Goal: Use online tool/utility: Utilize a website feature to perform a specific function

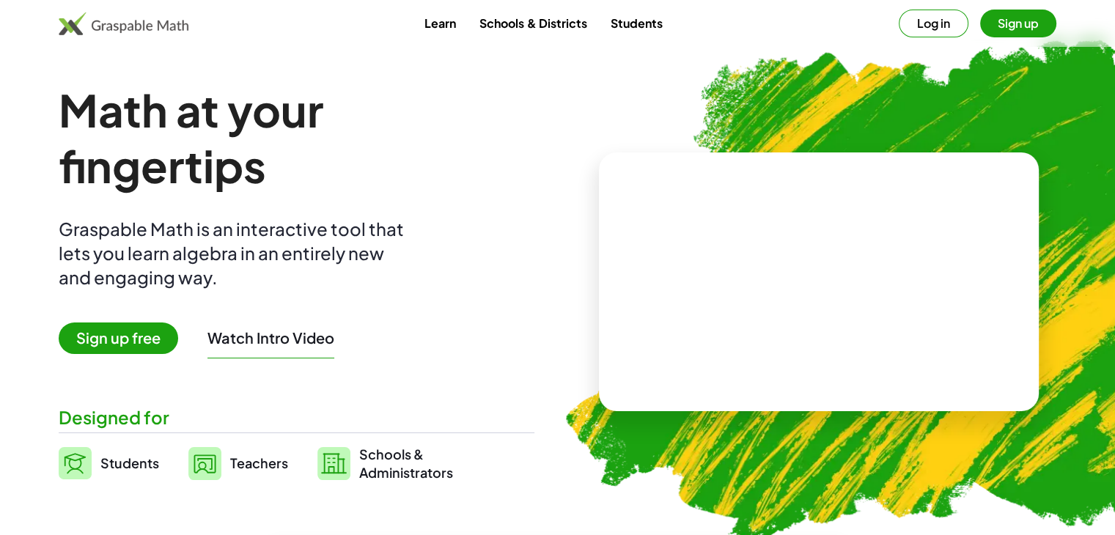
click at [766, 273] on video at bounding box center [819, 282] width 220 height 110
drag, startPoint x: 753, startPoint y: 221, endPoint x: 786, endPoint y: 232, distance: 34.5
click at [786, 232] on div at bounding box center [815, 267] width 251 height 117
click at [807, 276] on div at bounding box center [821, 267] width 129 height 54
click at [803, 267] on div at bounding box center [821, 267] width 129 height 54
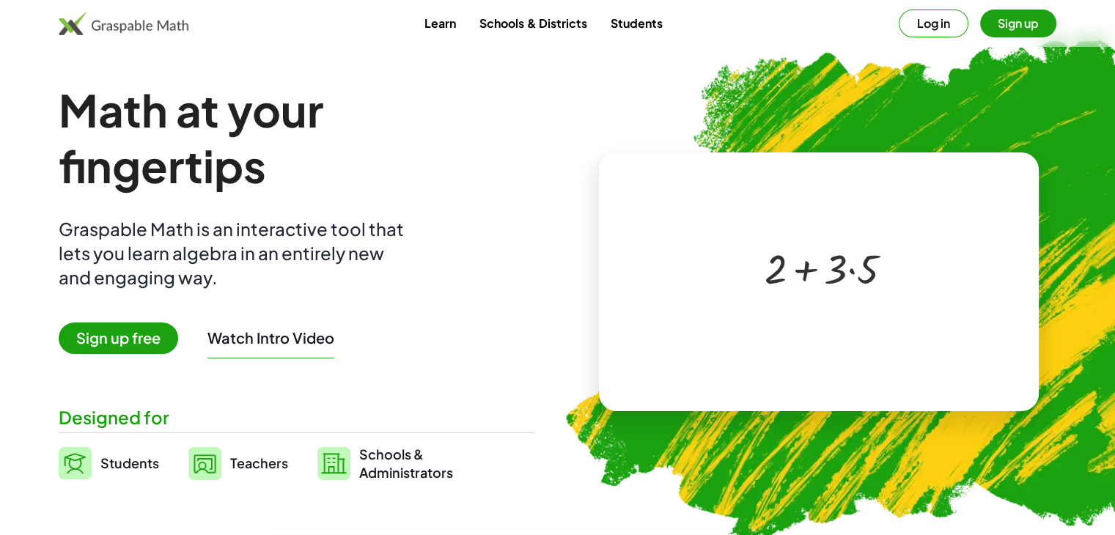
click at [846, 266] on div at bounding box center [821, 267] width 129 height 54
click at [844, 281] on div at bounding box center [821, 267] width 129 height 54
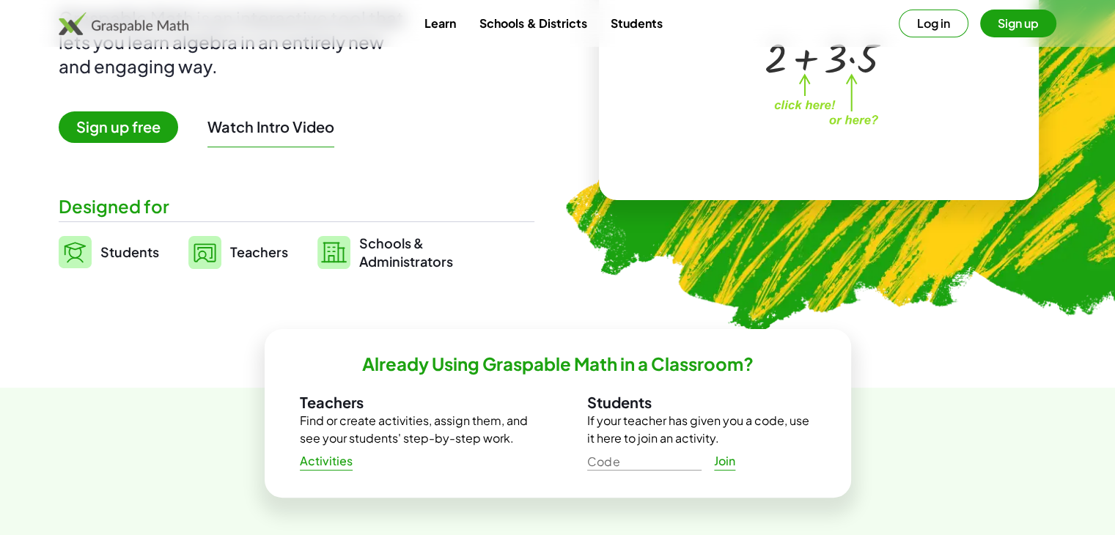
scroll to position [220, 0]
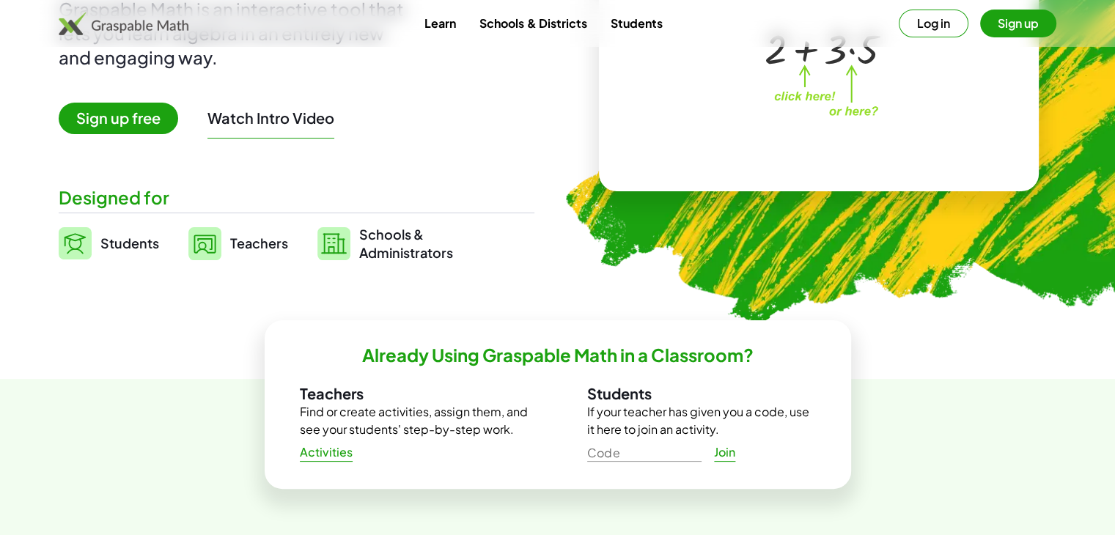
click at [128, 129] on span "Sign up free" at bounding box center [118, 119] width 119 height 32
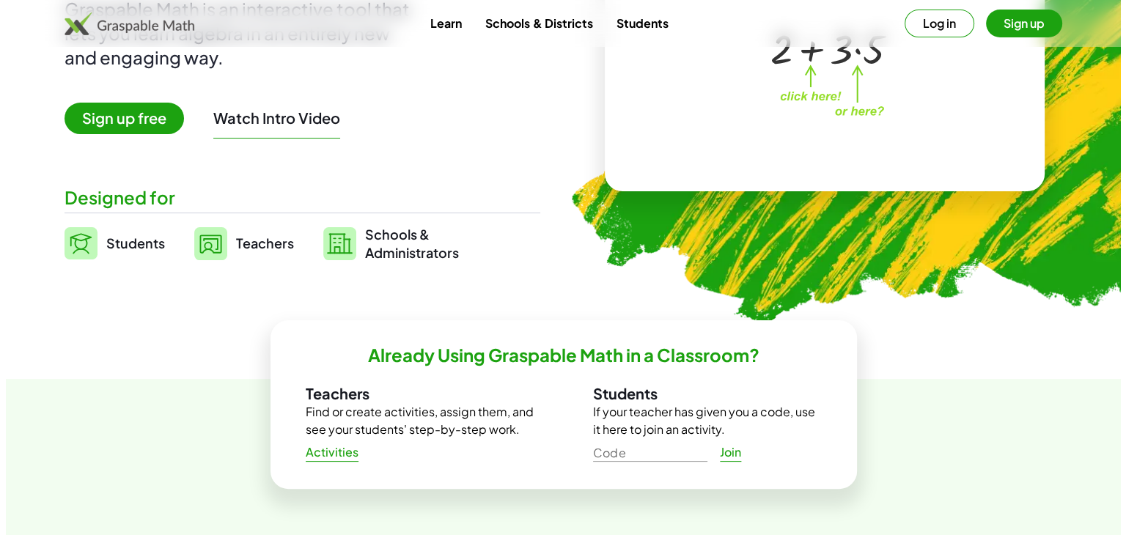
scroll to position [0, 0]
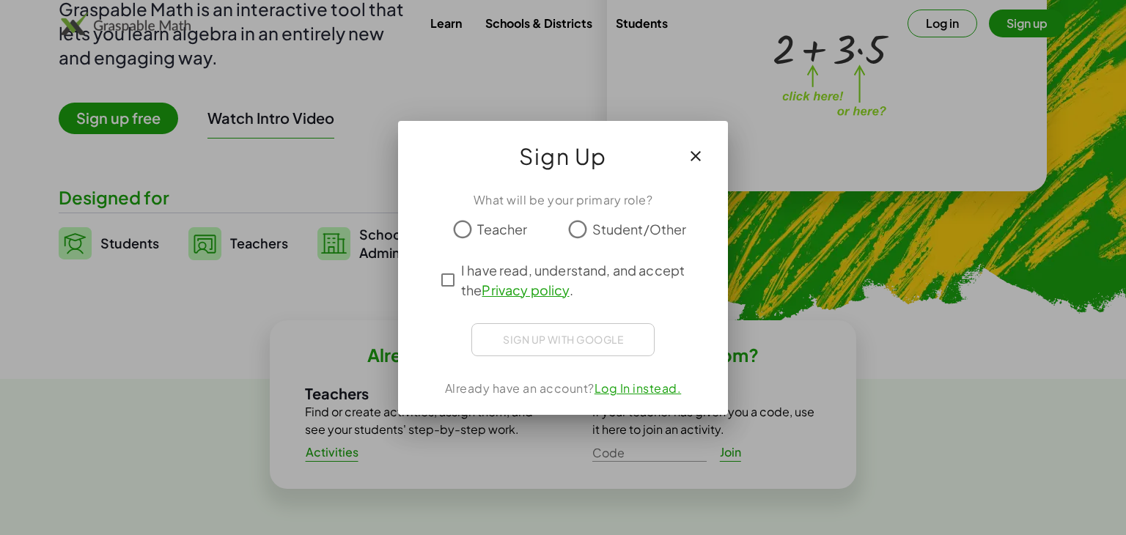
click at [599, 223] on span "Student/Other" at bounding box center [639, 229] width 95 height 20
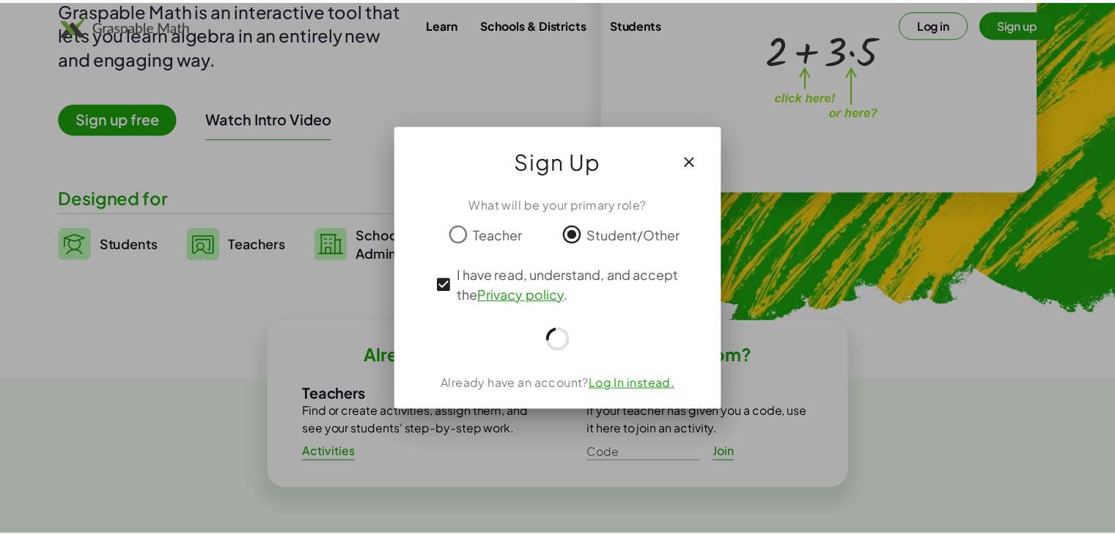
scroll to position [220, 0]
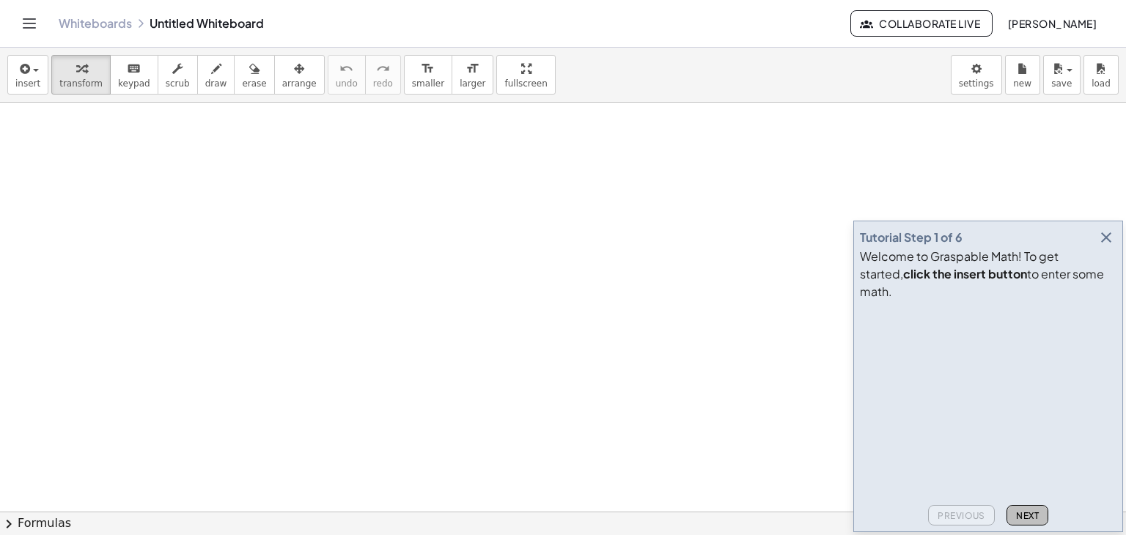
click at [1031, 514] on span "Next" at bounding box center [1027, 515] width 23 height 11
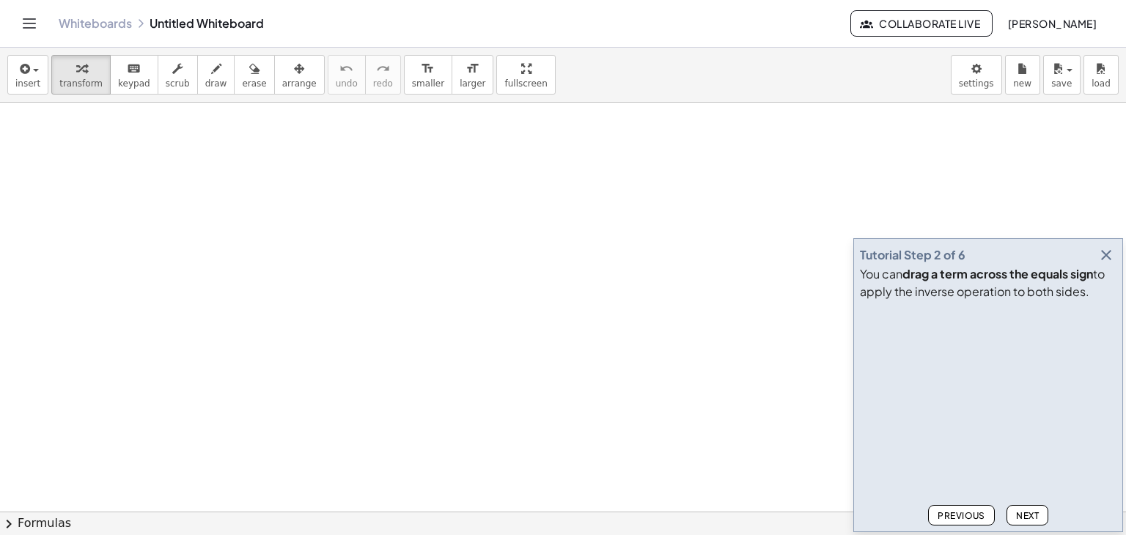
click at [1101, 258] on icon "button" at bounding box center [1106, 255] width 18 height 18
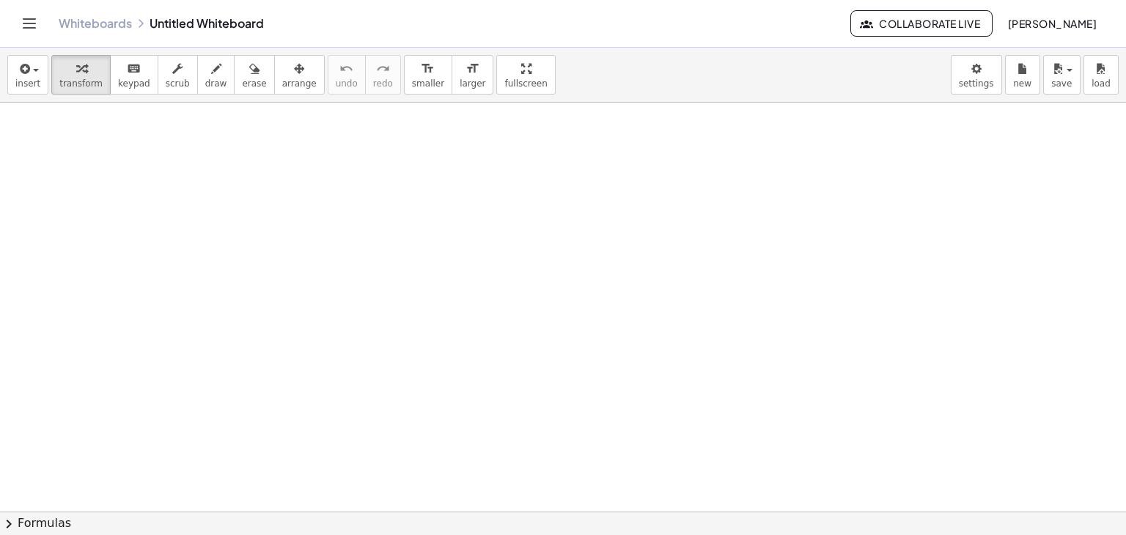
drag, startPoint x: 294, startPoint y: 211, endPoint x: 347, endPoint y: 229, distance: 55.9
click at [205, 81] on span "draw" at bounding box center [216, 83] width 22 height 10
drag, startPoint x: 235, startPoint y: 209, endPoint x: 287, endPoint y: 247, distance: 64.5
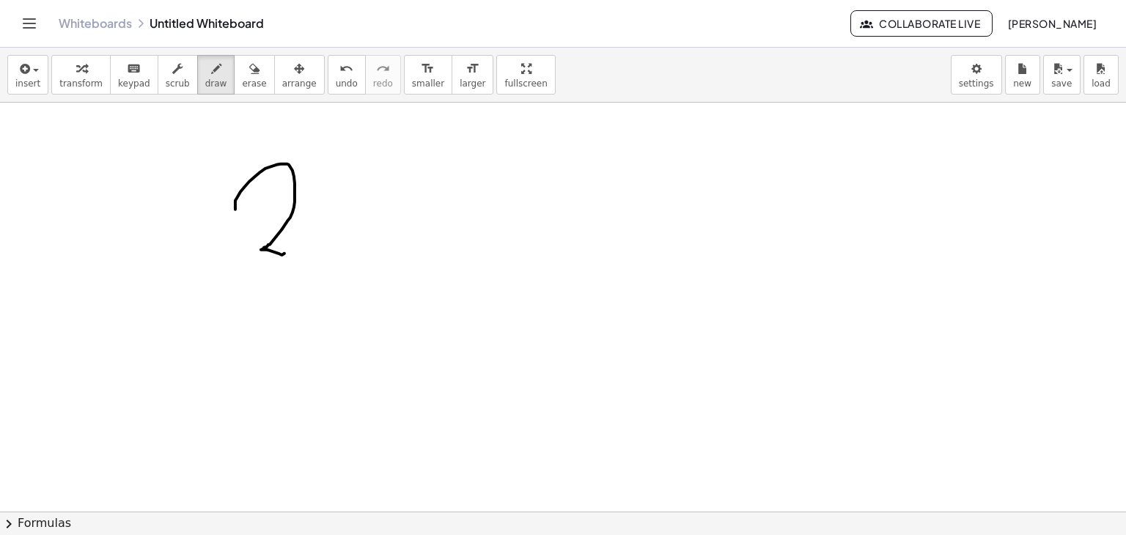
drag, startPoint x: 340, startPoint y: 191, endPoint x: 344, endPoint y: 253, distance: 61.7
drag, startPoint x: 328, startPoint y: 210, endPoint x: 406, endPoint y: 211, distance: 77.7
drag, startPoint x: 469, startPoint y: 166, endPoint x: 516, endPoint y: 253, distance: 98.4
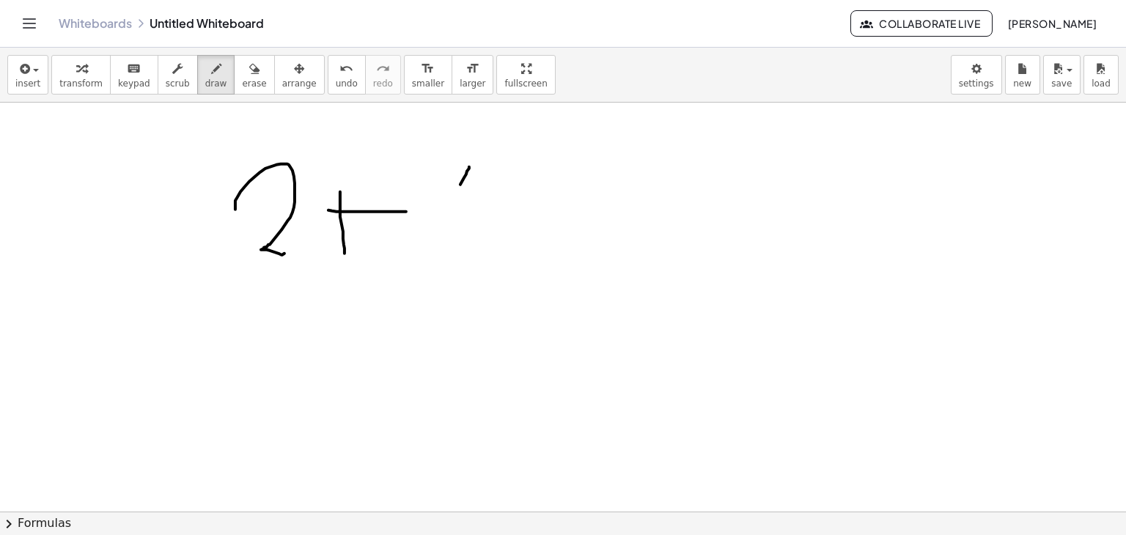
drag, startPoint x: 512, startPoint y: 270, endPoint x: 431, endPoint y: 226, distance: 92.5
click at [89, 76] on button "transform" at bounding box center [80, 75] width 59 height 40
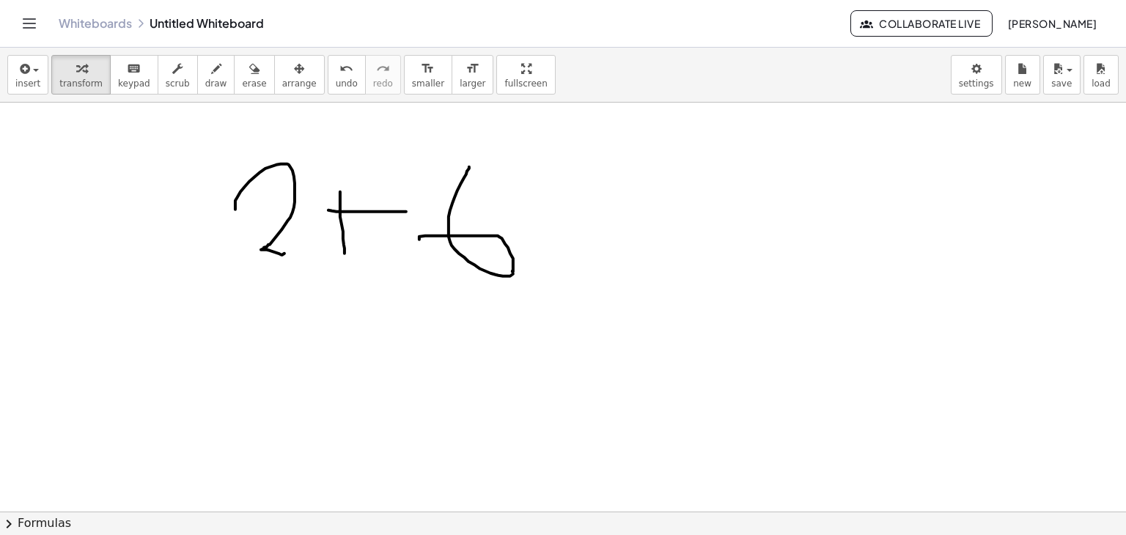
drag, startPoint x: 154, startPoint y: 136, endPoint x: 658, endPoint y: 336, distance: 542.4
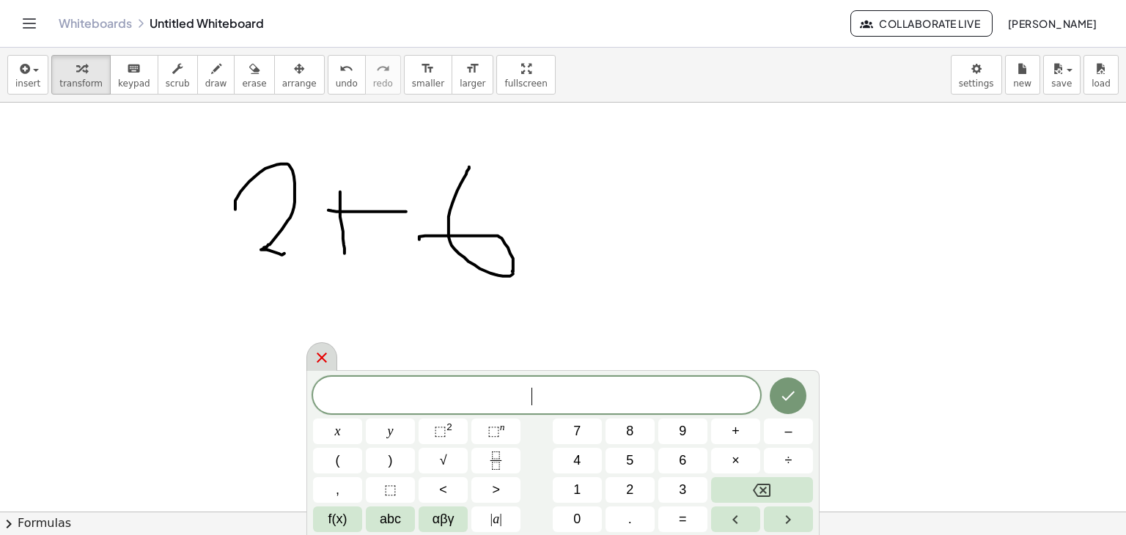
click at [331, 350] on div at bounding box center [321, 356] width 31 height 29
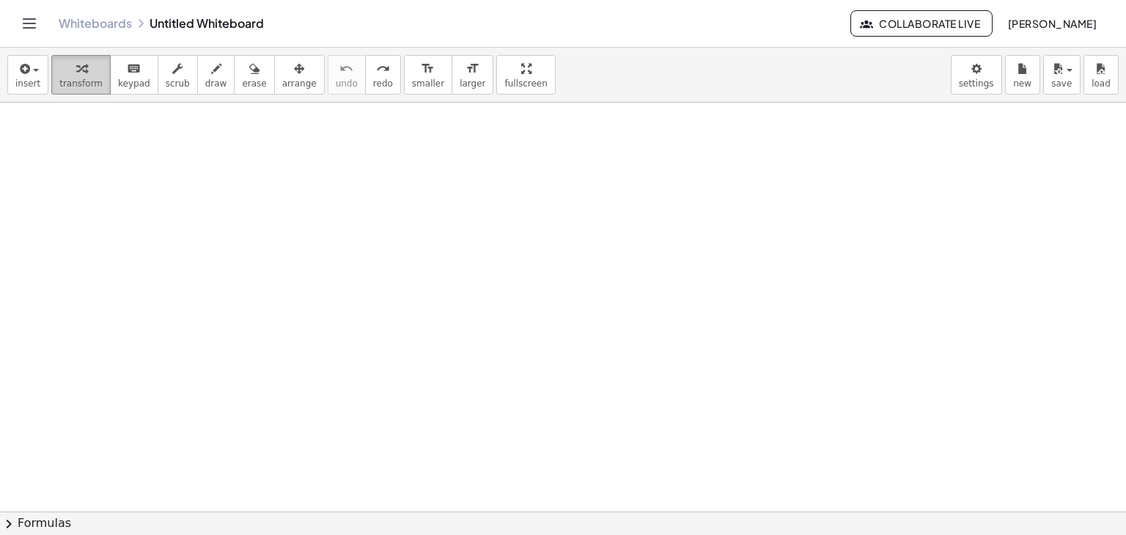
click at [81, 78] on span "transform" at bounding box center [80, 83] width 43 height 10
click at [206, 73] on div "button" at bounding box center [216, 68] width 22 height 18
drag, startPoint x: 195, startPoint y: 138, endPoint x: 225, endPoint y: 150, distance: 32.3
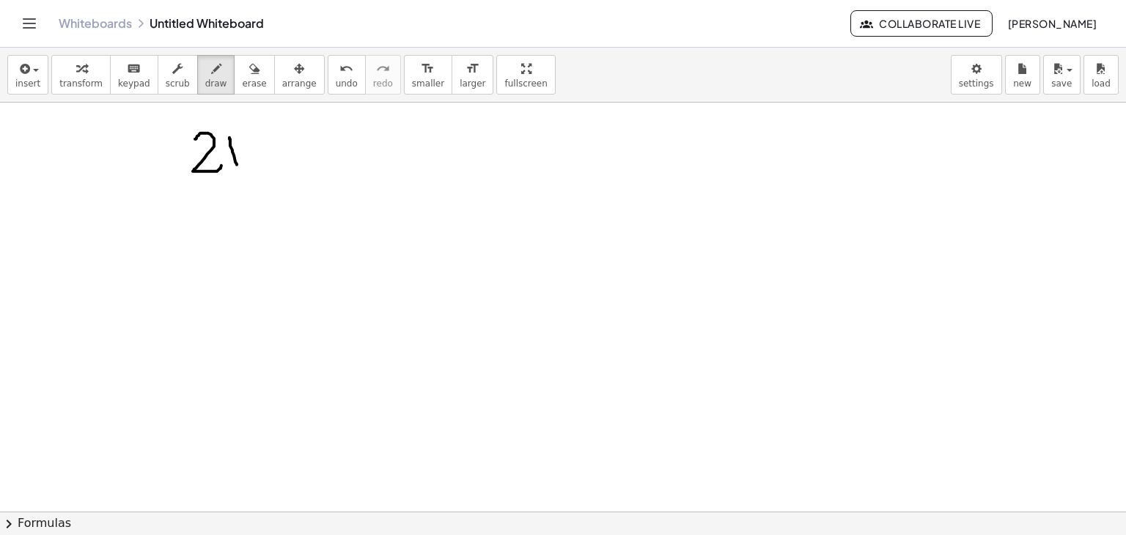
drag, startPoint x: 229, startPoint y: 137, endPoint x: 237, endPoint y: 164, distance: 28.1
drag, startPoint x: 229, startPoint y: 147, endPoint x: 251, endPoint y: 147, distance: 22.0
drag, startPoint x: 272, startPoint y: 138, endPoint x: 267, endPoint y: 165, distance: 26.9
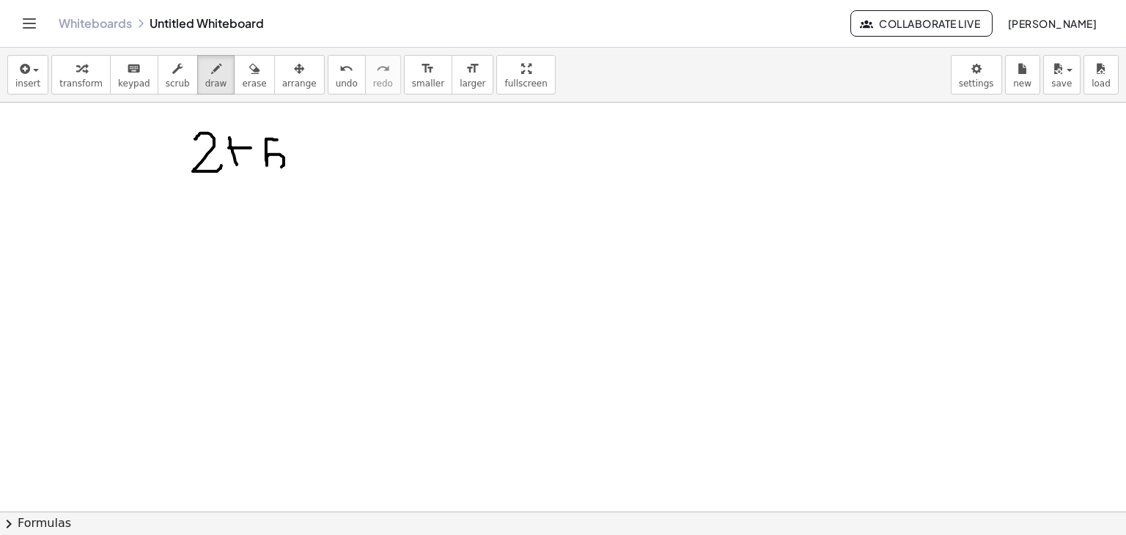
click at [88, 86] on span "transform" at bounding box center [80, 83] width 43 height 10
drag, startPoint x: 186, startPoint y: 133, endPoint x: 277, endPoint y: 153, distance: 93.2
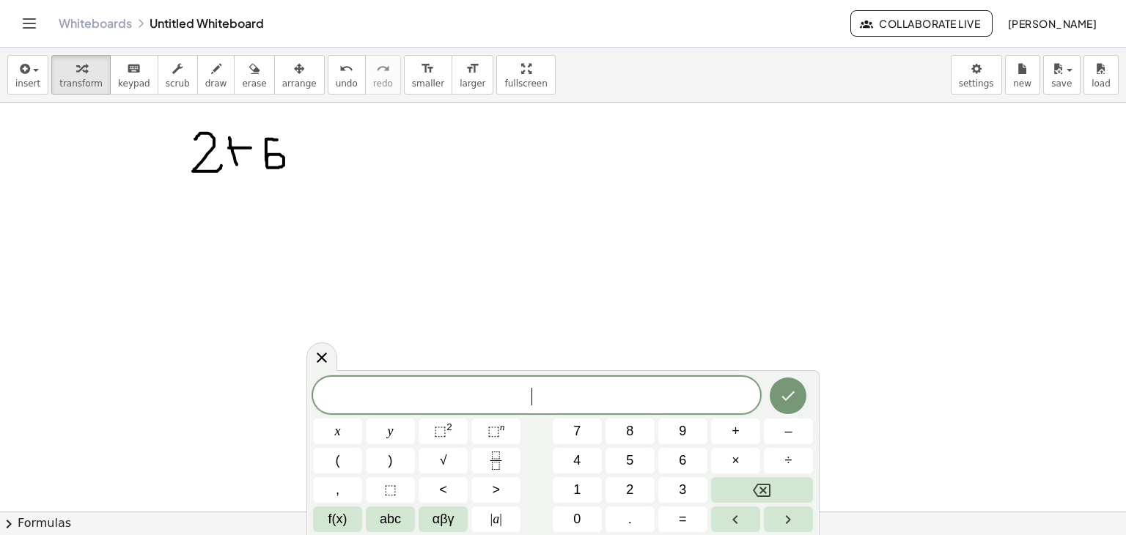
drag, startPoint x: 76, startPoint y: 66, endPoint x: 259, endPoint y: 157, distance: 203.8
click at [259, 157] on div "insert select one: Math Expression Function Text Youtube Video Graphing Geometr…" at bounding box center [563, 291] width 1126 height 487
drag, startPoint x: 81, startPoint y: 79, endPoint x: 303, endPoint y: 191, distance: 247.7
click at [303, 191] on div "insert select one: Math Expression Function Text Youtube Video Graphing Geometr…" at bounding box center [563, 291] width 1126 height 487
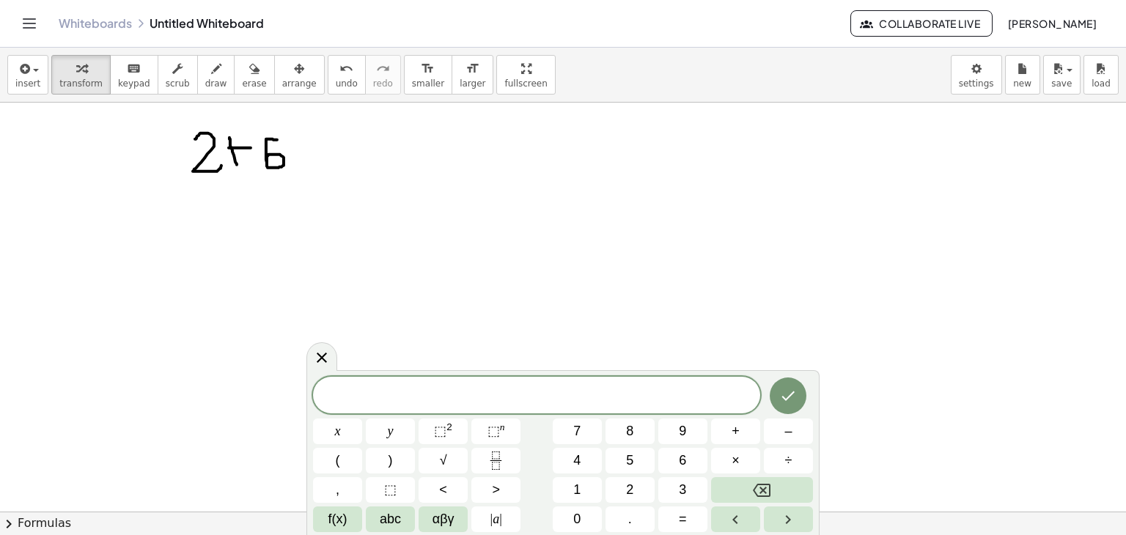
click at [416, 398] on span "​" at bounding box center [536, 396] width 447 height 21
click at [519, 457] on button "Fraction" at bounding box center [495, 461] width 49 height 26
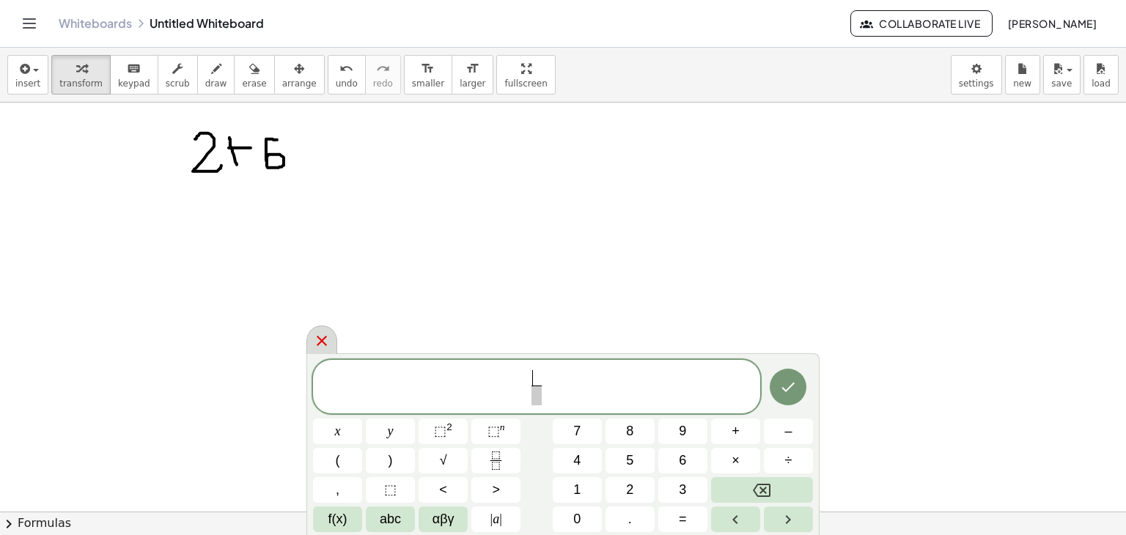
click at [329, 342] on icon at bounding box center [322, 341] width 18 height 18
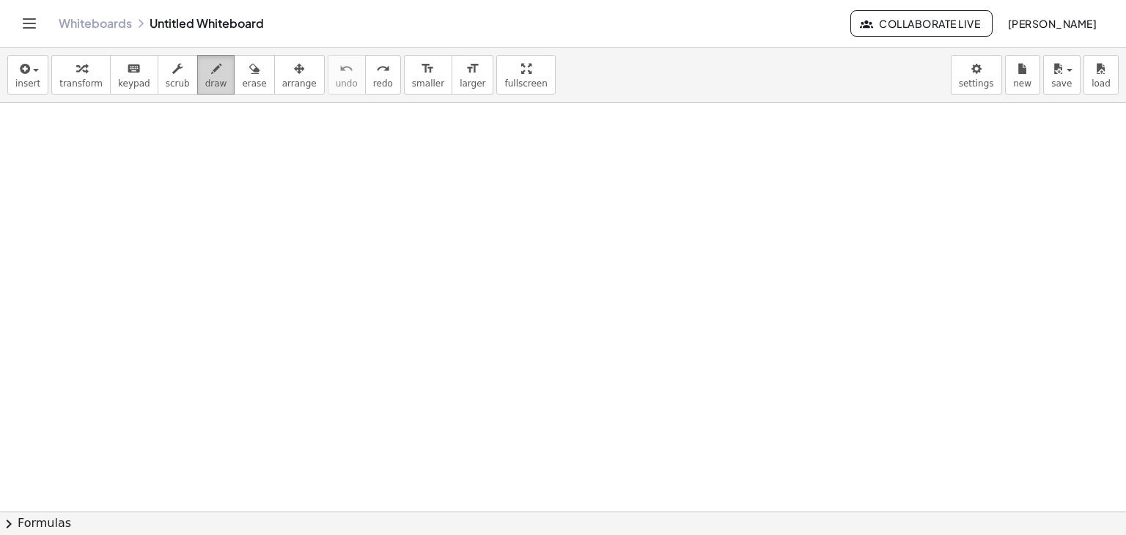
click at [205, 82] on span "draw" at bounding box center [216, 83] width 22 height 10
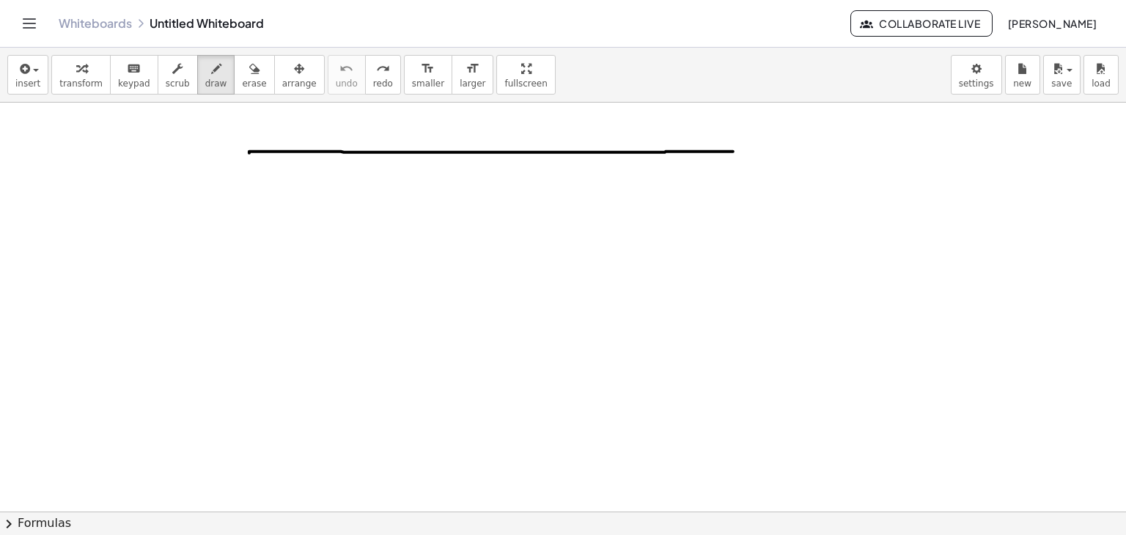
drag, startPoint x: 249, startPoint y: 152, endPoint x: 733, endPoint y: 151, distance: 483.6
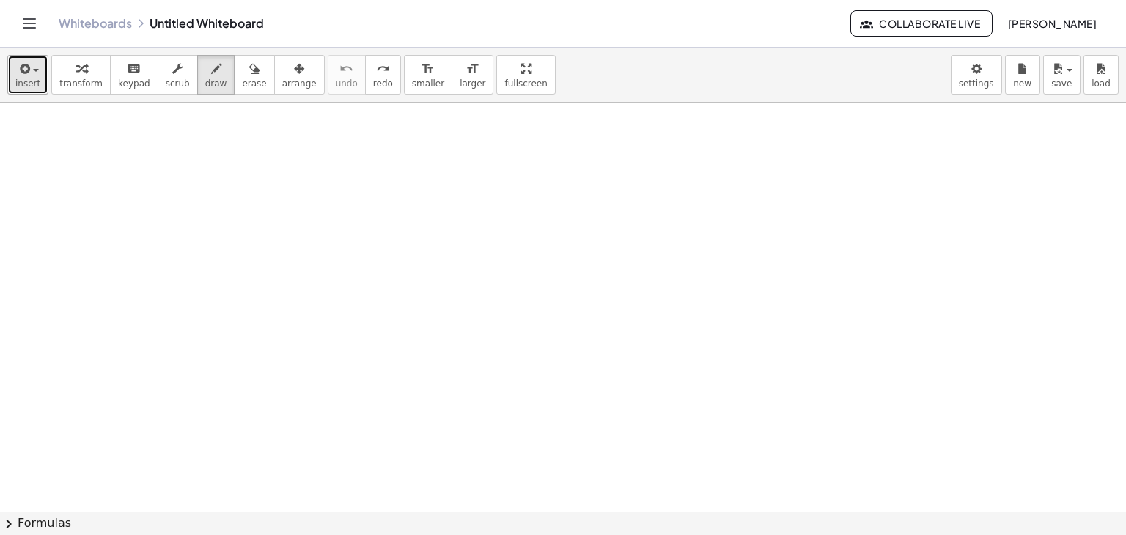
click at [21, 70] on icon "button" at bounding box center [23, 69] width 13 height 18
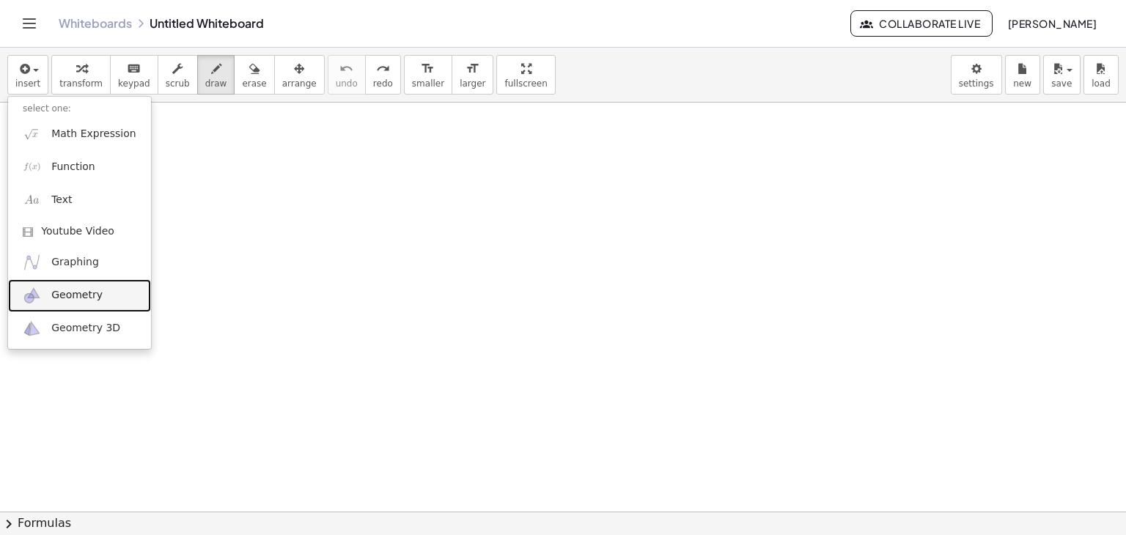
click at [78, 302] on span "Geometry" at bounding box center [76, 295] width 51 height 15
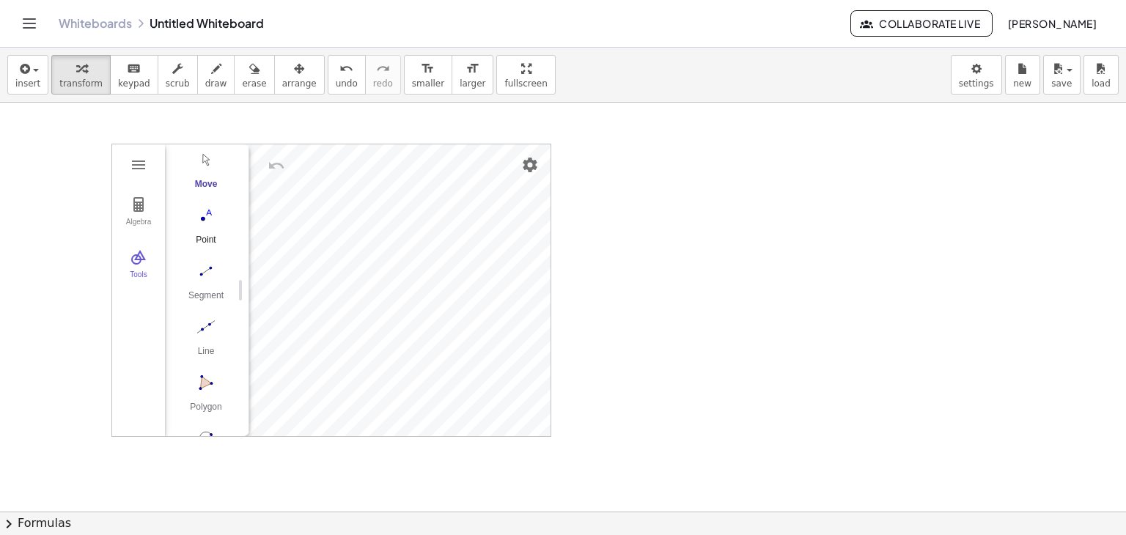
scroll to position [4, 0]
click at [199, 310] on img "Segment. Select two points or positions" at bounding box center [206, 316] width 59 height 23
click at [202, 314] on img "Segment. Select two points or positions" at bounding box center [206, 316] width 59 height 23
click at [199, 252] on img "Segment. Select two points or positions" at bounding box center [206, 243] width 59 height 23
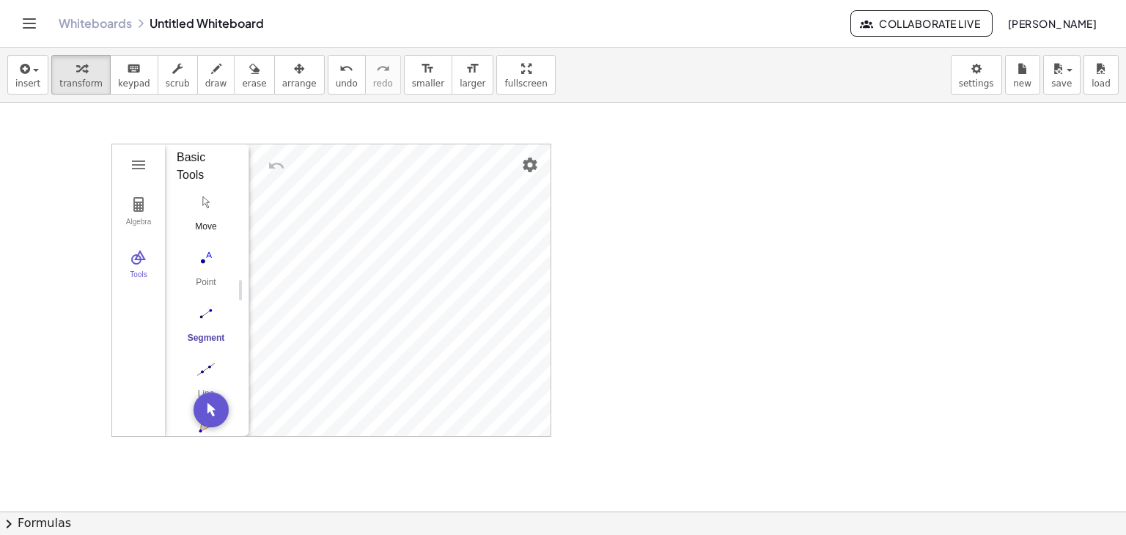
scroll to position [4, 0]
drag, startPoint x: 202, startPoint y: 317, endPoint x: 644, endPoint y: 221, distance: 452.0
click at [644, 221] on div "Algebra Tools GeoGebra Geometry Basic Tools Move Point Segment Line Polygon Cir…" at bounding box center [563, 512] width 1126 height 818
drag, startPoint x: 610, startPoint y: 226, endPoint x: 862, endPoint y: 225, distance: 252.8
click at [862, 225] on div at bounding box center [563, 512] width 1126 height 818
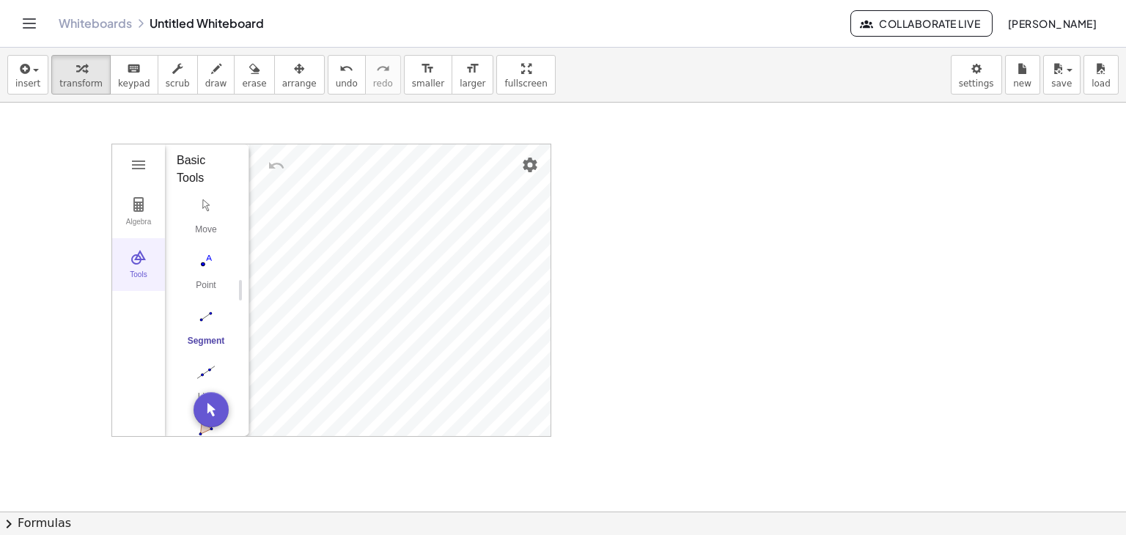
click at [134, 263] on img "Geometry" at bounding box center [139, 257] width 18 height 18
click at [141, 270] on div "Tools" at bounding box center [138, 280] width 47 height 21
click at [210, 327] on button "Segment" at bounding box center [206, 330] width 59 height 53
click at [210, 402] on img "Move. Drag or select object" at bounding box center [210, 409] width 35 height 35
drag, startPoint x: 207, startPoint y: 315, endPoint x: 220, endPoint y: 308, distance: 14.1
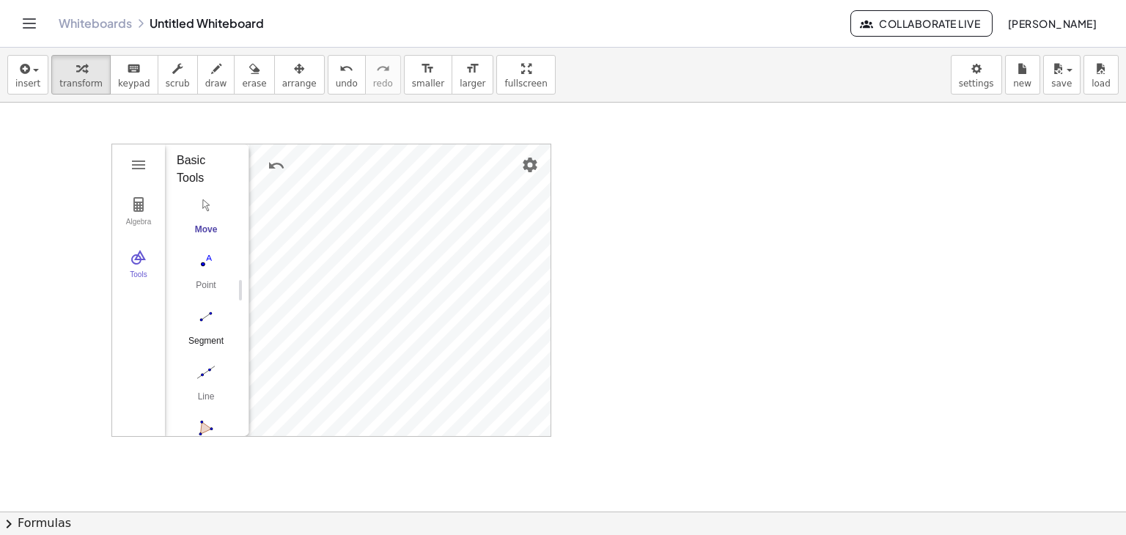
click at [208, 315] on img "Segment. Select two points or positions" at bounding box center [206, 316] width 59 height 23
click at [202, 207] on img "Move. Drag or select object" at bounding box center [206, 204] width 59 height 23
click at [355, 327] on li "Settings" at bounding box center [358, 326] width 139 height 23
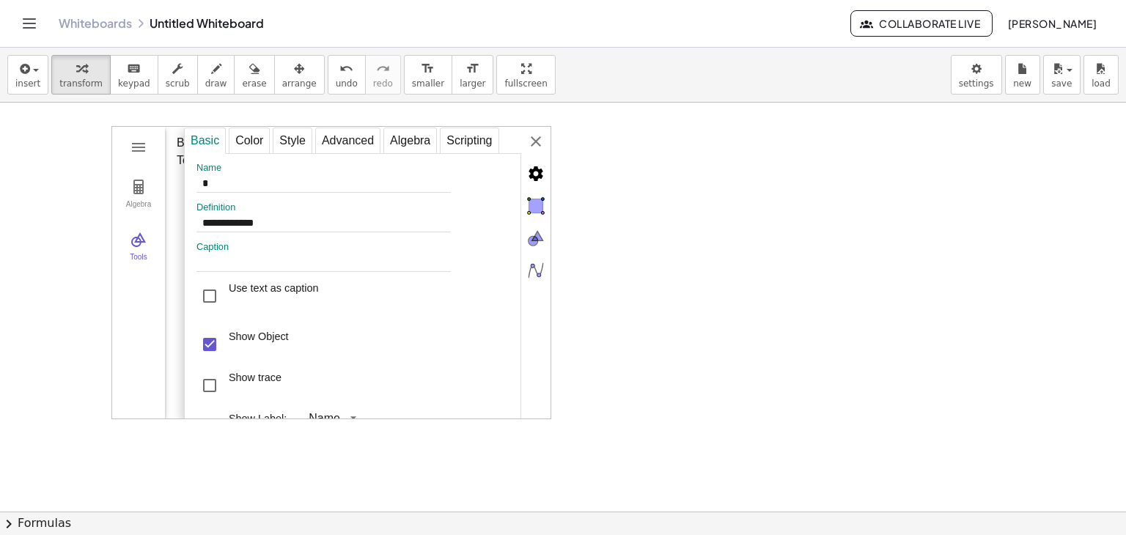
scroll to position [0, 0]
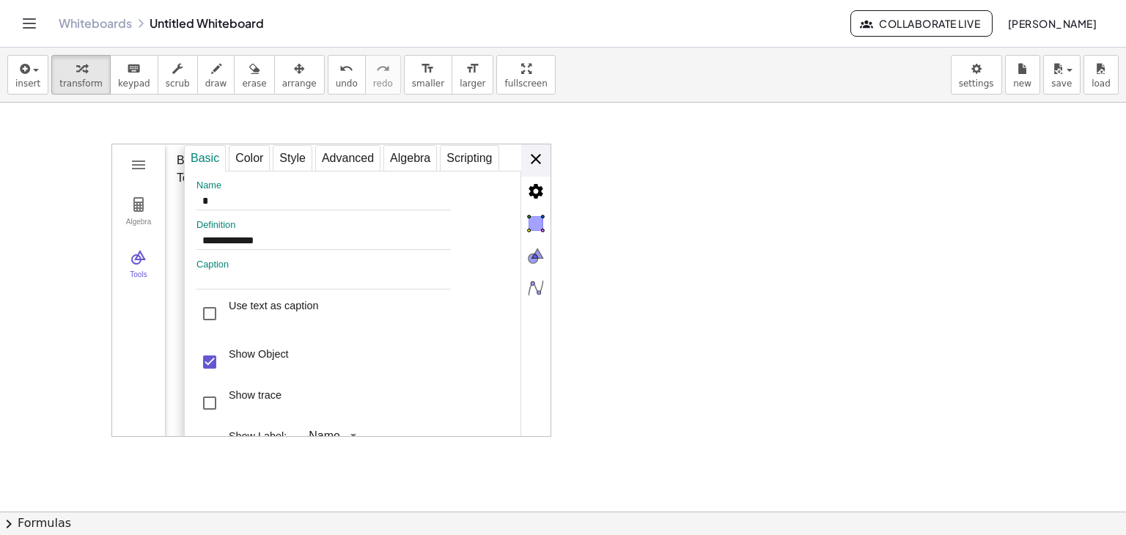
click at [534, 168] on div "**********" at bounding box center [367, 290] width 366 height 293
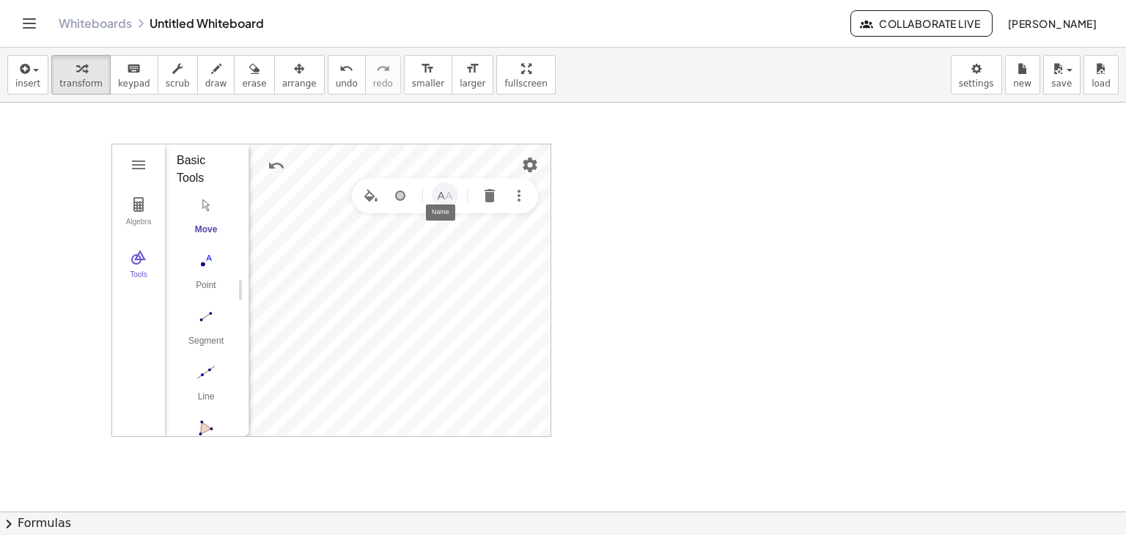
click at [441, 197] on img "Name" at bounding box center [445, 196] width 18 height 18
click at [389, 249] on div "Algebra Tools Point A Point B f = Segment A, B 6.4 Input… GeoGebra Geometry Bas…" at bounding box center [331, 290] width 440 height 293
type input "*"
click at [459, 197] on div "Geometry" at bounding box center [445, 195] width 186 height 35
click at [438, 191] on img "Name" at bounding box center [445, 196] width 18 height 18
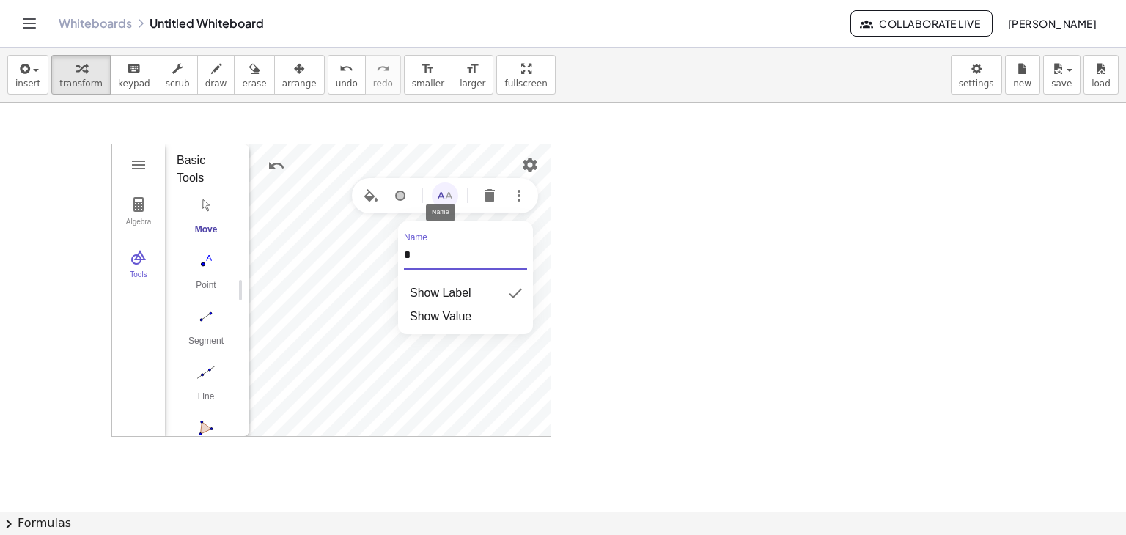
click at [375, 250] on div "Algebra Tools Point A Point q f = Segment A, q 6.4 Input… GeoGebra Geometry Bas…" at bounding box center [331, 290] width 440 height 293
type input "*"
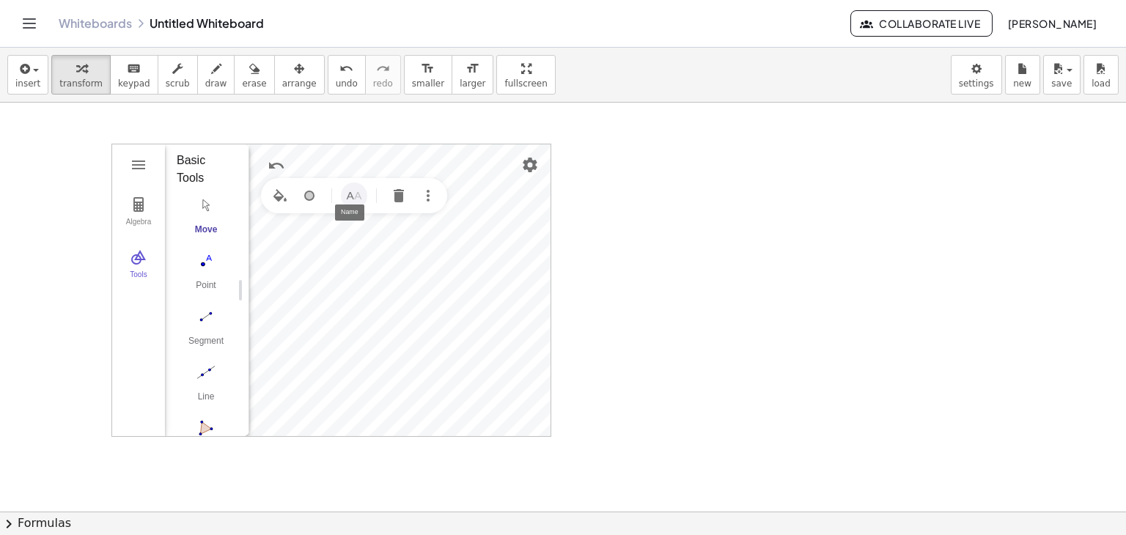
click at [348, 194] on img "Name" at bounding box center [354, 196] width 18 height 18
click at [337, 245] on div "Algebra Tools Point A Point Q f = Segment A, Q 6.4 Input… GeoGebra Geometry Bas…" at bounding box center [331, 290] width 440 height 293
type input "*"
click at [196, 210] on img "Move. Drag or select object" at bounding box center [206, 204] width 59 height 23
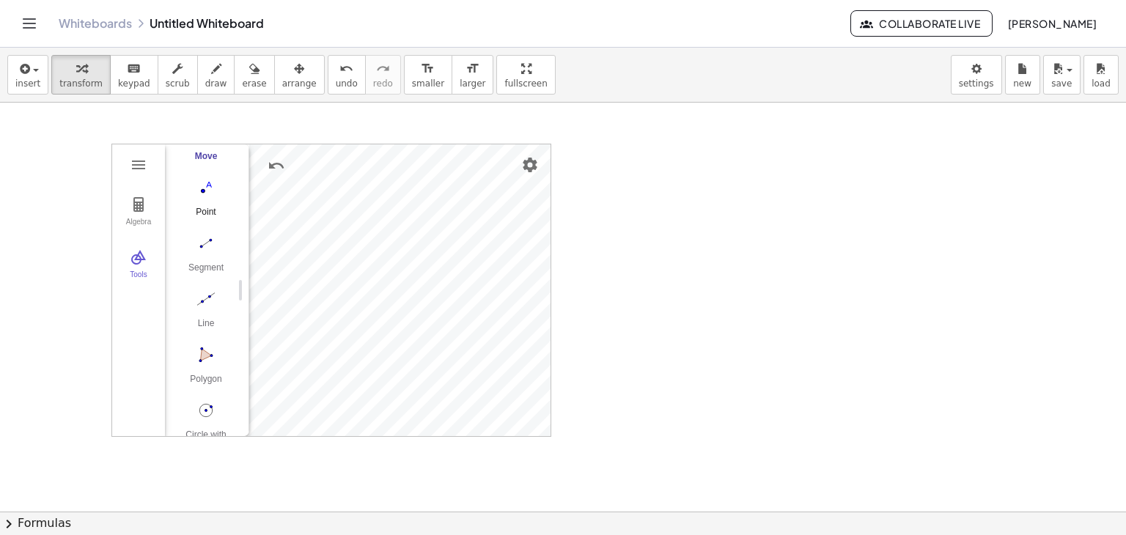
click at [202, 191] on img "Point. Select position or line, function, or curve" at bounding box center [206, 187] width 59 height 23
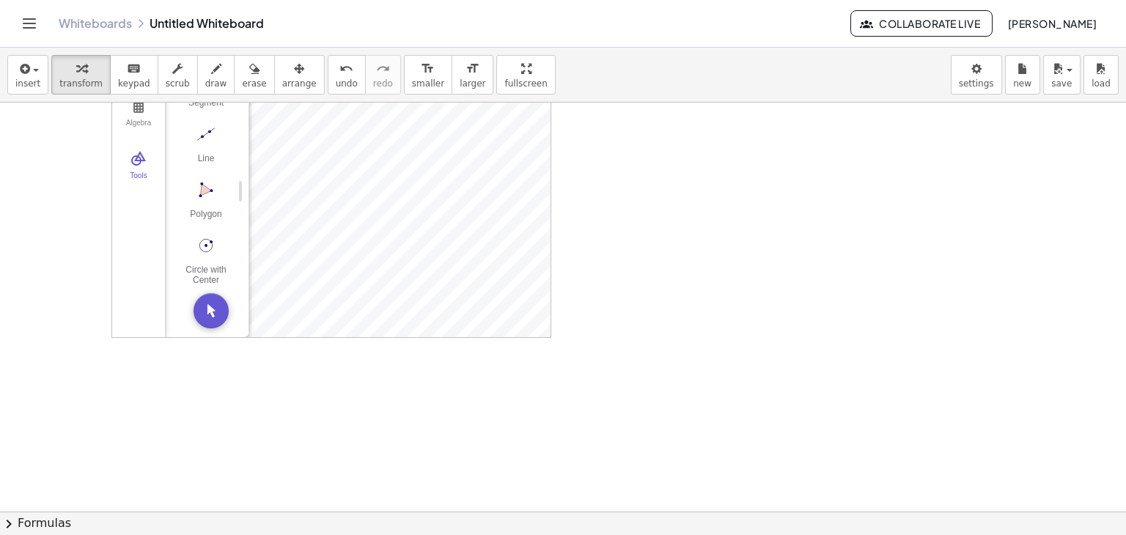
scroll to position [0, 0]
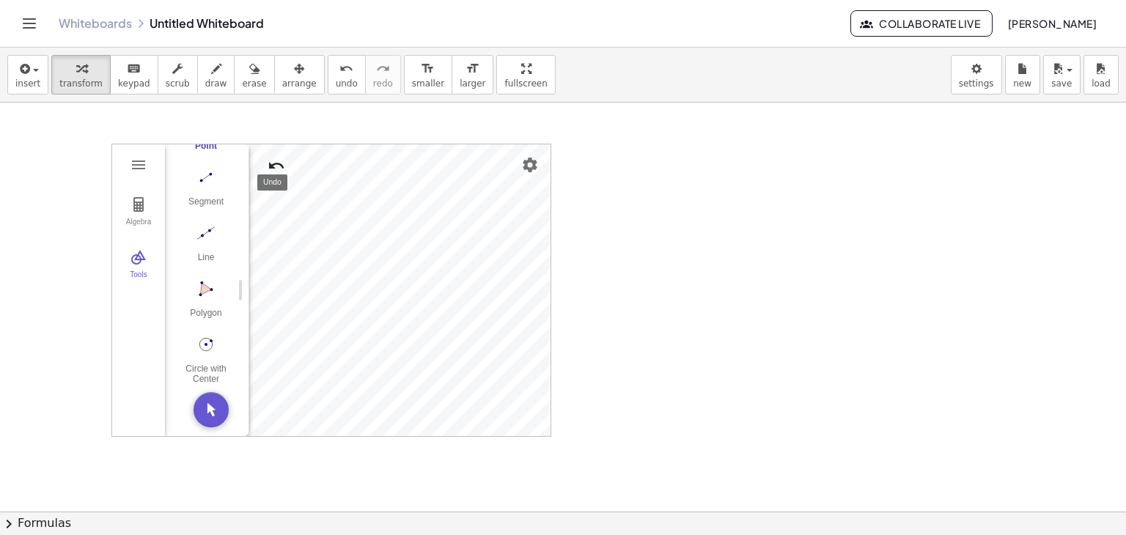
click at [270, 166] on img "Undo" at bounding box center [276, 166] width 18 height 18
click at [271, 166] on img "Undo" at bounding box center [276, 166] width 18 height 18
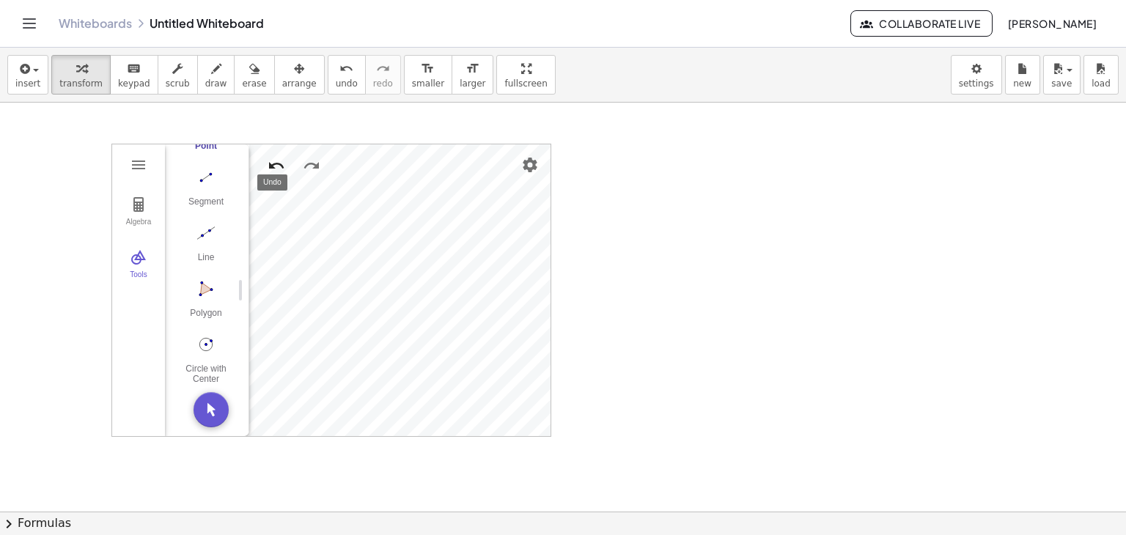
click at [271, 166] on img "Undo" at bounding box center [276, 166] width 18 height 18
click at [280, 164] on img "Undo" at bounding box center [276, 166] width 18 height 18
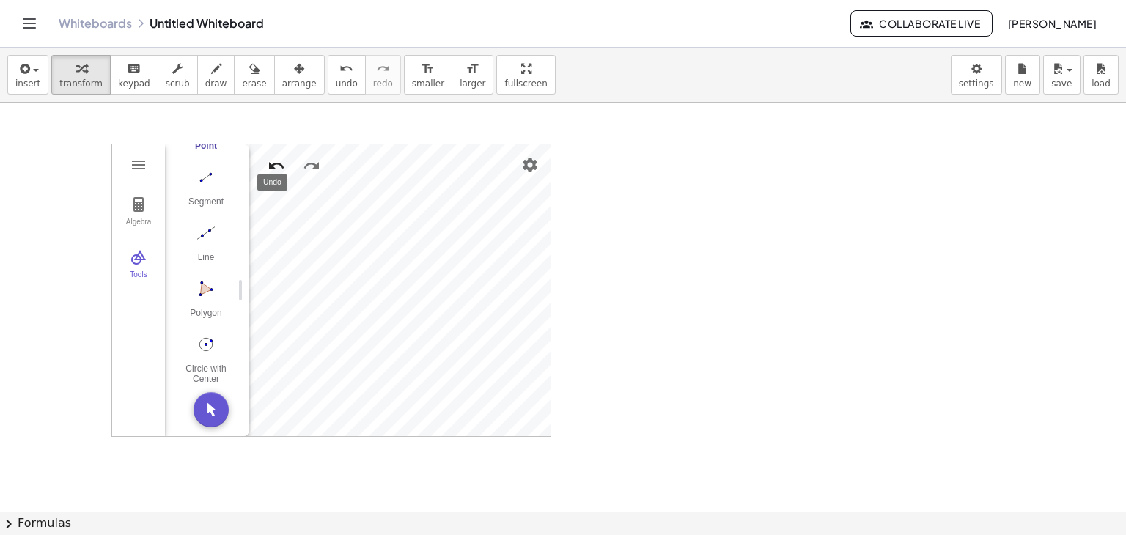
click at [280, 164] on img "Undo" at bounding box center [276, 166] width 18 height 18
click at [223, 128] on div at bounding box center [563, 512] width 1126 height 818
click at [123, 78] on span "keypad" at bounding box center [134, 83] width 32 height 10
click at [34, 78] on span "insert" at bounding box center [27, 83] width 25 height 10
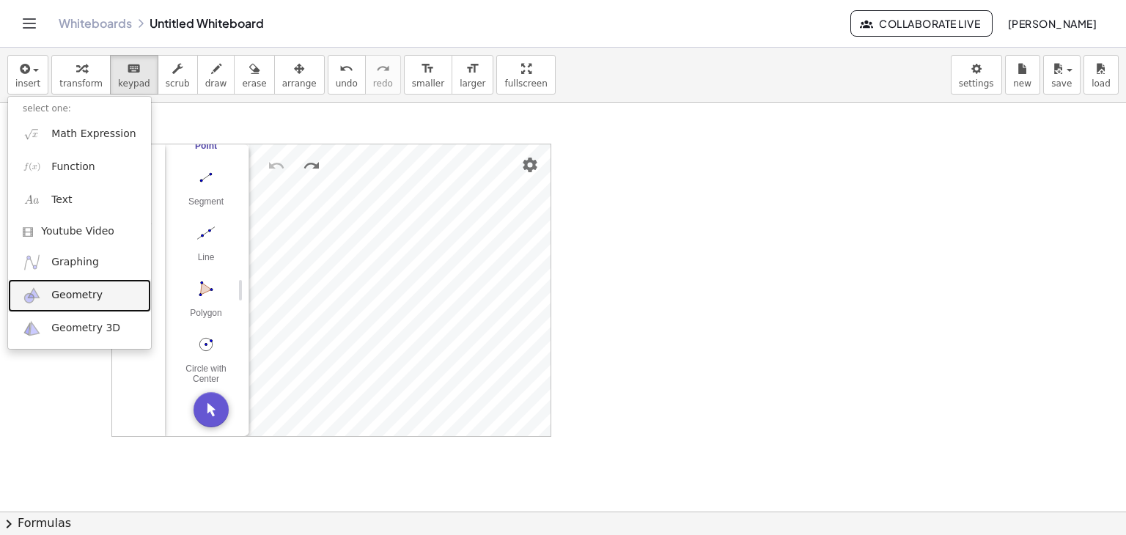
click at [90, 291] on span "Geometry" at bounding box center [76, 295] width 51 height 15
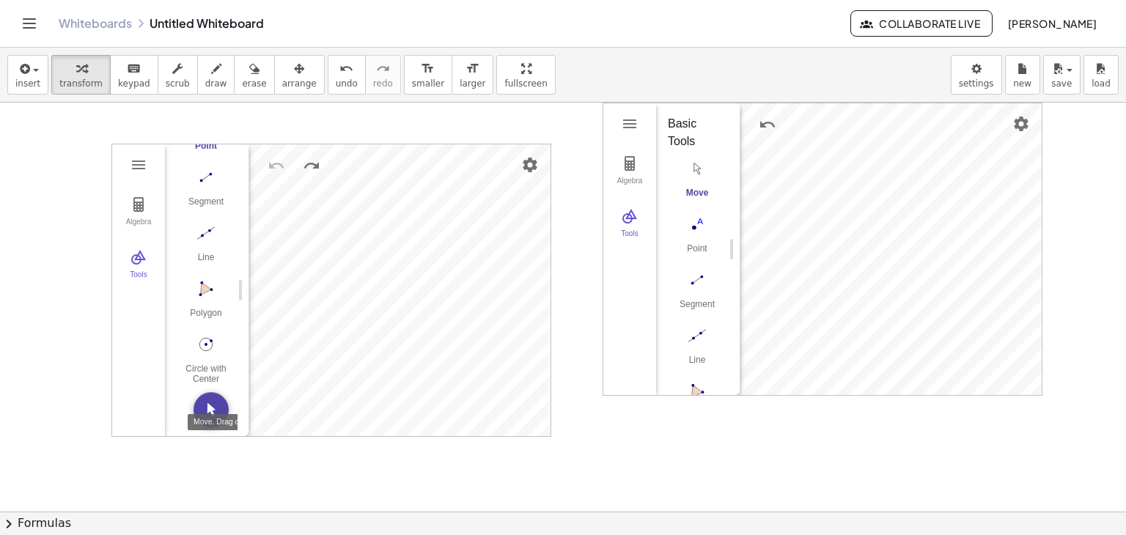
click at [207, 402] on img "Move. Drag or select object" at bounding box center [210, 409] width 35 height 35
click at [135, 162] on img "Geometry" at bounding box center [139, 165] width 18 height 18
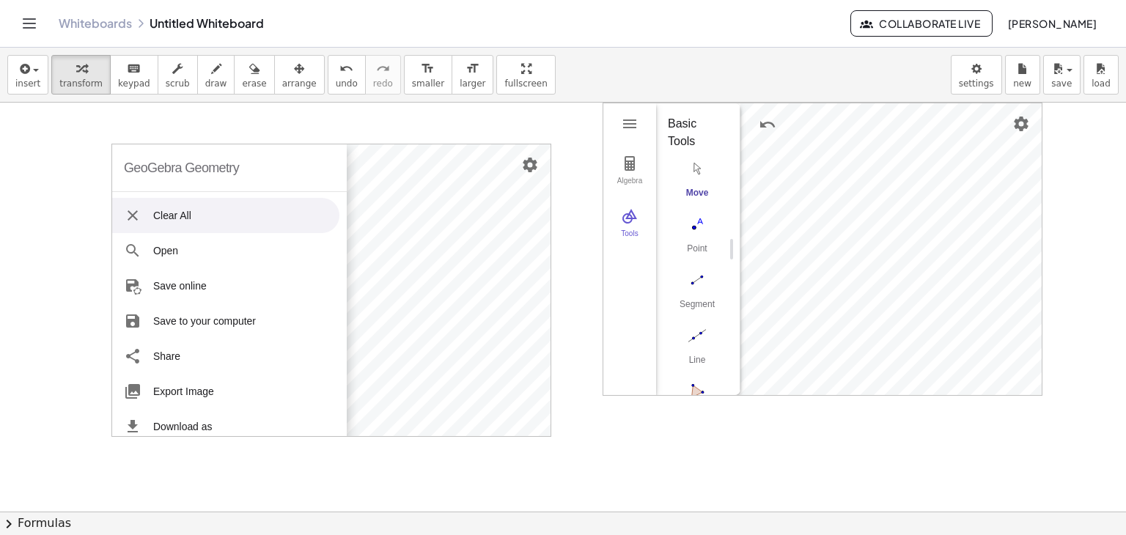
click at [184, 214] on li "Clear All" at bounding box center [225, 215] width 227 height 35
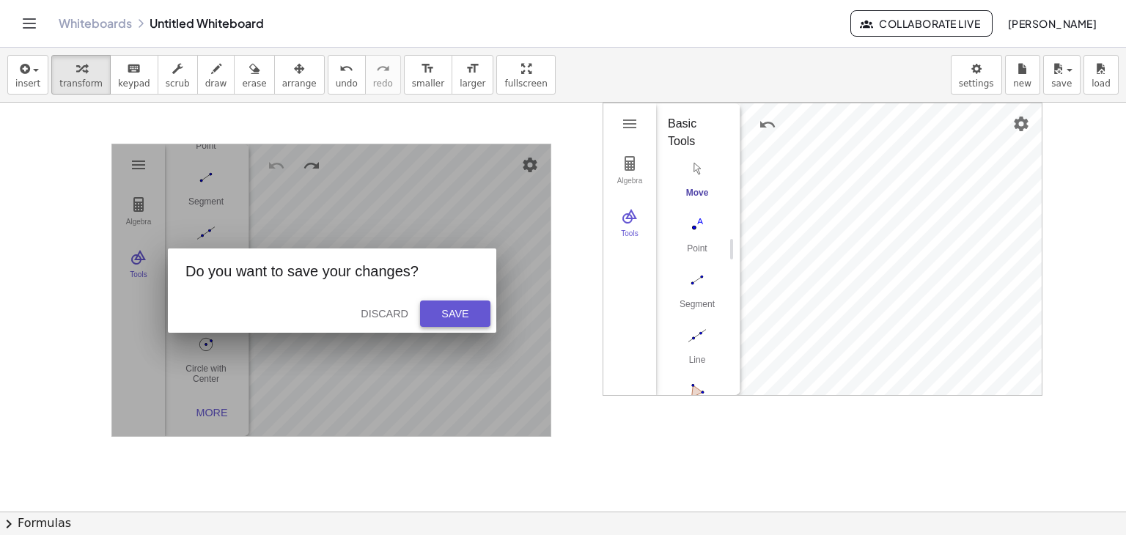
click at [448, 315] on div "Save" at bounding box center [455, 314] width 47 height 12
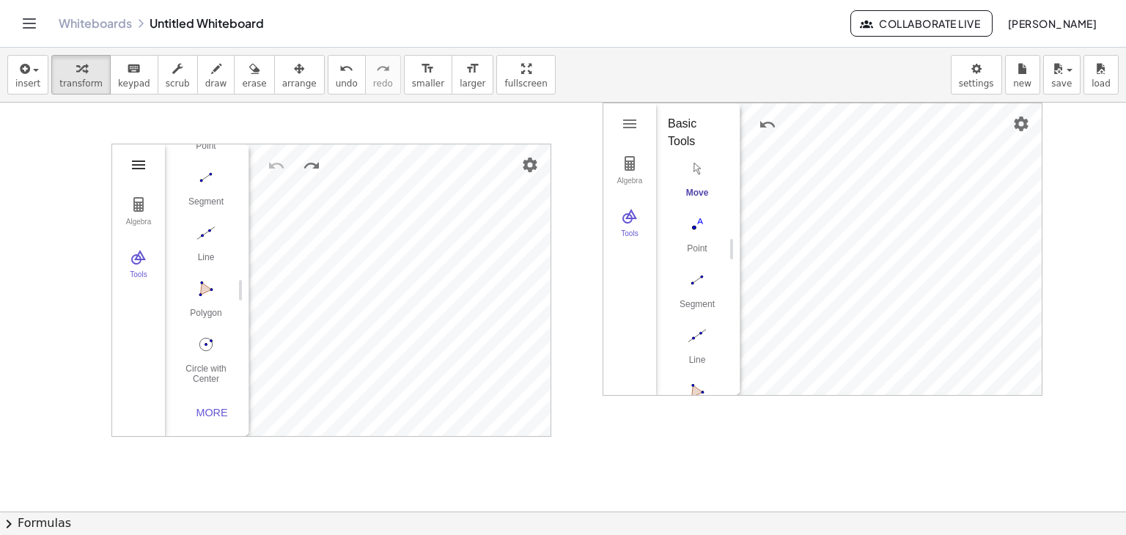
click at [142, 171] on img "Geometry" at bounding box center [139, 165] width 18 height 18
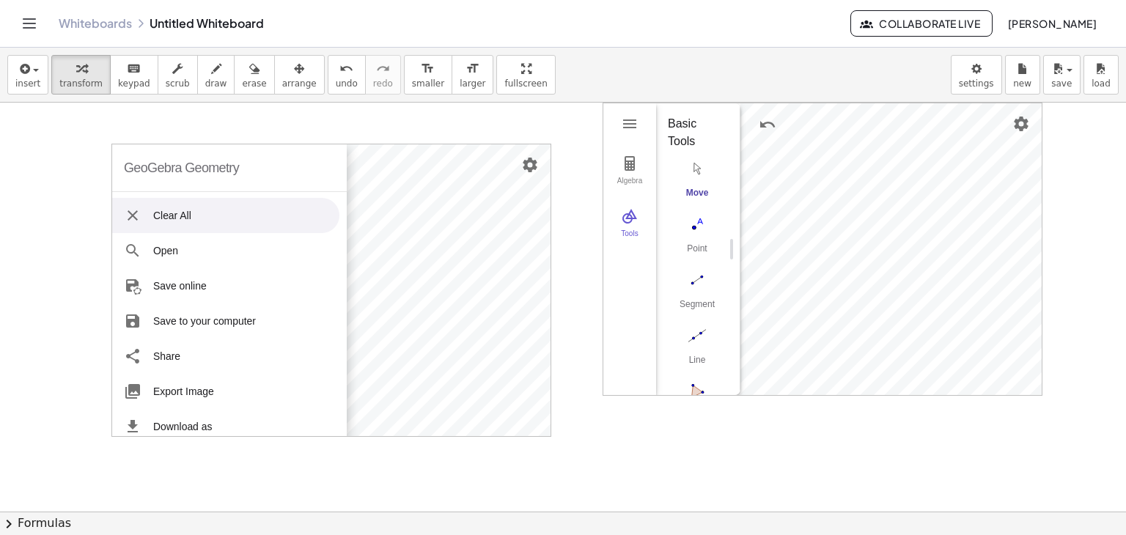
click at [178, 226] on li "Clear All" at bounding box center [225, 215] width 227 height 35
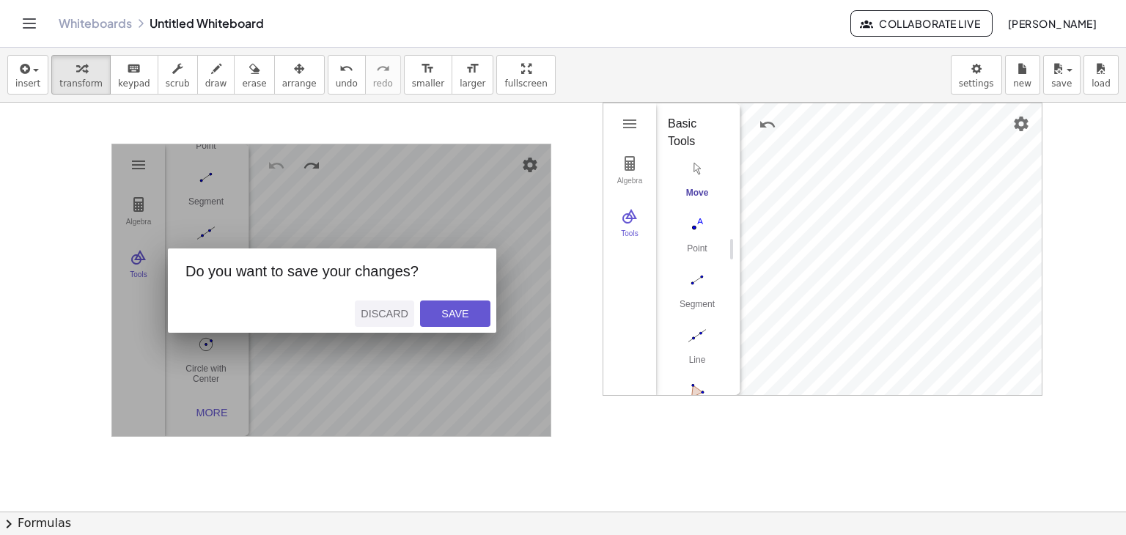
click at [393, 320] on button "Discard" at bounding box center [384, 313] width 59 height 26
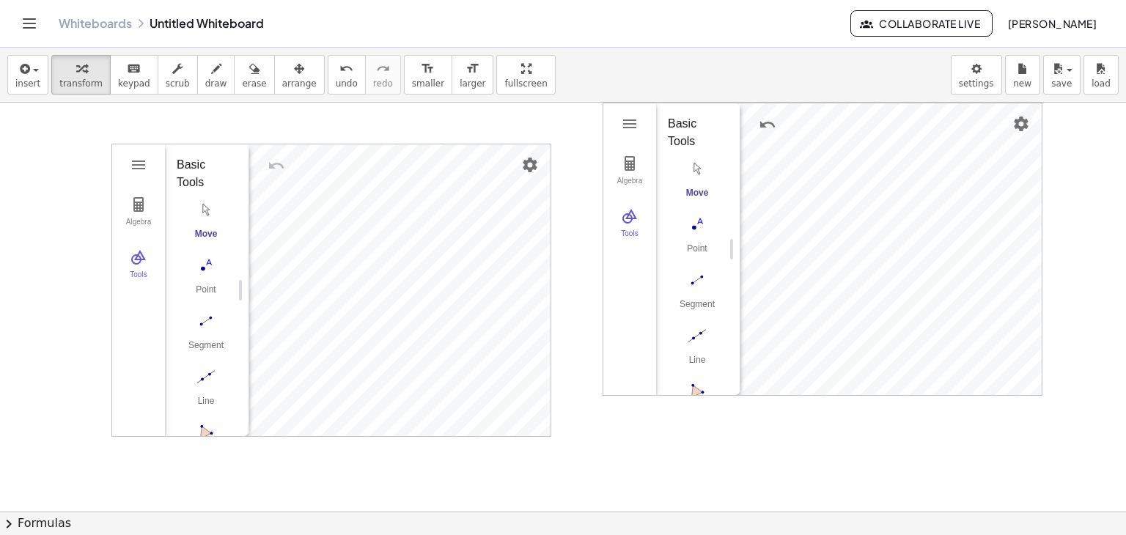
click at [128, 182] on div "Algebra Tools" at bounding box center [138, 290] width 53 height 292
click at [130, 174] on button "Geometry" at bounding box center [138, 165] width 26 height 26
drag, startPoint x: 609, startPoint y: 118, endPoint x: 586, endPoint y: 245, distance: 128.8
click at [586, 245] on div "GeoGebra Geometry Clear All Open Save online Save to your computer Share Export…" at bounding box center [563, 512] width 1126 height 818
click at [1022, 132] on button "Settings" at bounding box center [1021, 124] width 26 height 26
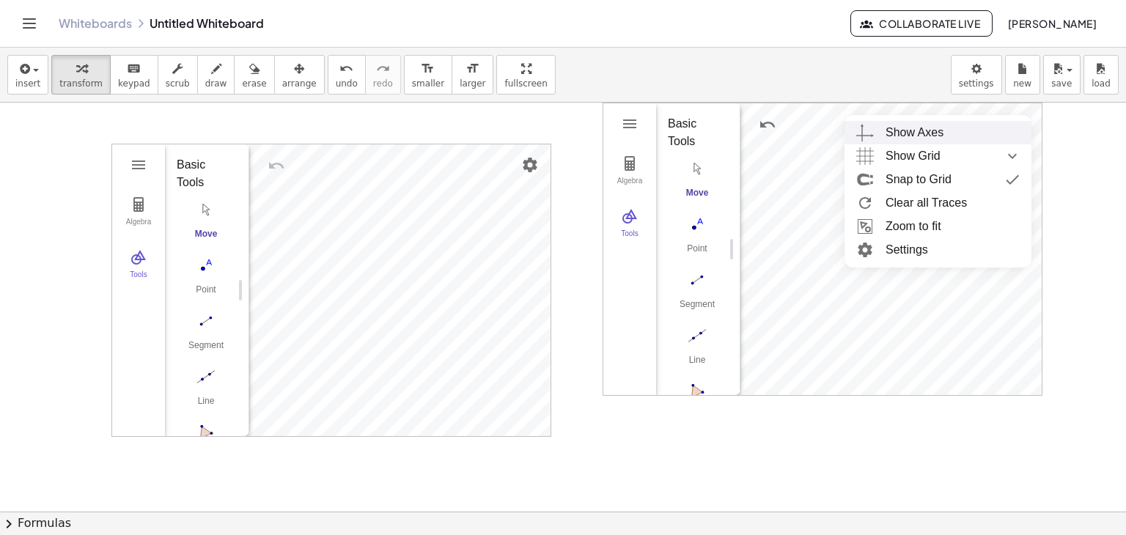
click at [931, 147] on span "Show Grid" at bounding box center [912, 155] width 55 height 23
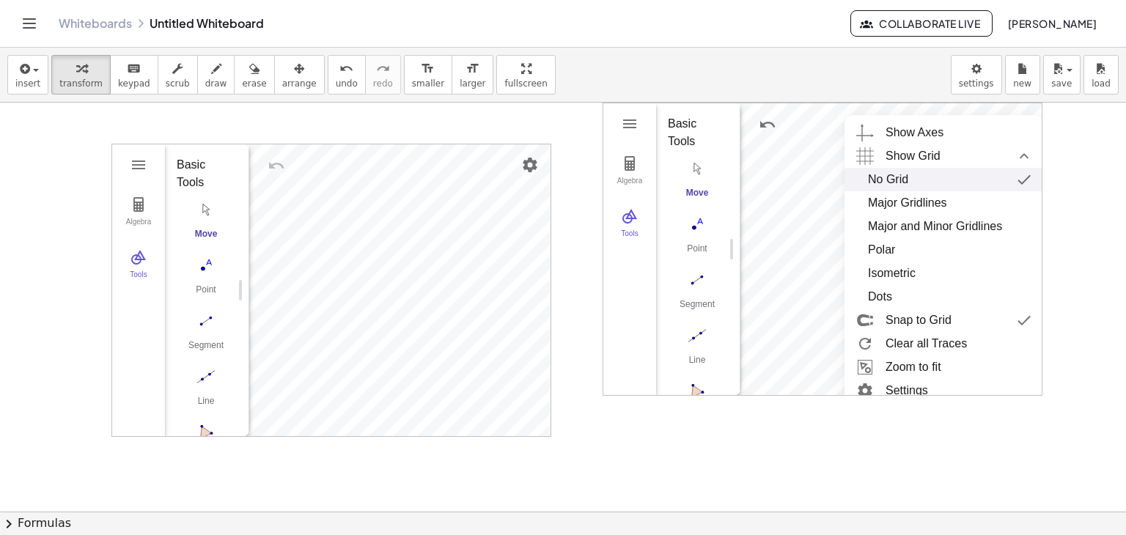
click at [904, 180] on div "No Grid" at bounding box center [888, 179] width 40 height 23
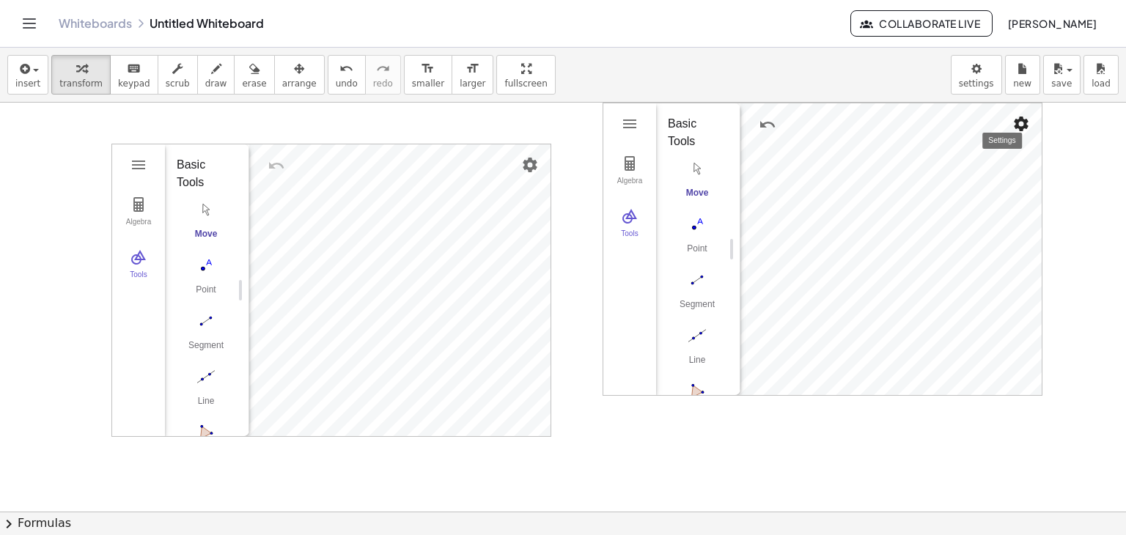
click at [1017, 134] on button "Settings" at bounding box center [1021, 124] width 26 height 26
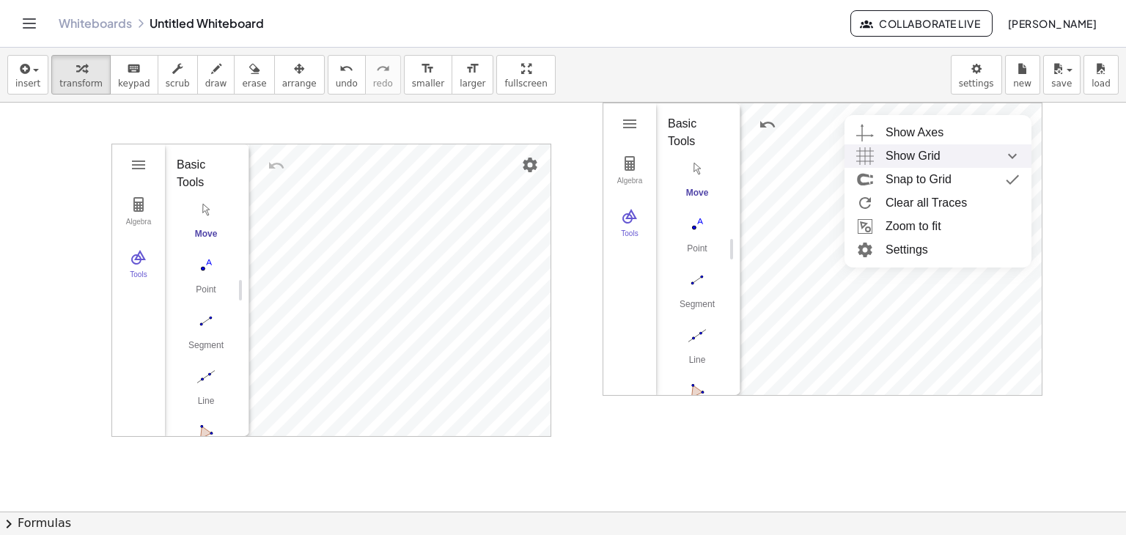
click at [953, 150] on div "Show Grid" at bounding box center [952, 155] width 134 height 23
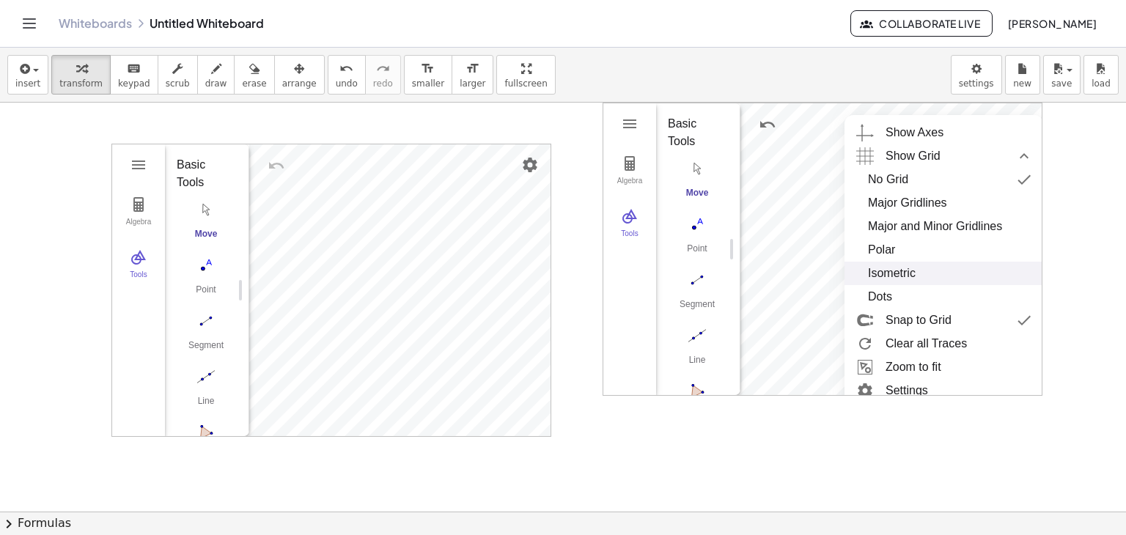
click at [902, 276] on div "Isometric" at bounding box center [892, 273] width 48 height 23
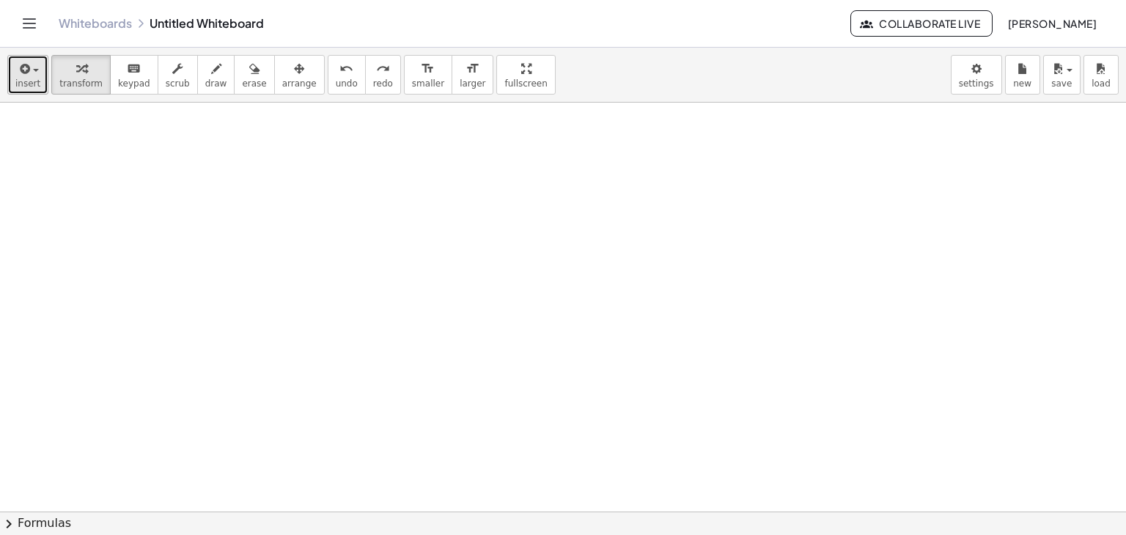
click at [9, 78] on button "insert" at bounding box center [27, 75] width 41 height 40
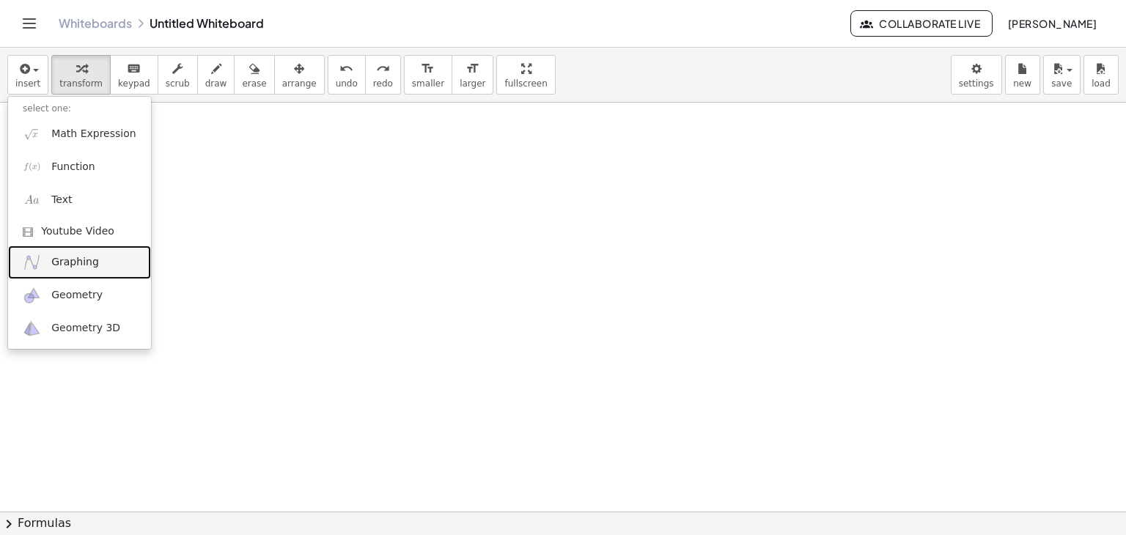
click at [83, 267] on span "Graphing" at bounding box center [75, 262] width 48 height 15
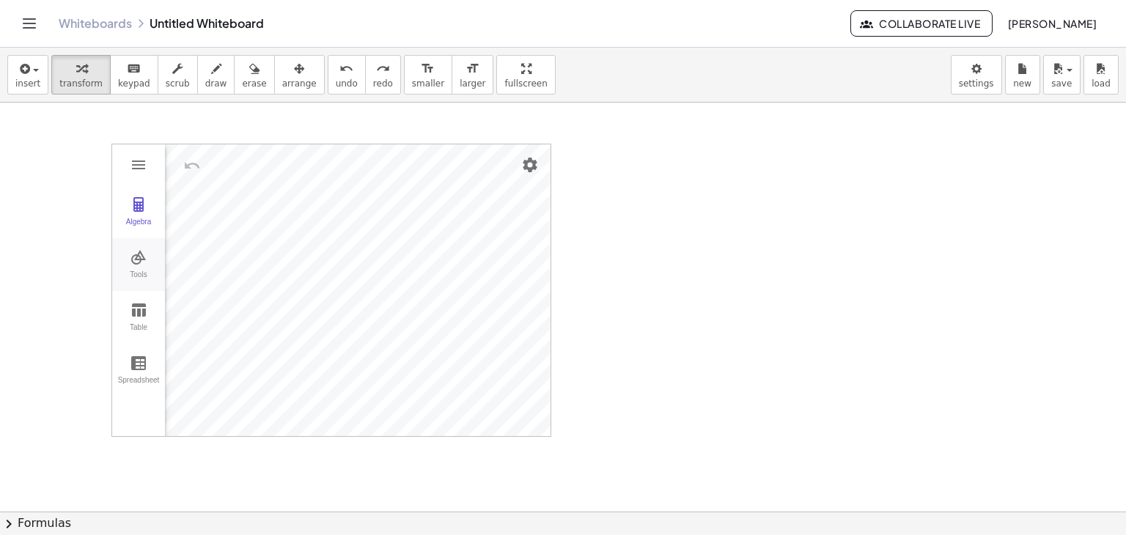
click at [148, 261] on button "Tools" at bounding box center [138, 264] width 53 height 53
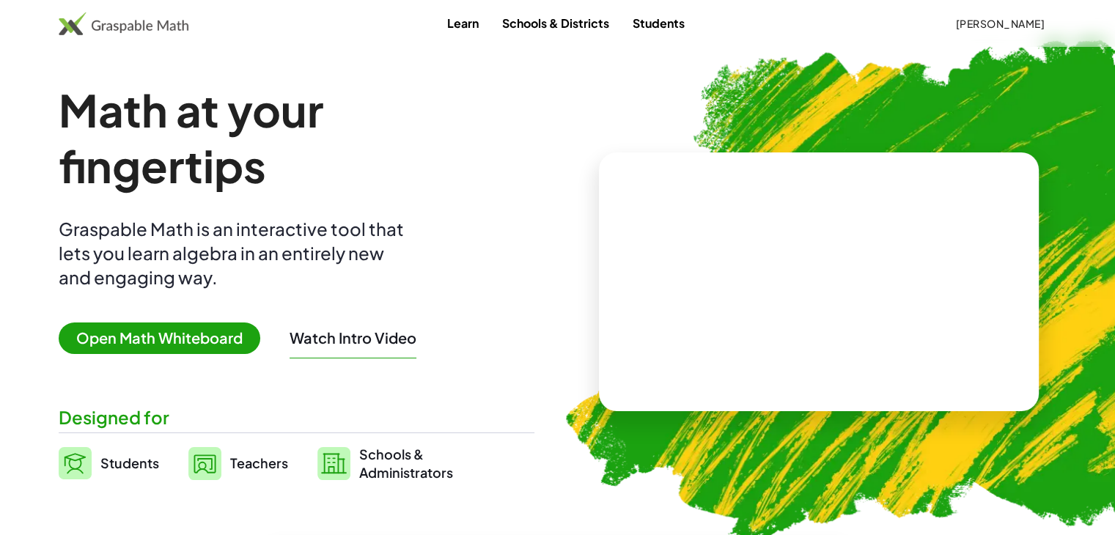
click at [804, 278] on video at bounding box center [819, 282] width 220 height 110
click at [829, 263] on div at bounding box center [821, 267] width 129 height 54
drag, startPoint x: 850, startPoint y: 267, endPoint x: 843, endPoint y: 273, distance: 9.9
click at [846, 272] on div at bounding box center [821, 267] width 129 height 54
click at [805, 283] on div at bounding box center [821, 267] width 129 height 54
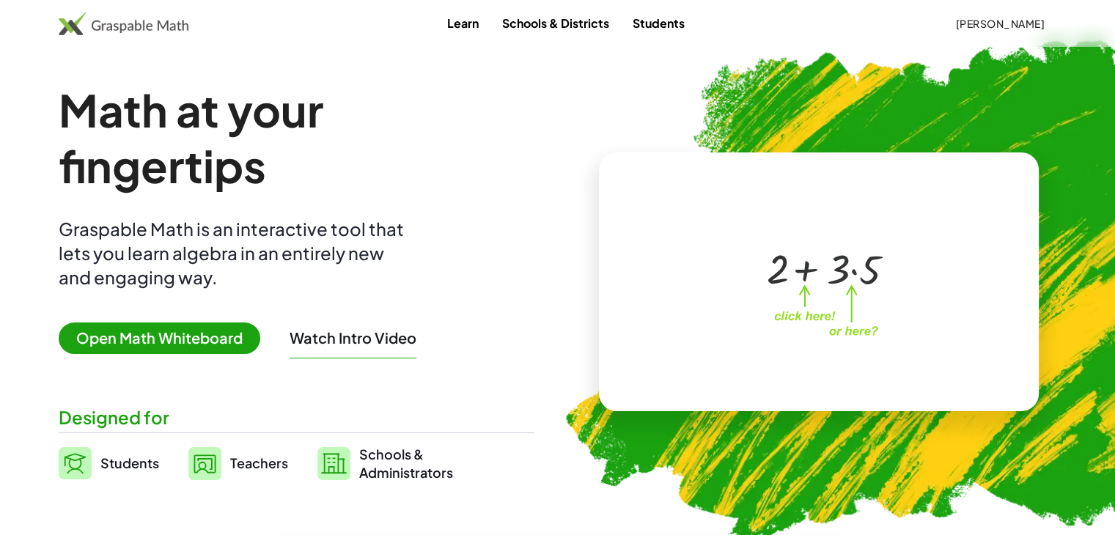
click at [805, 281] on div at bounding box center [821, 267] width 129 height 54
click at [806, 281] on div at bounding box center [821, 267] width 129 height 54
drag, startPoint x: 806, startPoint y: 281, endPoint x: 803, endPoint y: 270, distance: 11.4
click at [803, 273] on div at bounding box center [821, 267] width 129 height 54
click at [803, 270] on div at bounding box center [821, 267] width 129 height 54
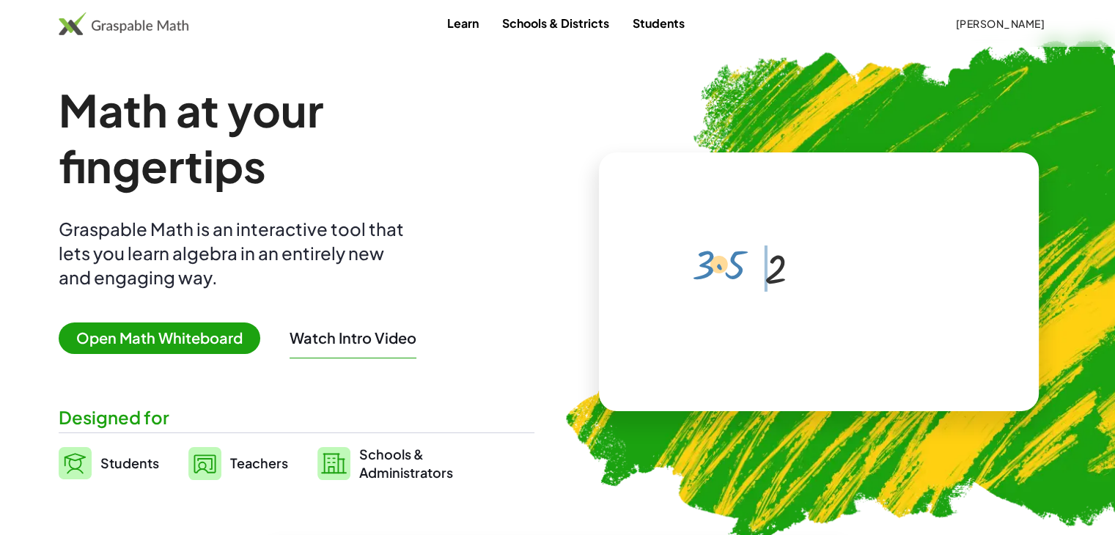
drag, startPoint x: 803, startPoint y: 270, endPoint x: 683, endPoint y: 265, distance: 120.3
click at [683, 265] on div "+ 2 + · 3 · 5 ×" at bounding box center [819, 281] width 440 height 259
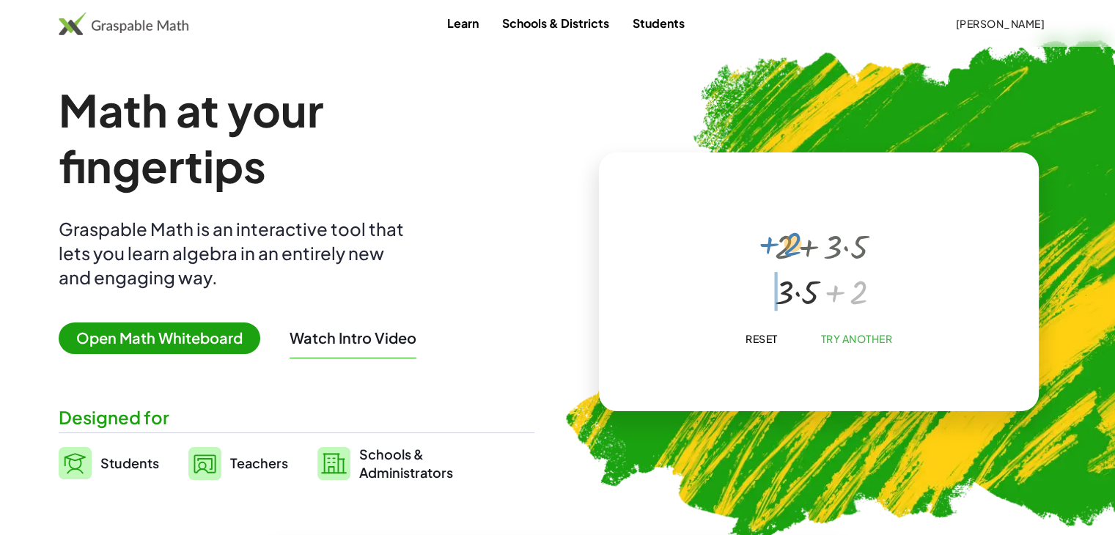
drag, startPoint x: 862, startPoint y: 294, endPoint x: 795, endPoint y: 245, distance: 82.8
click at [772, 332] on span "Reset" at bounding box center [761, 338] width 32 height 13
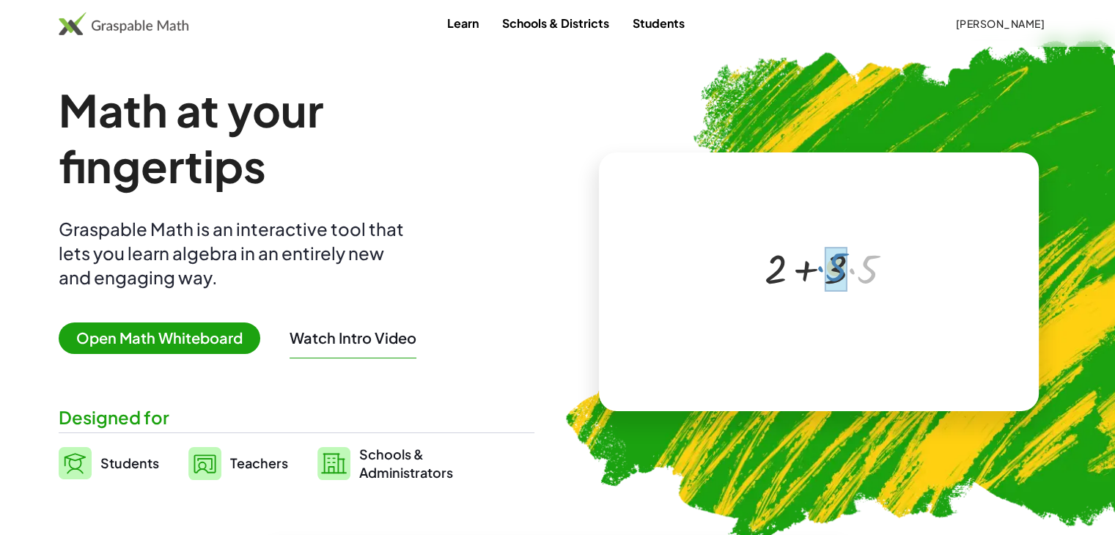
drag, startPoint x: 850, startPoint y: 273, endPoint x: 819, endPoint y: 271, distance: 31.6
click at [819, 271] on div at bounding box center [821, 267] width 129 height 54
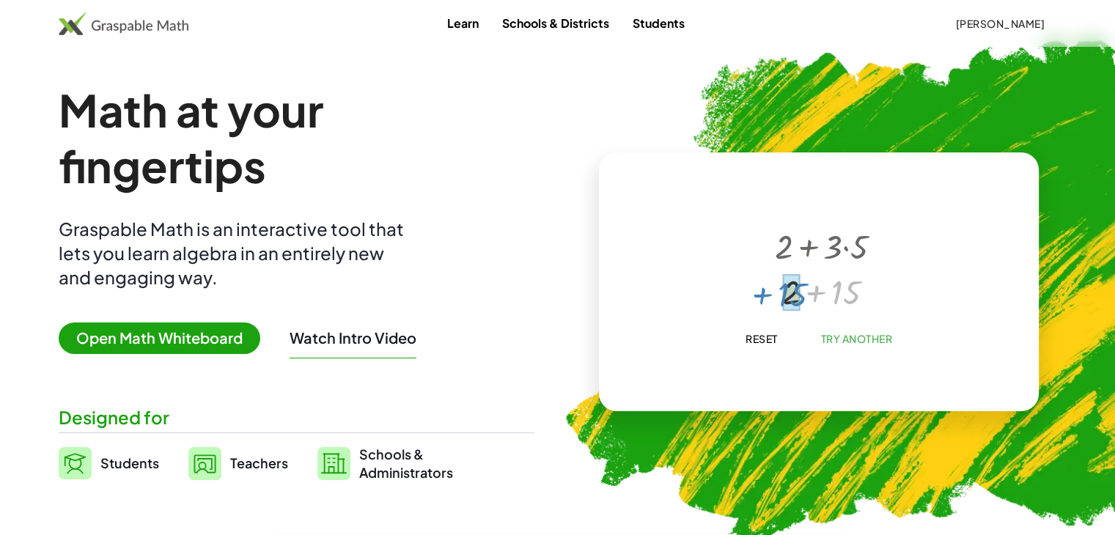
drag, startPoint x: 850, startPoint y: 286, endPoint x: 797, endPoint y: 289, distance: 53.6
click at [783, 335] on button "Reset" at bounding box center [761, 338] width 56 height 26
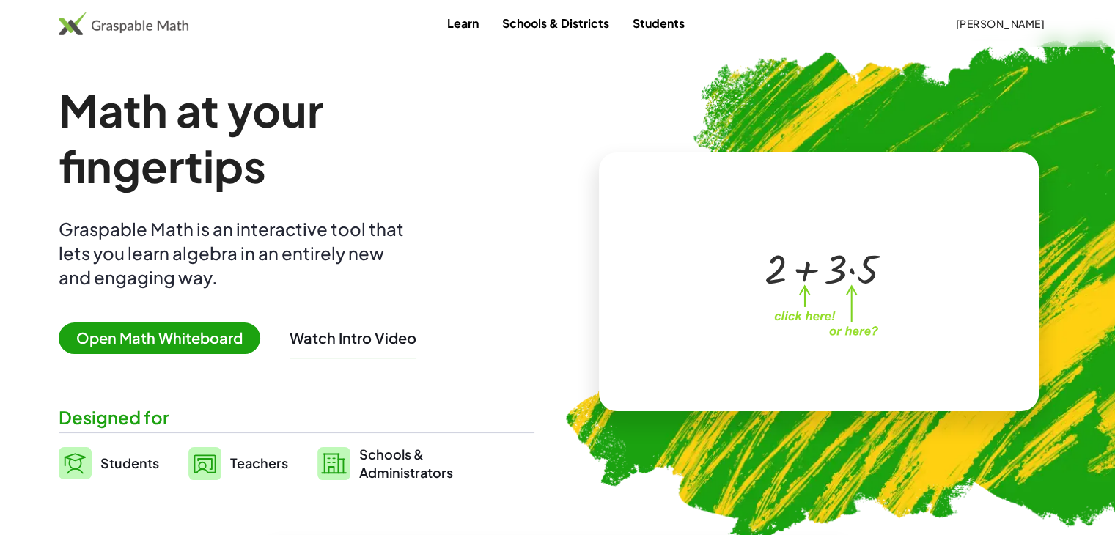
click at [199, 343] on span "Open Math Whiteboard" at bounding box center [160, 338] width 202 height 32
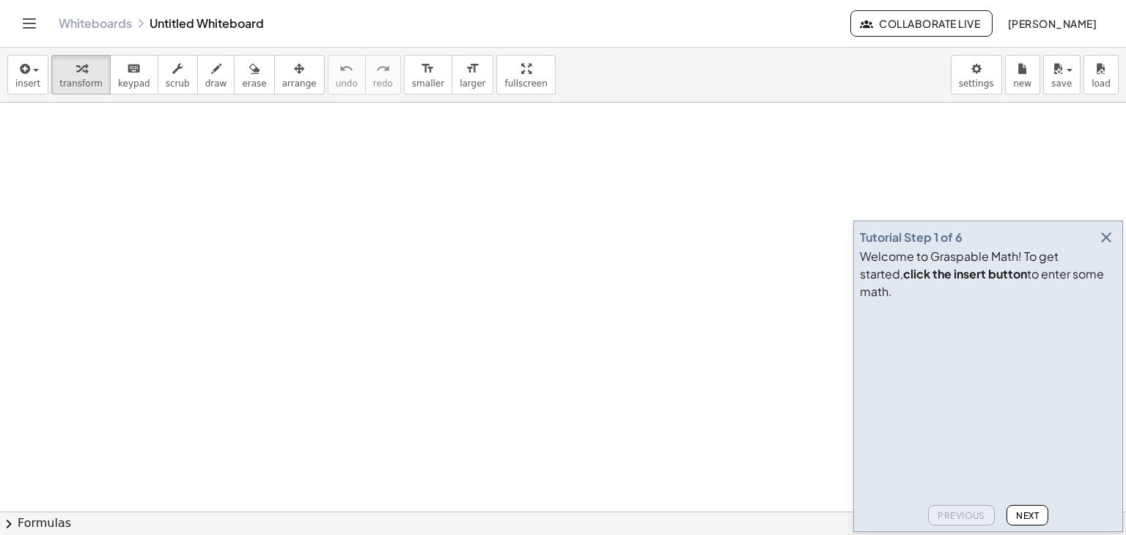
click at [1101, 246] on icon "button" at bounding box center [1106, 238] width 18 height 18
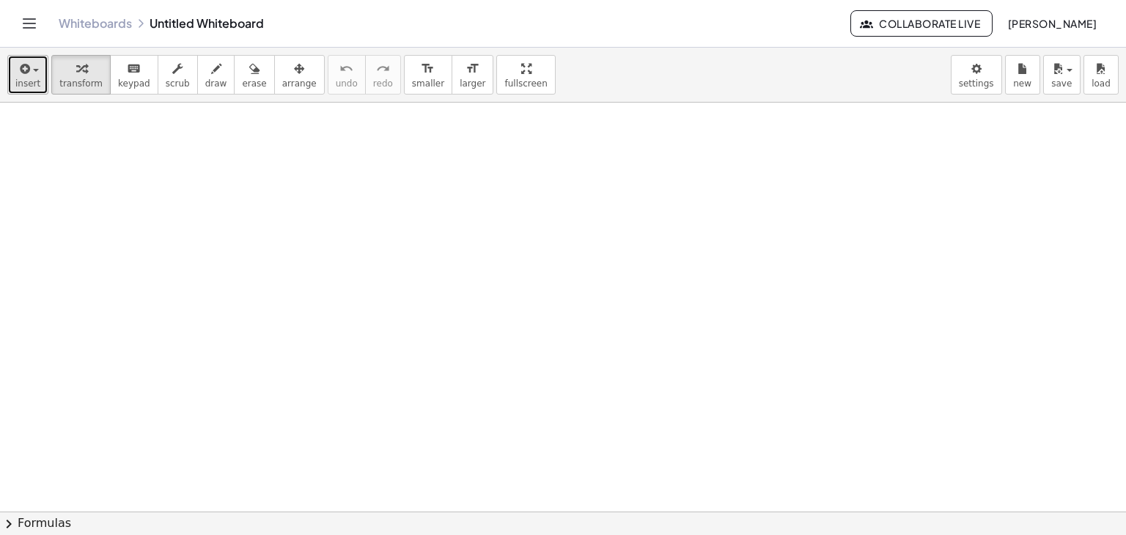
click at [34, 83] on span "insert" at bounding box center [27, 83] width 25 height 10
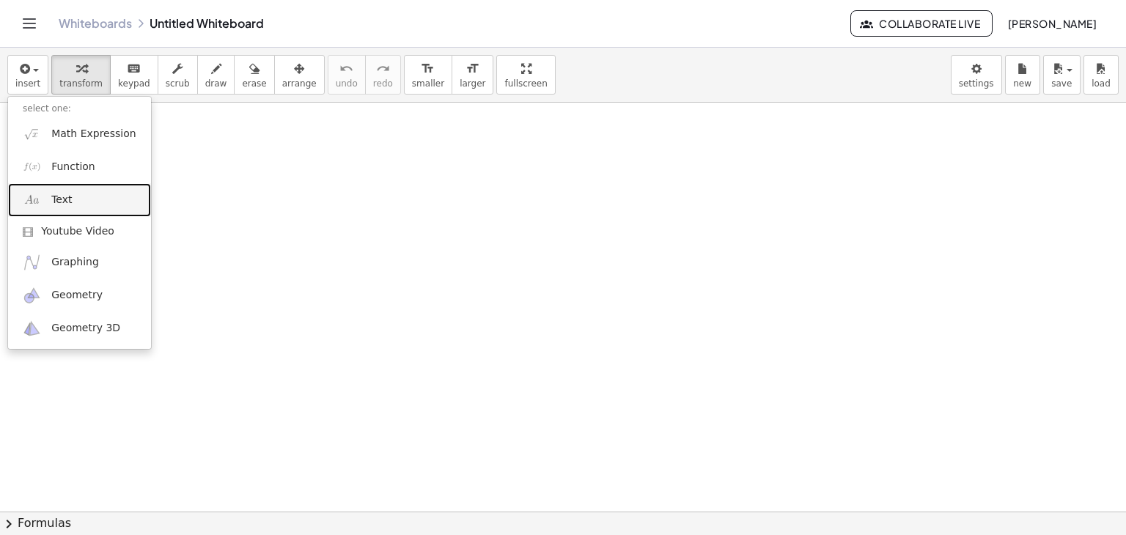
click at [81, 208] on link "Text" at bounding box center [79, 199] width 143 height 33
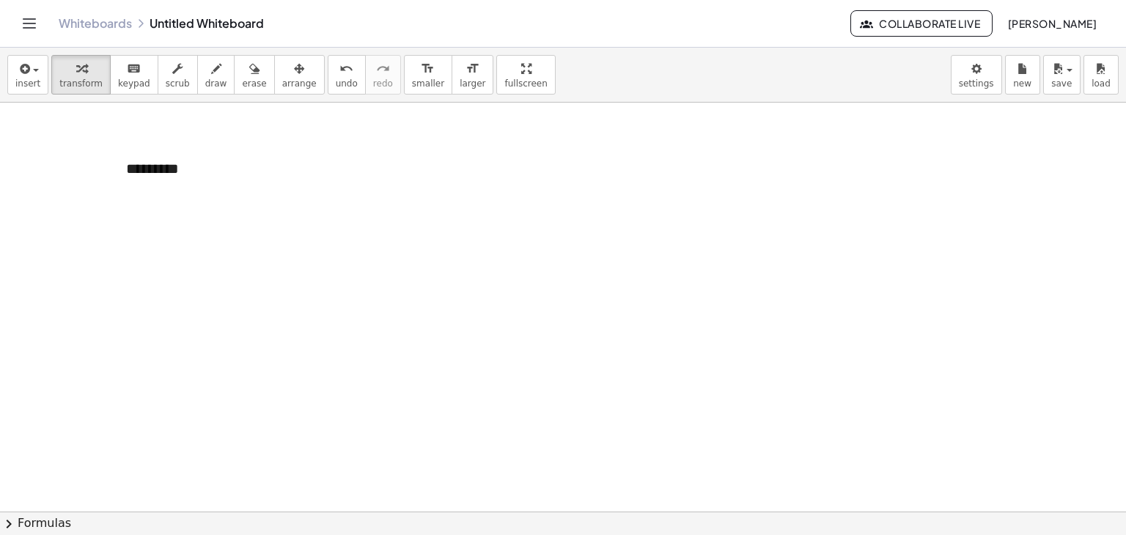
click at [208, 24] on div "Whiteboards Untitled Whiteboard" at bounding box center [454, 23] width 791 height 15
click at [186, 165] on div "*********" at bounding box center [221, 169] width 220 height 51
drag, startPoint x: 255, startPoint y: 167, endPoint x: 64, endPoint y: 169, distance: 190.5
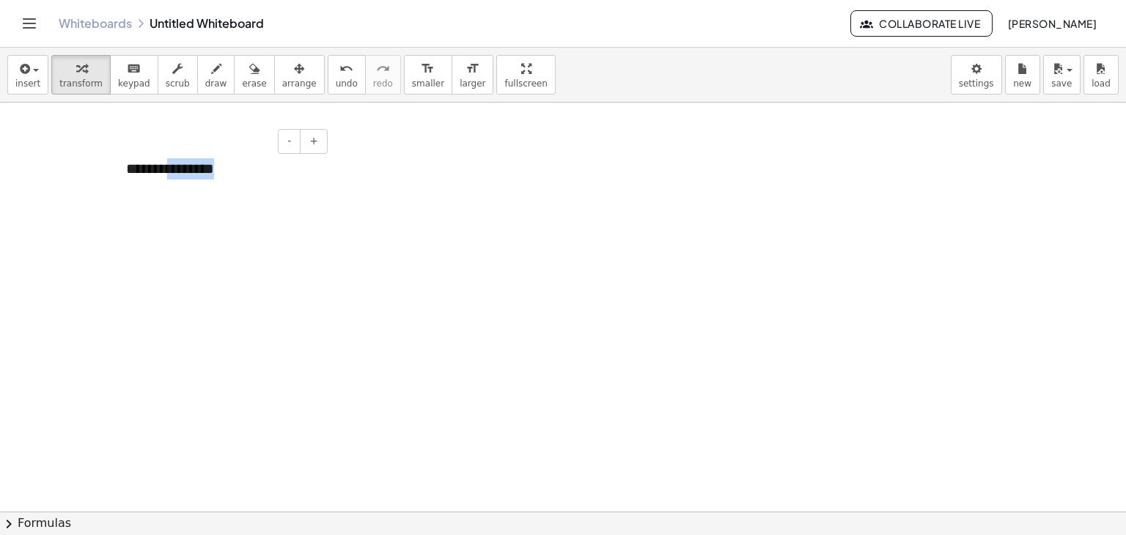
click at [404, 199] on div at bounding box center [332, 196] width 157 height 50
click at [372, 200] on div at bounding box center [332, 196] width 157 height 50
click at [327, 194] on div at bounding box center [332, 196] width 157 height 50
drag, startPoint x: 351, startPoint y: 188, endPoint x: 319, endPoint y: 205, distance: 35.7
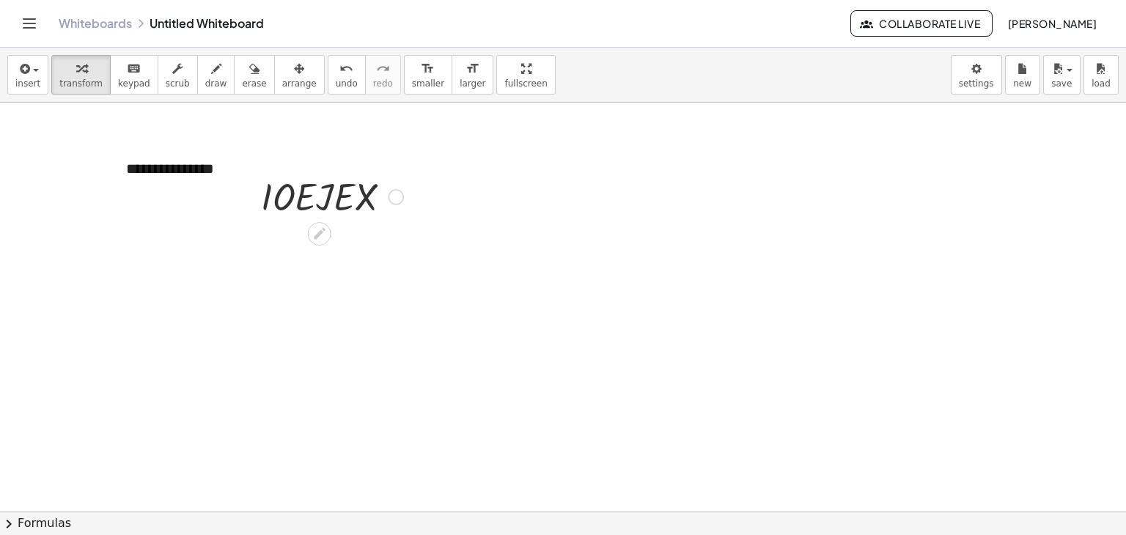
drag, startPoint x: 319, startPoint y: 205, endPoint x: 289, endPoint y: 206, distance: 30.8
click at [286, 203] on div at bounding box center [332, 196] width 157 height 50
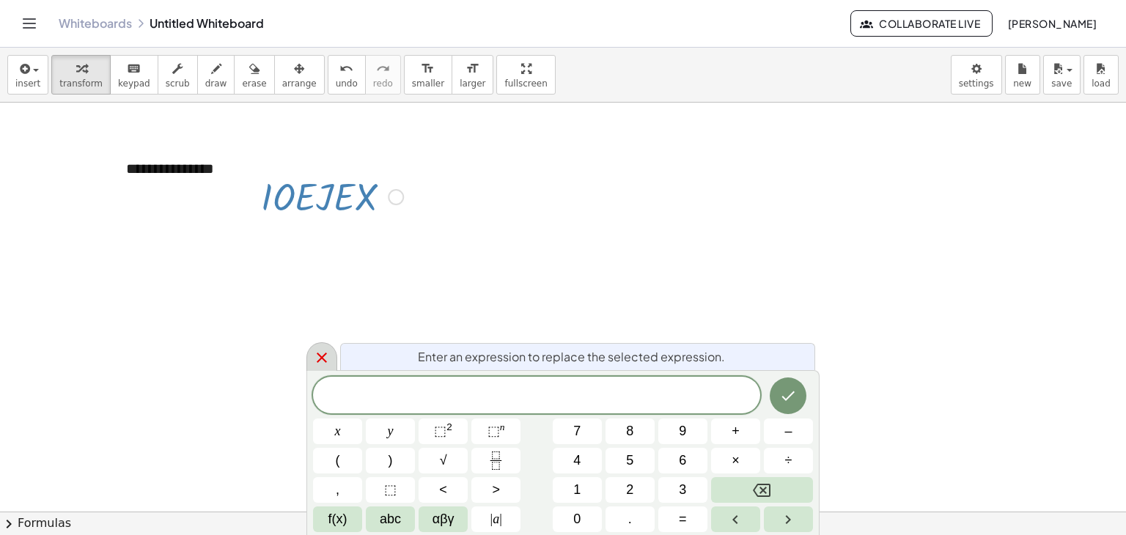
click at [322, 350] on icon at bounding box center [322, 358] width 18 height 18
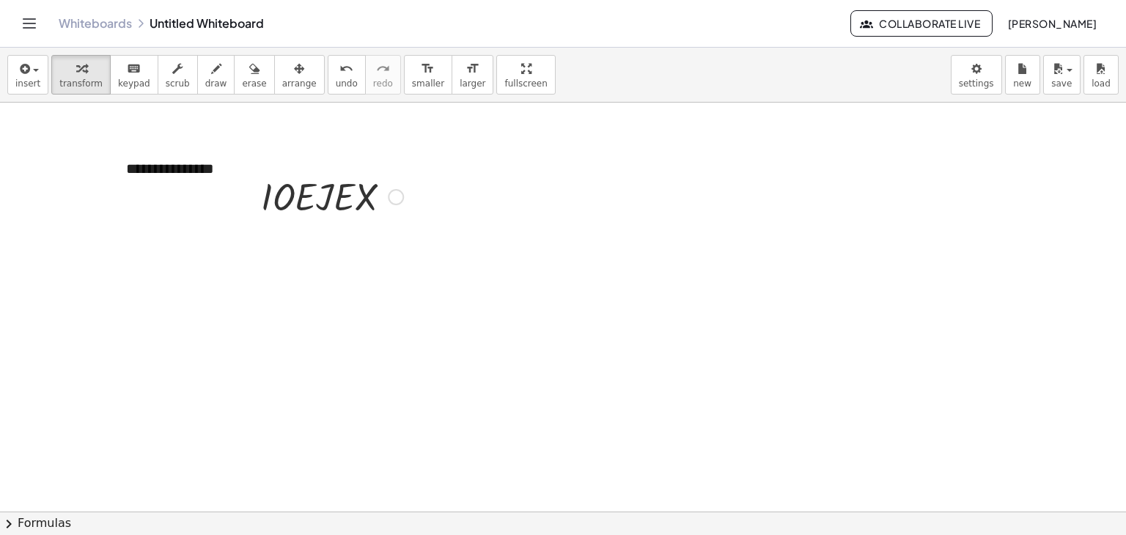
click at [340, 201] on div at bounding box center [332, 196] width 157 height 50
click at [392, 193] on div at bounding box center [396, 197] width 16 height 16
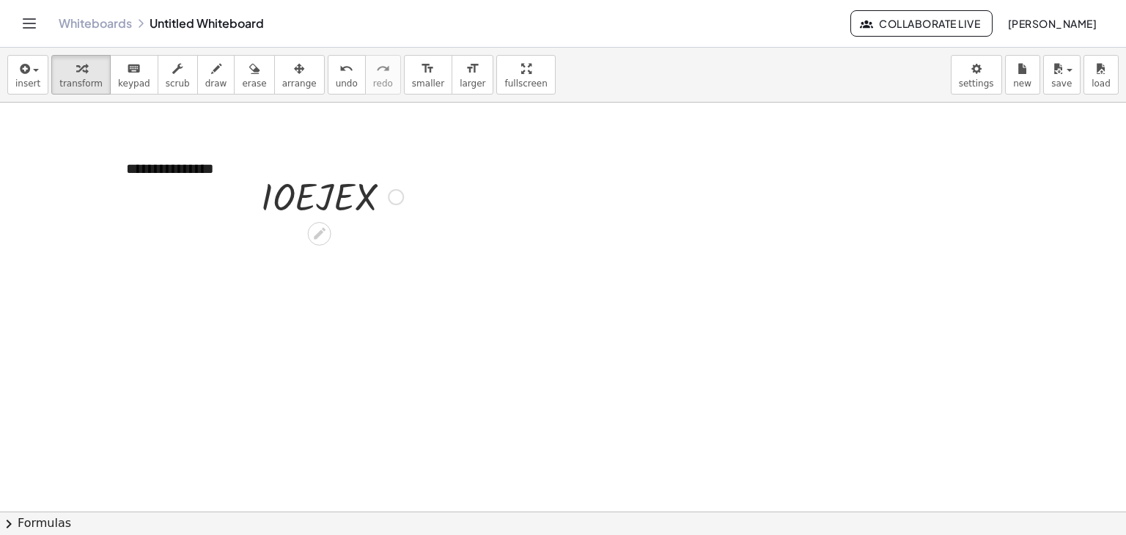
click at [312, 234] on icon at bounding box center [318, 233] width 15 height 15
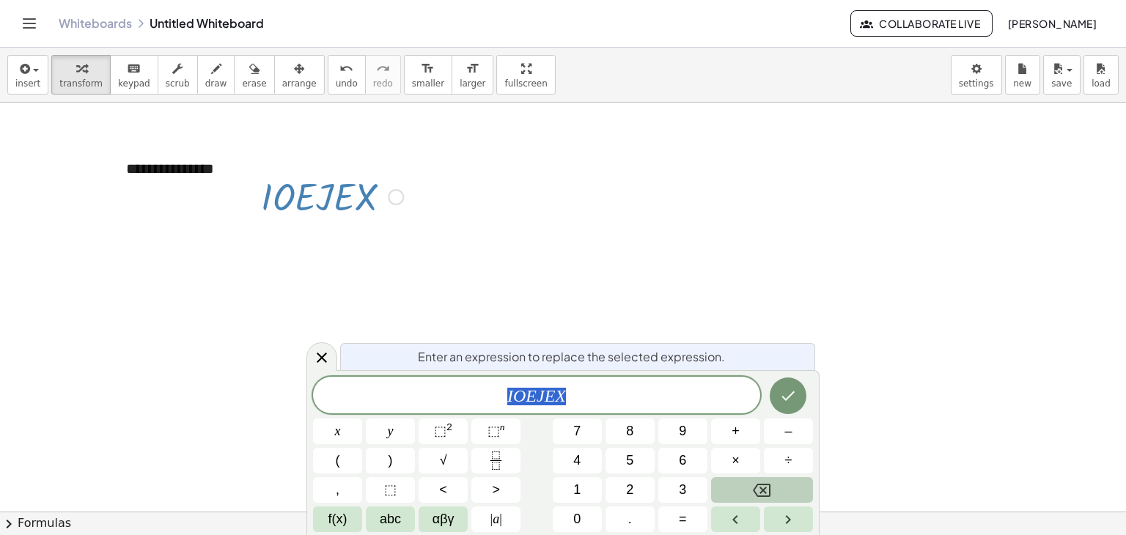
click at [751, 494] on button "Backspace" at bounding box center [762, 490] width 102 height 26
click at [780, 387] on icon "Done" at bounding box center [788, 396] width 18 height 18
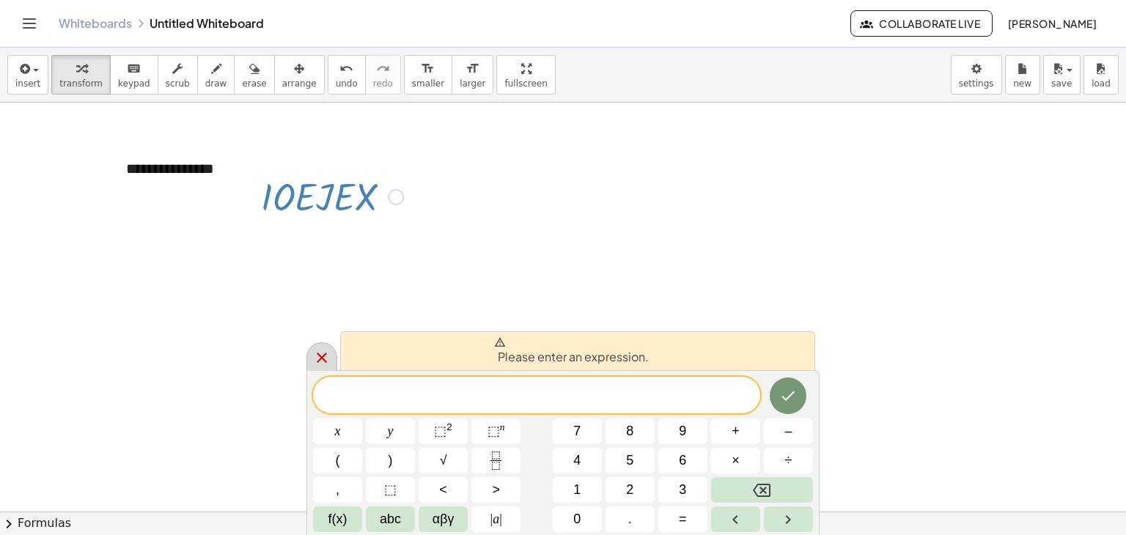
click at [317, 357] on icon at bounding box center [322, 358] width 18 height 18
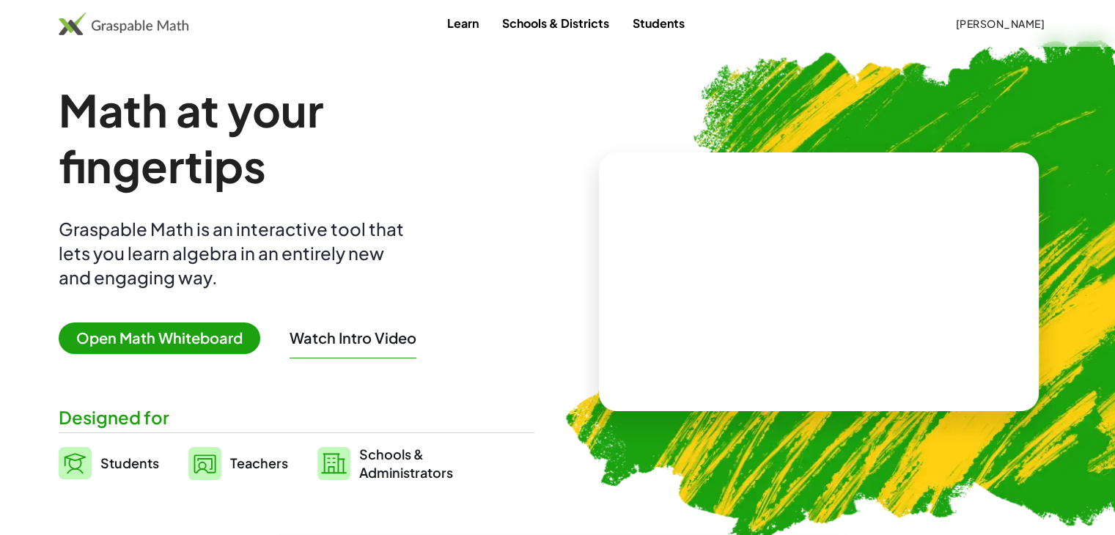
click at [183, 334] on span "Open Math Whiteboard" at bounding box center [160, 338] width 202 height 32
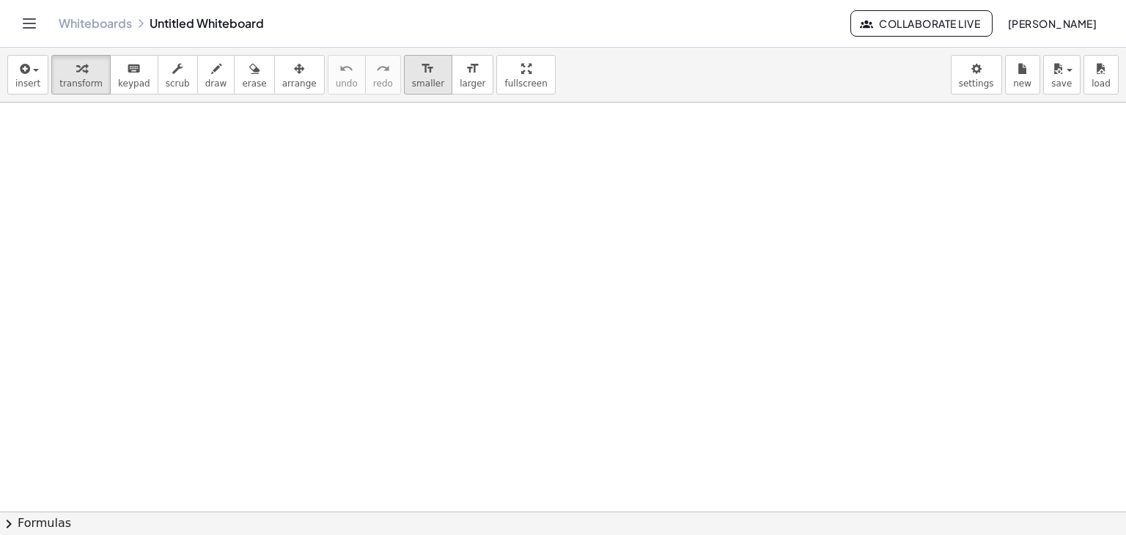
click at [421, 76] on icon "format_size" at bounding box center [428, 69] width 14 height 18
click at [465, 70] on icon "format_size" at bounding box center [472, 69] width 14 height 18
click at [106, 144] on div at bounding box center [563, 512] width 1126 height 819
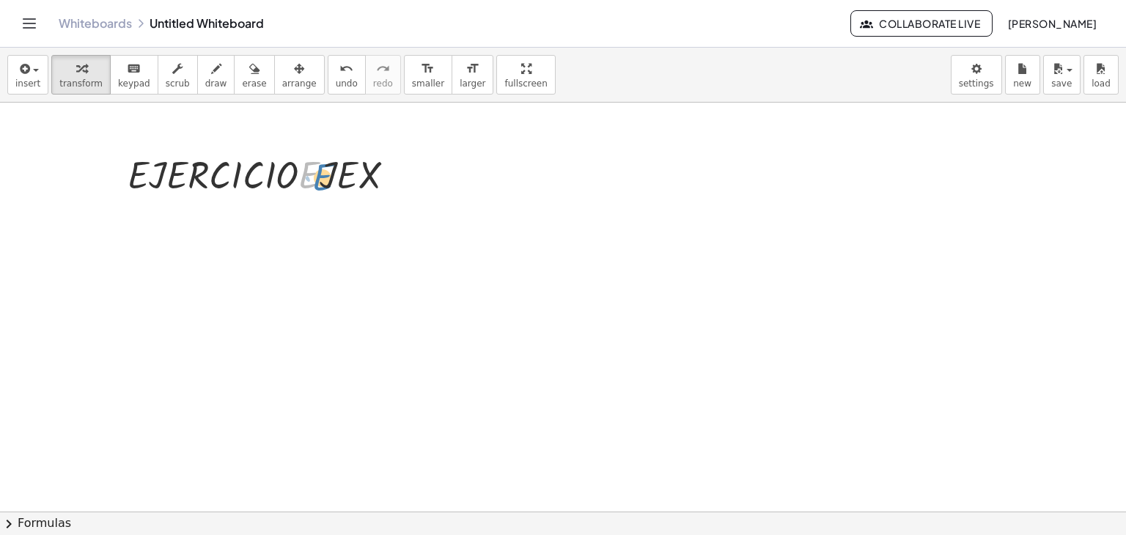
click at [317, 179] on div at bounding box center [267, 174] width 294 height 50
drag, startPoint x: 331, startPoint y: 171, endPoint x: 362, endPoint y: 174, distance: 31.0
click at [362, 174] on div at bounding box center [267, 174] width 294 height 50
drag, startPoint x: 369, startPoint y: 173, endPoint x: 387, endPoint y: 173, distance: 18.3
click at [254, 175] on div "· J · E · J · E · R · C · I · C · I · O · E · J · E · X · E · J · E · R · C · I…" at bounding box center [254, 175] width 0 height 0
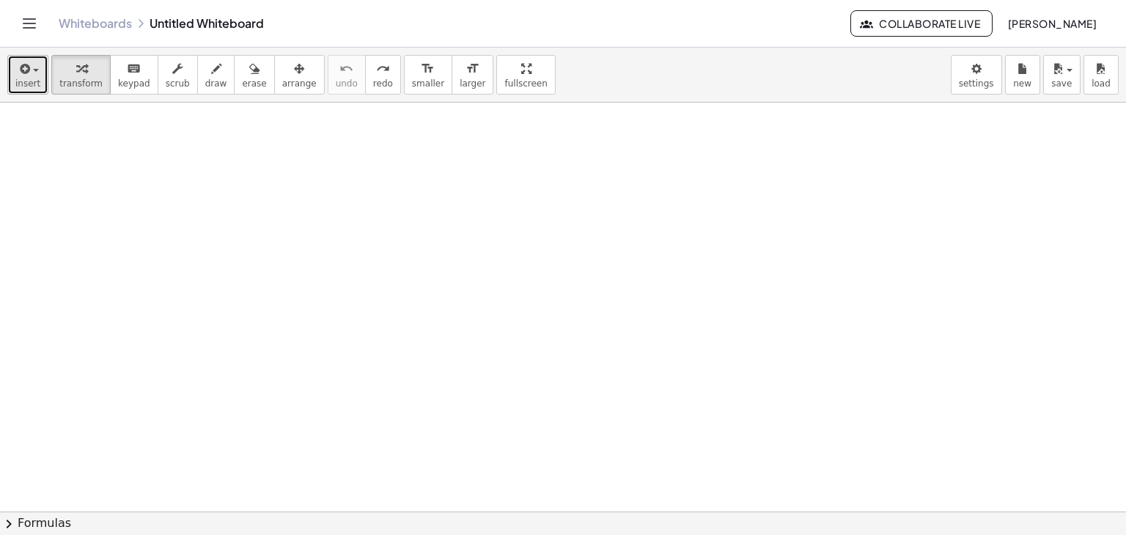
click at [35, 68] on div "button" at bounding box center [27, 68] width 25 height 18
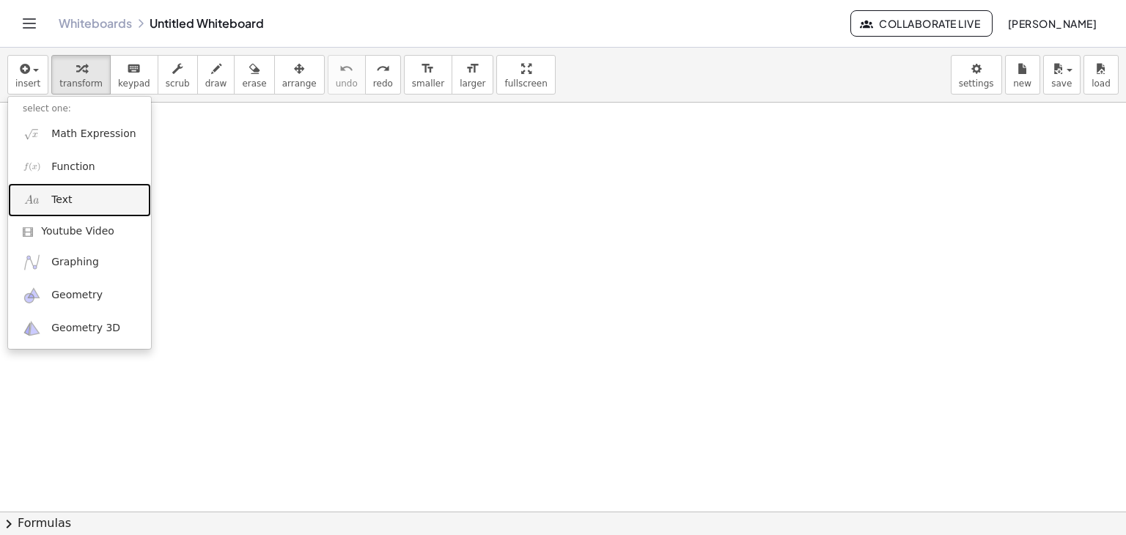
click at [70, 197] on link "Text" at bounding box center [79, 199] width 143 height 33
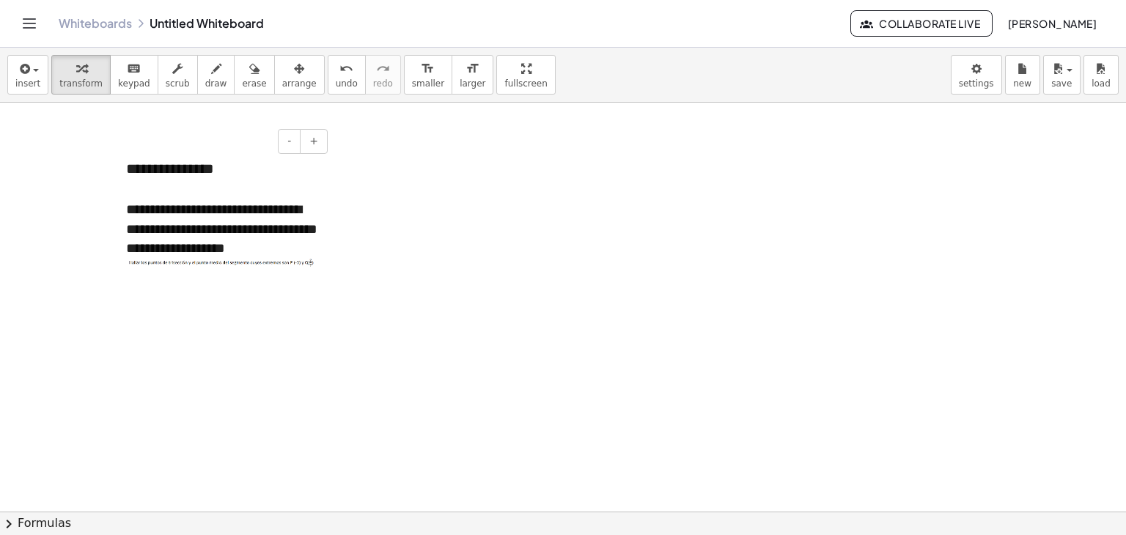
drag, startPoint x: 322, startPoint y: 263, endPoint x: 160, endPoint y: 269, distance: 161.3
click at [160, 269] on div "**********" at bounding box center [221, 214] width 220 height 141
click at [270, 253] on p "**********" at bounding box center [221, 229] width 191 height 59
click at [138, 81] on button "keyboard keypad" at bounding box center [134, 75] width 48 height 40
click at [257, 244] on span "**********" at bounding box center [221, 228] width 191 height 53
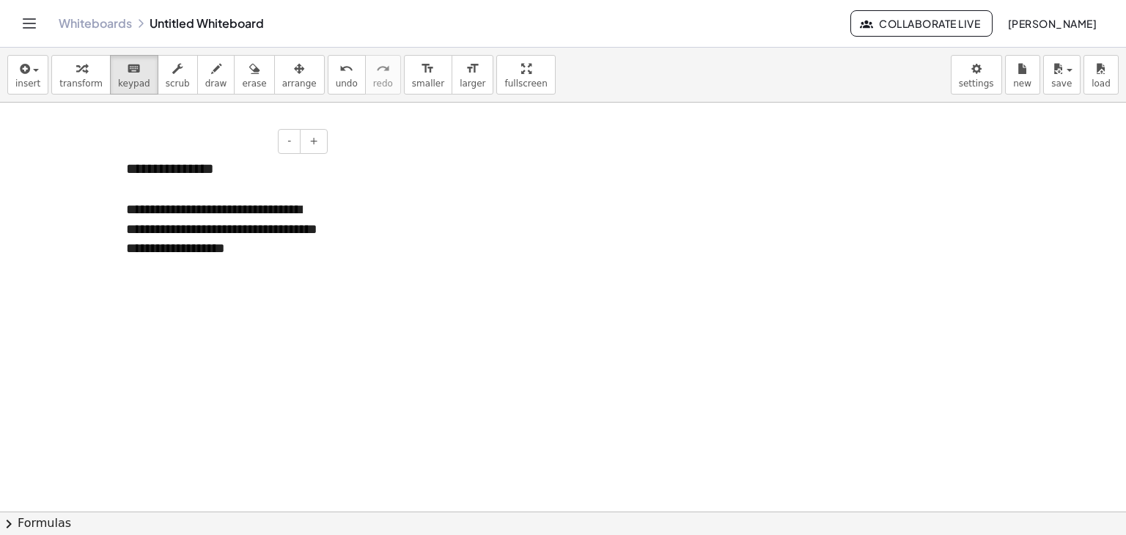
click at [267, 250] on p "**********" at bounding box center [221, 229] width 191 height 59
click at [261, 253] on p "**********" at bounding box center [221, 229] width 191 height 59
click at [261, 257] on p "**********" at bounding box center [221, 229] width 191 height 59
click at [306, 149] on button "+" at bounding box center [314, 141] width 28 height 25
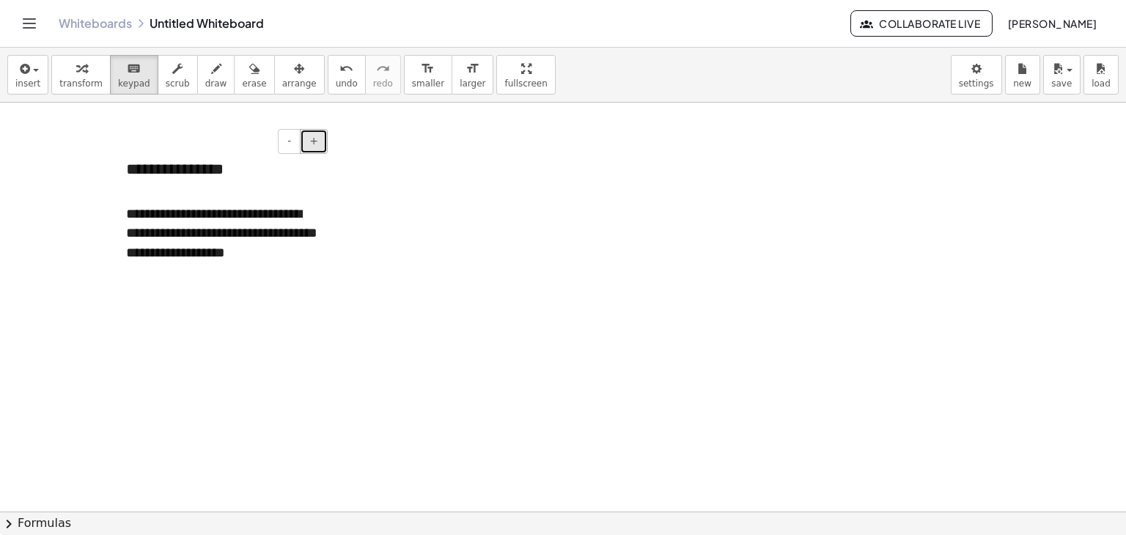
click at [310, 149] on button "+" at bounding box center [314, 141] width 28 height 25
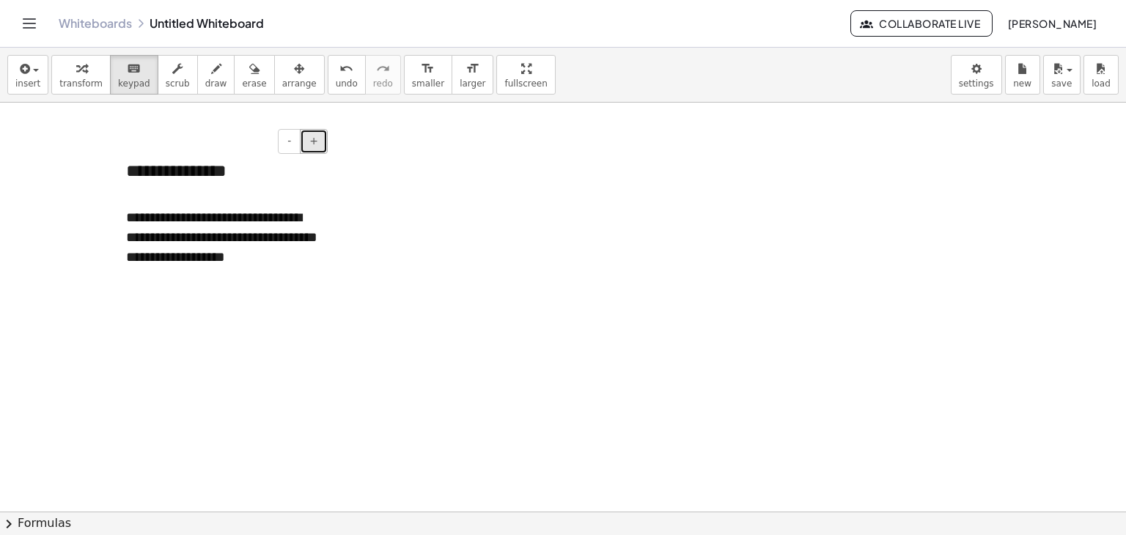
click at [314, 147] on span "+" at bounding box center [313, 141] width 9 height 12
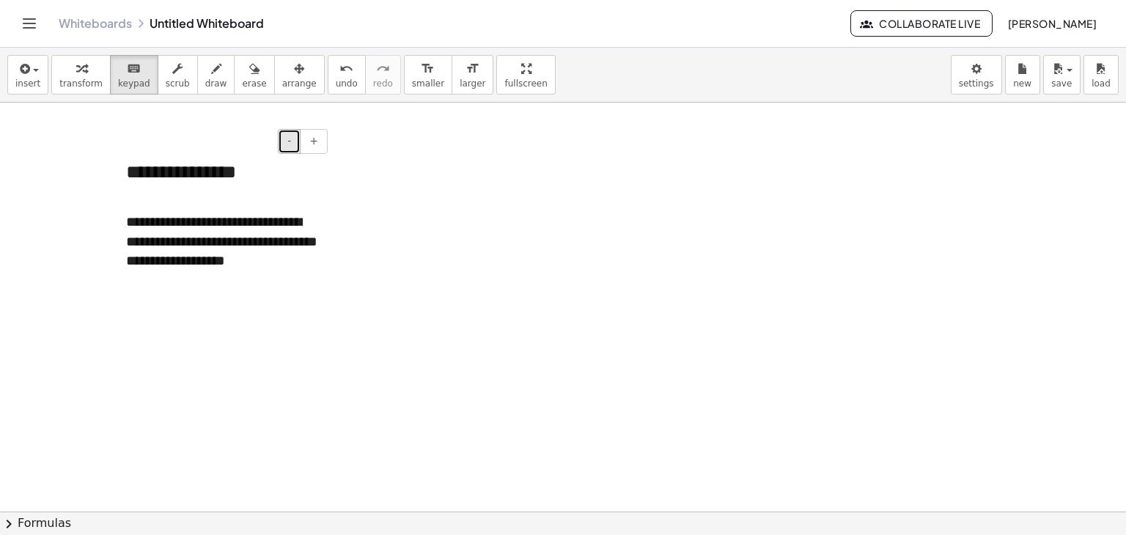
click at [289, 140] on span "-" at bounding box center [289, 141] width 4 height 12
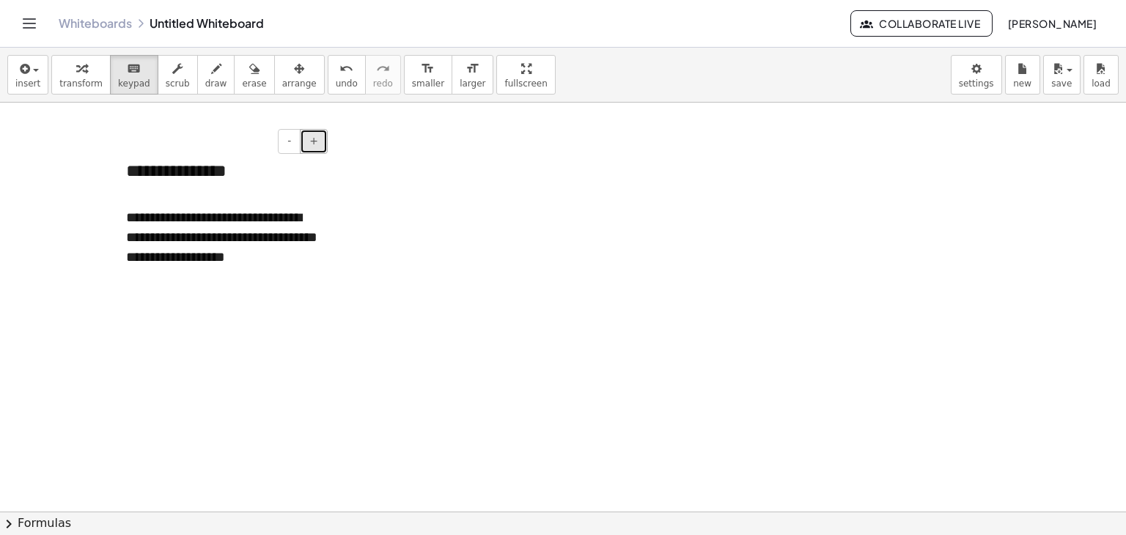
click at [310, 139] on button "+" at bounding box center [314, 141] width 28 height 25
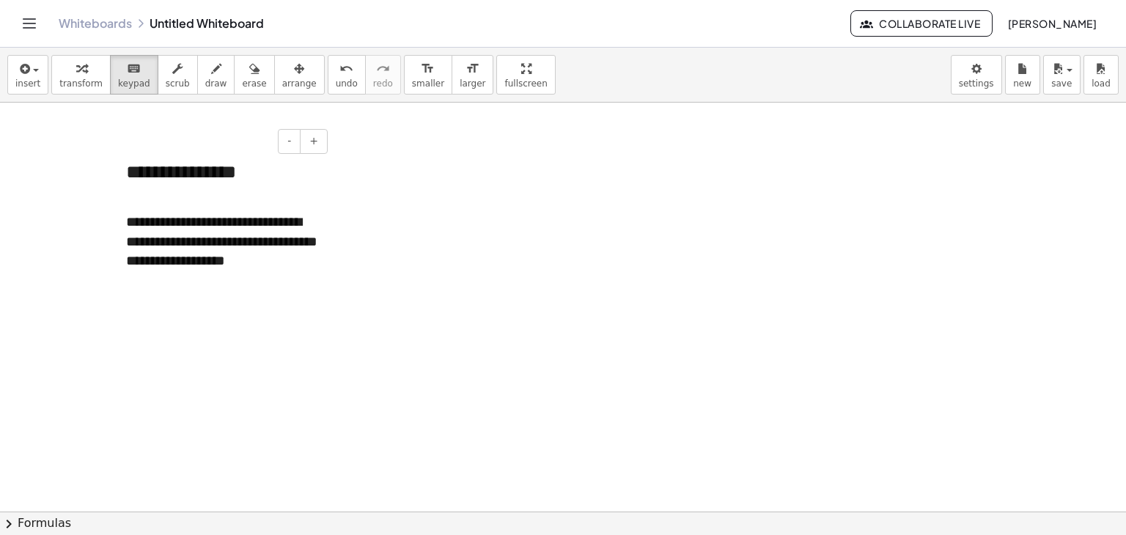
click at [287, 214] on p "**********" at bounding box center [221, 242] width 191 height 59
drag, startPoint x: 330, startPoint y: 180, endPoint x: 453, endPoint y: 180, distance: 123.1
click at [453, 180] on div "**********" at bounding box center [563, 512] width 1126 height 819
click at [290, 241] on span "**********" at bounding box center [221, 241] width 191 height 53
drag, startPoint x: 224, startPoint y: 151, endPoint x: 147, endPoint y: 150, distance: 77.7
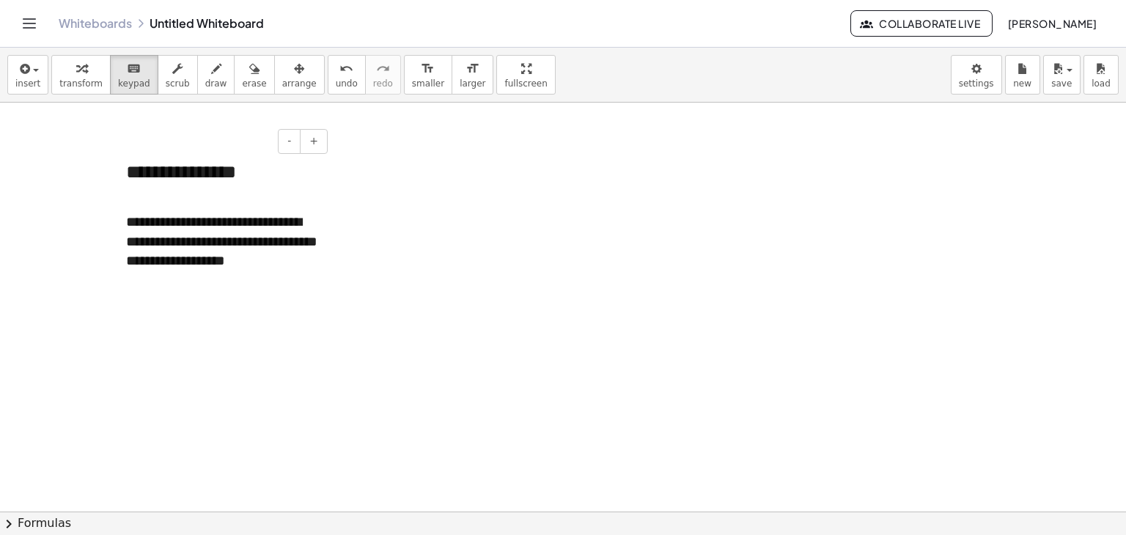
click at [147, 150] on div "- +" at bounding box center [218, 141] width 220 height 25
click at [199, 180] on div "**********" at bounding box center [221, 217] width 220 height 146
drag, startPoint x: 212, startPoint y: 159, endPoint x: 141, endPoint y: 155, distance: 70.4
drag, startPoint x: 141, startPoint y: 155, endPoint x: 148, endPoint y: 144, distance: 13.5
click at [147, 144] on div "- +" at bounding box center [218, 141] width 220 height 25
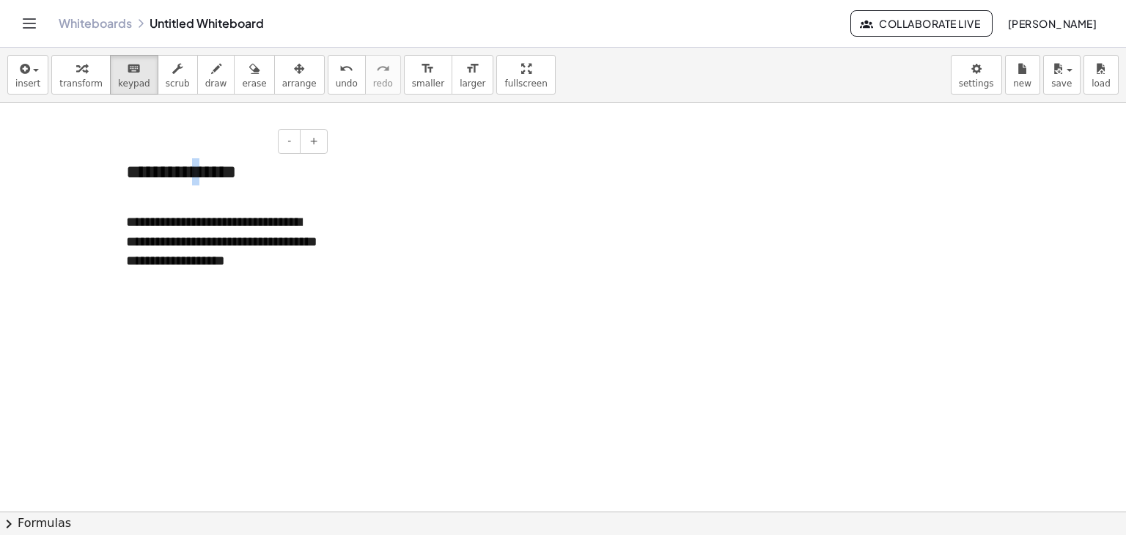
click at [216, 183] on div "**********" at bounding box center [221, 217] width 220 height 146
click at [311, 147] on span "+" at bounding box center [313, 141] width 9 height 12
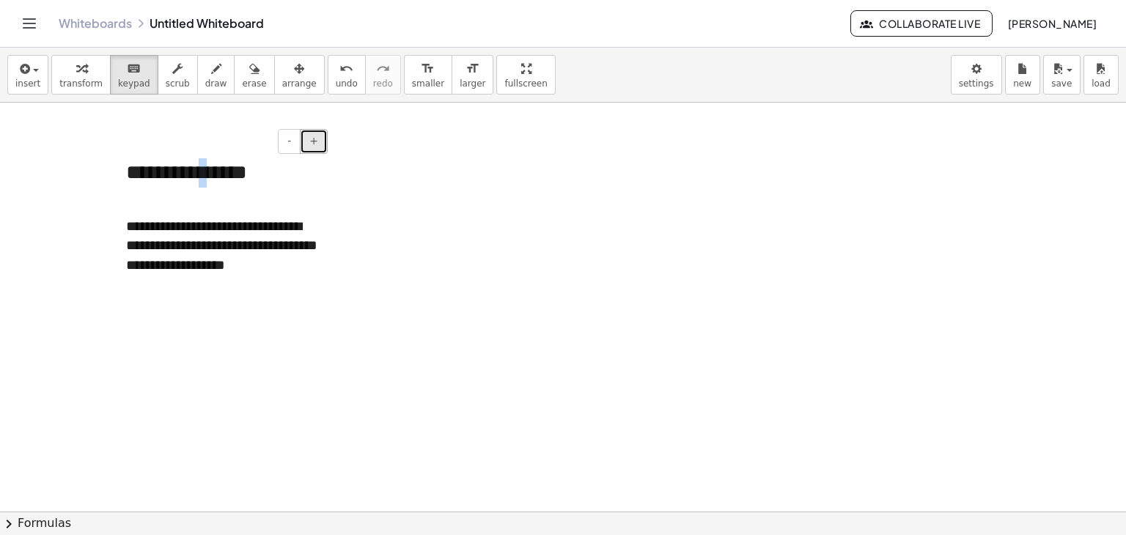
click at [311, 147] on span "+" at bounding box center [313, 141] width 9 height 12
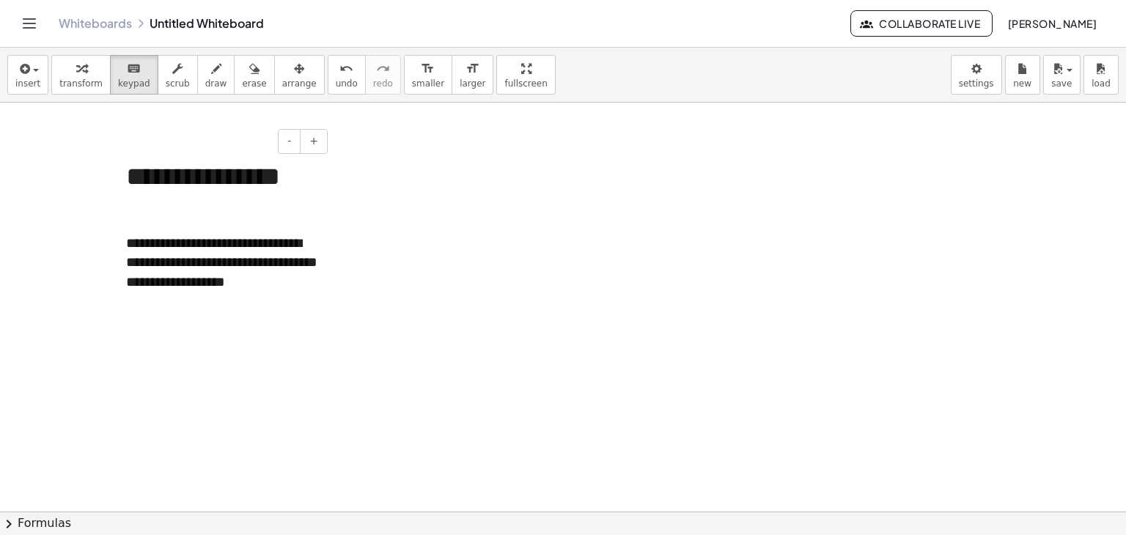
click at [308, 209] on div at bounding box center [221, 214] width 191 height 37
click at [252, 251] on span "**********" at bounding box center [221, 262] width 191 height 53
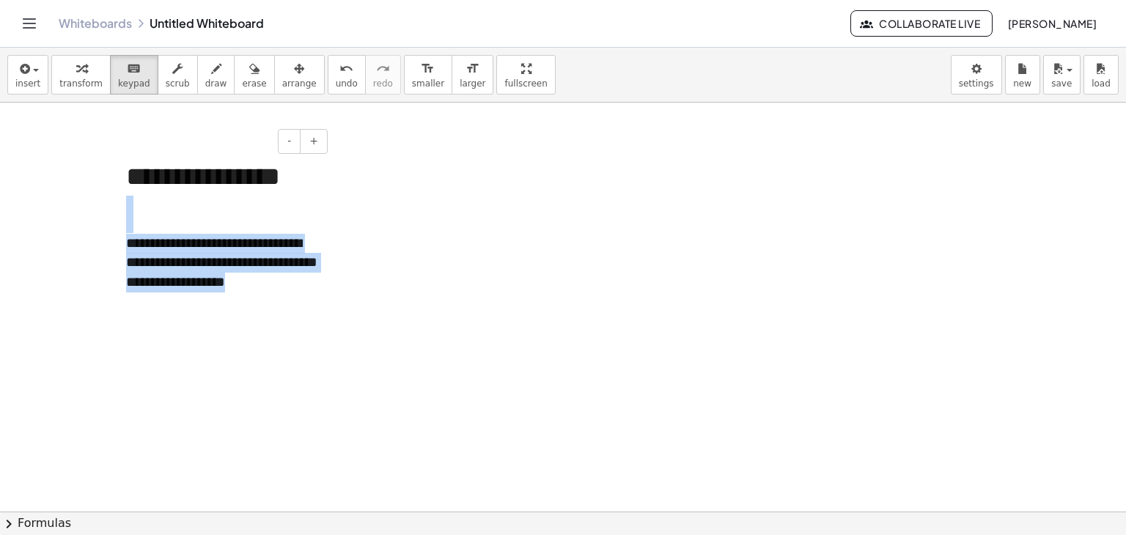
drag, startPoint x: 281, startPoint y: 288, endPoint x: 180, endPoint y: 200, distance: 134.6
click at [117, 226] on div "**********" at bounding box center [221, 227] width 220 height 167
click at [311, 136] on span "+" at bounding box center [313, 141] width 9 height 12
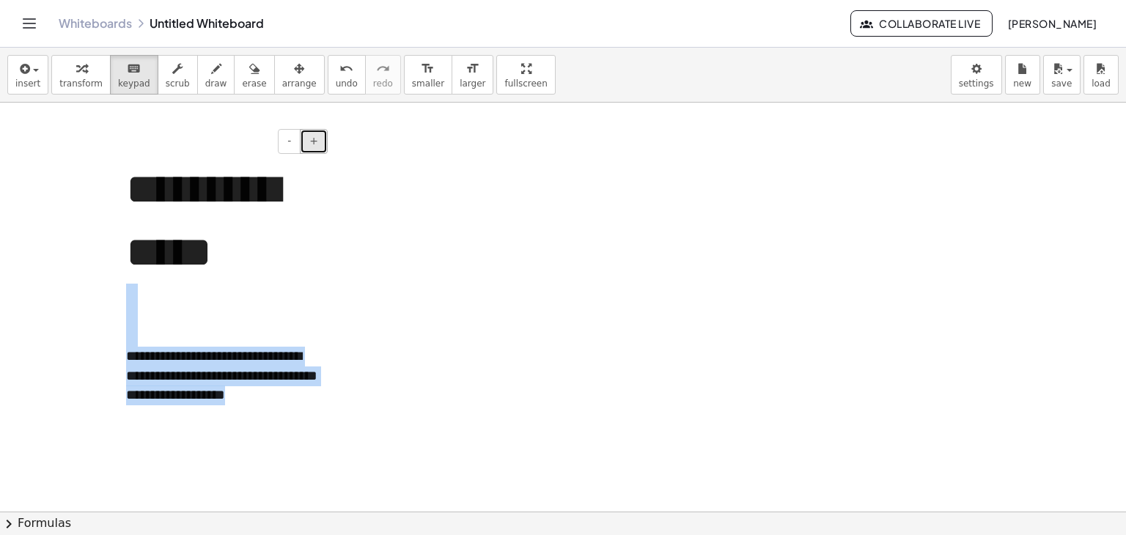
click at [311, 136] on span "+" at bounding box center [313, 141] width 9 height 12
click at [287, 138] on button "-" at bounding box center [289, 141] width 23 height 25
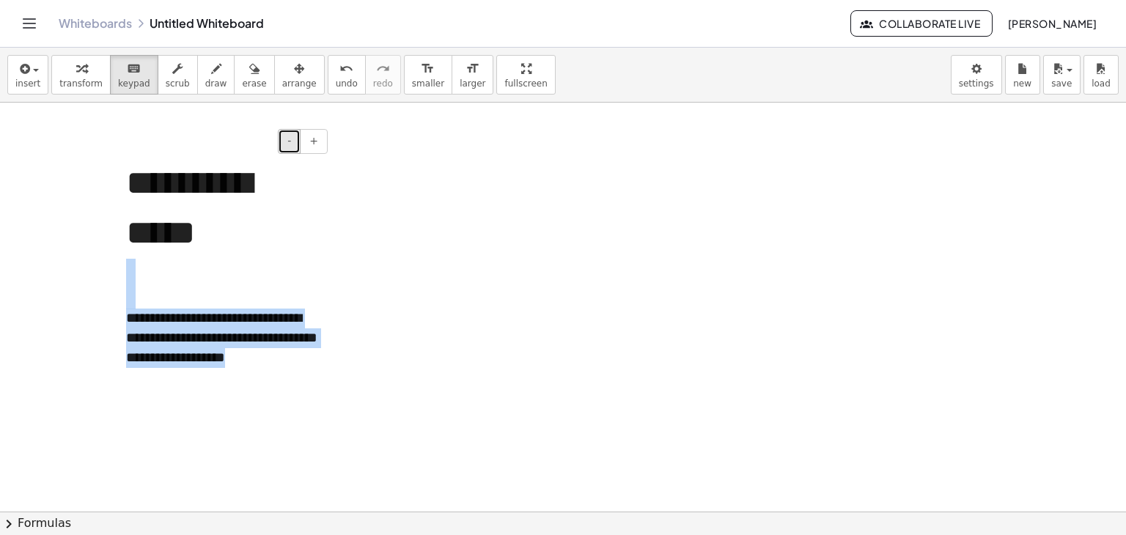
click at [287, 141] on button "-" at bounding box center [289, 141] width 23 height 25
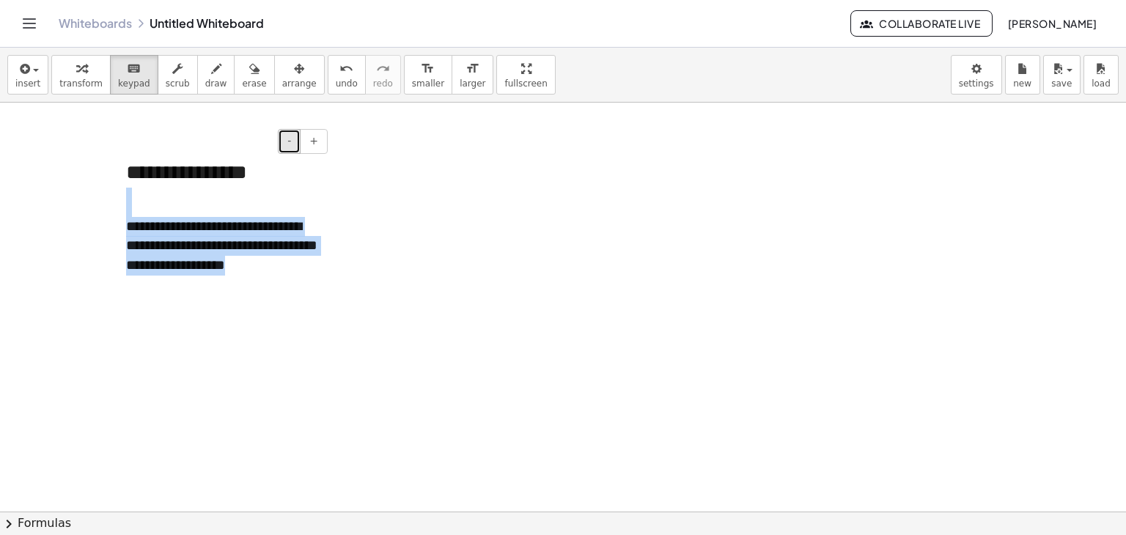
click at [287, 141] on button "-" at bounding box center [289, 141] width 23 height 25
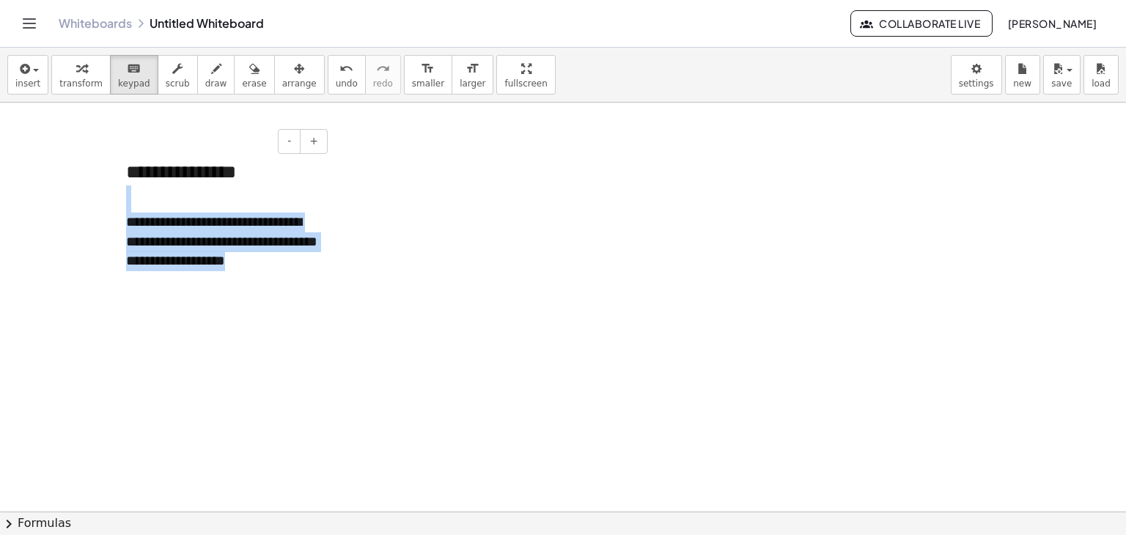
click at [261, 235] on span "**********" at bounding box center [221, 241] width 191 height 53
drag, startPoint x: 263, startPoint y: 235, endPoint x: 229, endPoint y: 250, distance: 36.8
click at [264, 236] on span "**********" at bounding box center [221, 241] width 191 height 53
click at [220, 251] on span "**********" at bounding box center [221, 241] width 191 height 53
click at [155, 194] on div at bounding box center [221, 198] width 191 height 27
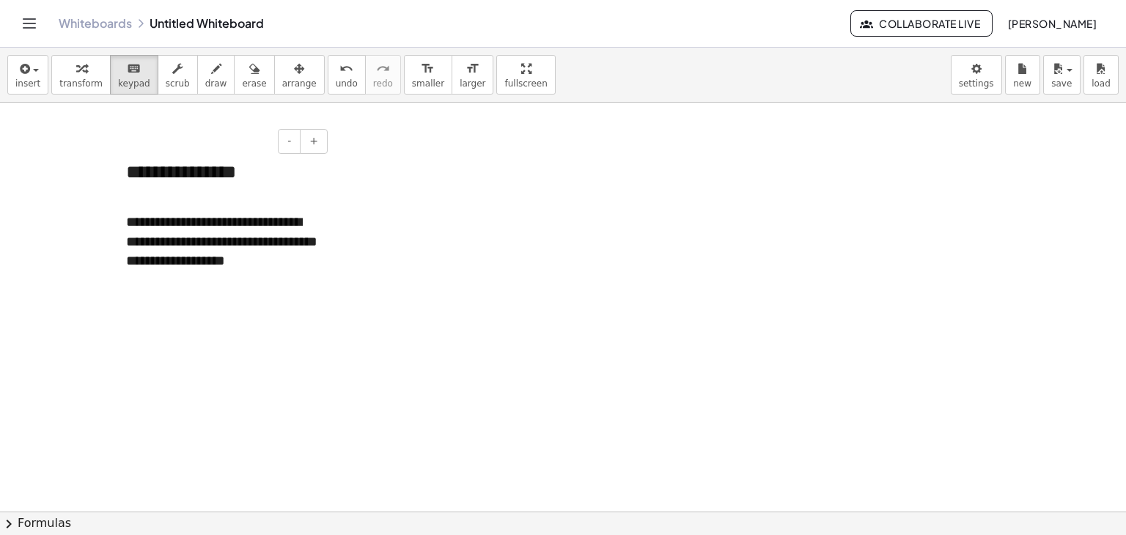
click at [170, 159] on div "**********" at bounding box center [221, 217] width 220 height 146
click at [205, 142] on div "- +" at bounding box center [218, 141] width 220 height 25
click at [220, 204] on div at bounding box center [221, 198] width 191 height 27
click at [166, 80] on span "scrub" at bounding box center [178, 83] width 24 height 10
click at [127, 74] on icon "keyboard" at bounding box center [134, 69] width 14 height 18
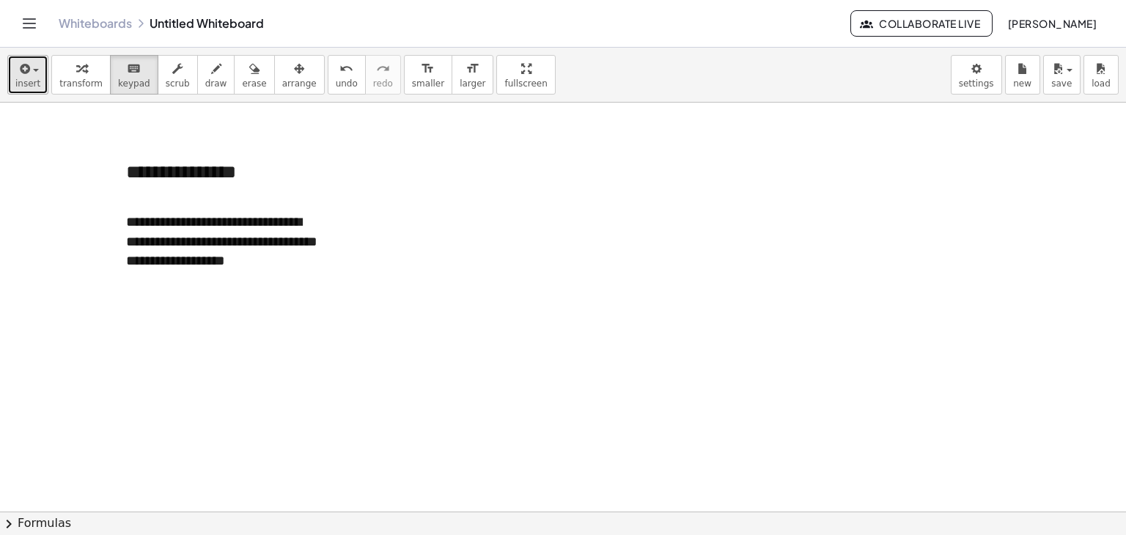
click at [18, 81] on span "insert" at bounding box center [27, 83] width 25 height 10
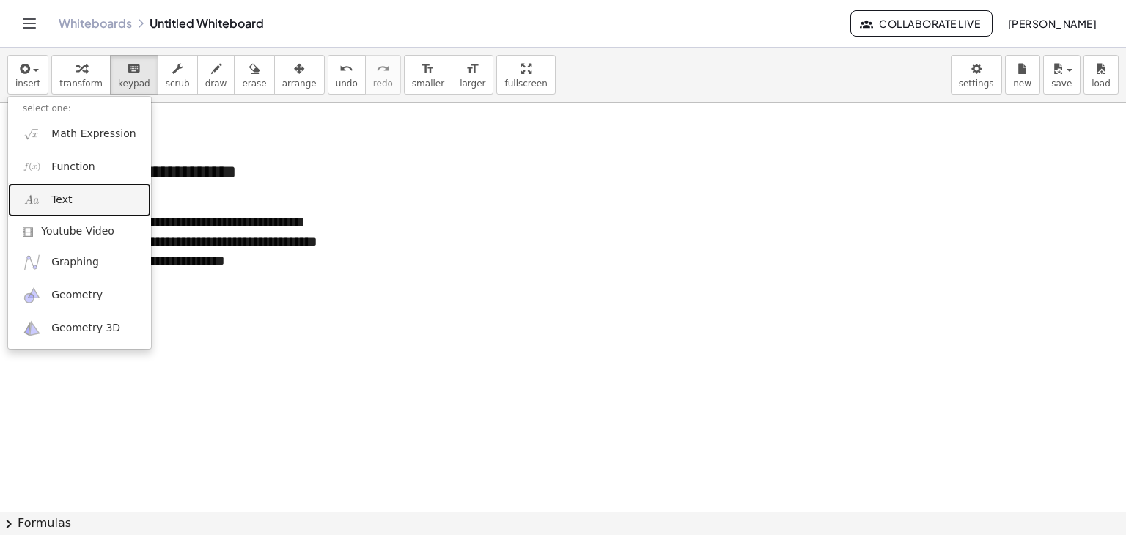
click at [88, 200] on link "Text" at bounding box center [79, 199] width 143 height 33
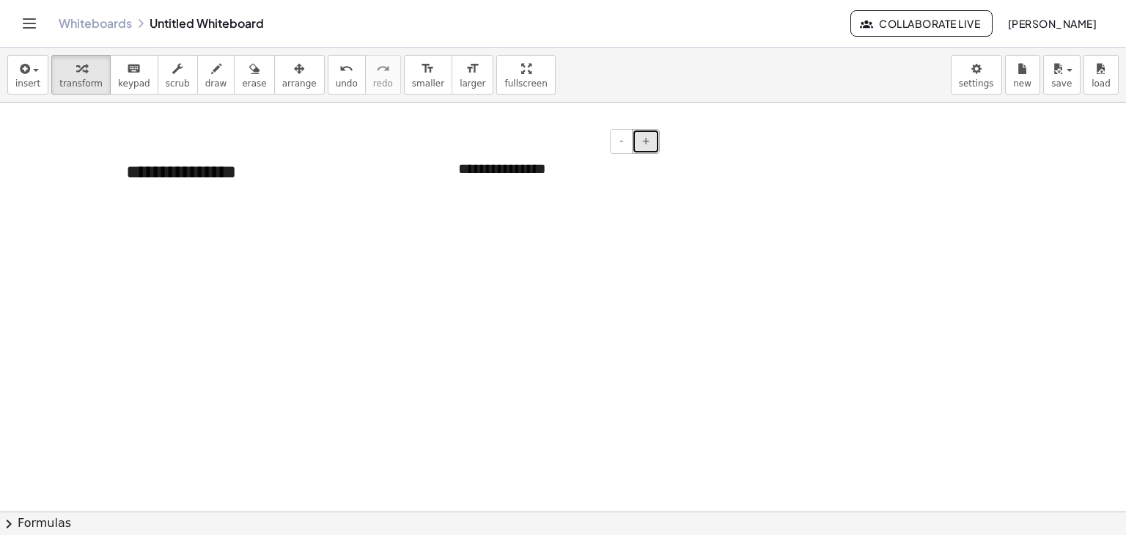
click at [634, 143] on button "+" at bounding box center [646, 141] width 28 height 25
click at [623, 138] on span "-" at bounding box center [621, 141] width 4 height 12
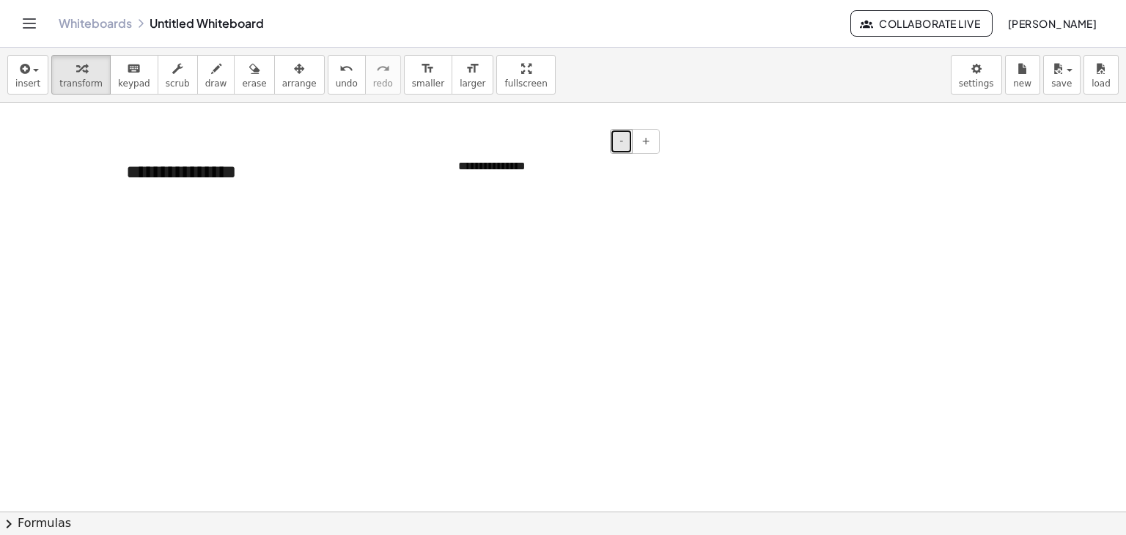
click at [623, 138] on span "-" at bounding box center [621, 141] width 4 height 12
click at [665, 144] on div at bounding box center [563, 512] width 1126 height 819
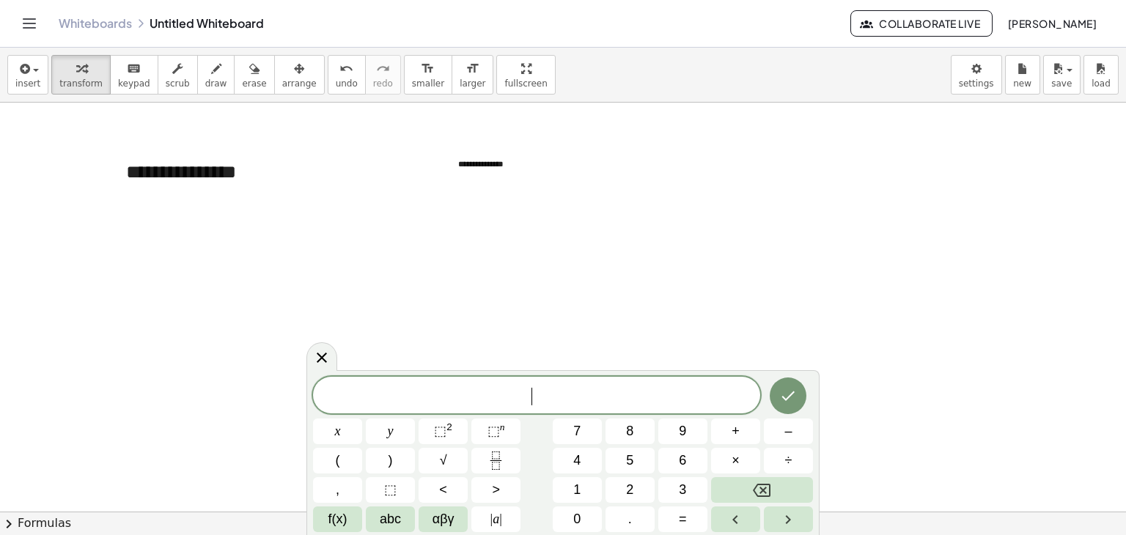
click at [665, 144] on div at bounding box center [563, 512] width 1126 height 819
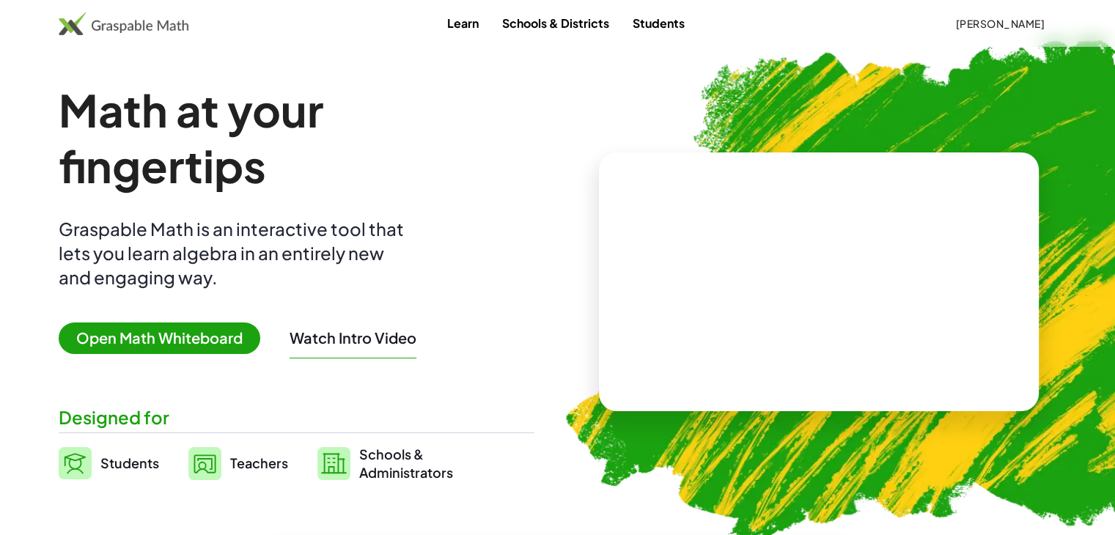
click at [220, 329] on span "Open Math Whiteboard" at bounding box center [160, 338] width 202 height 32
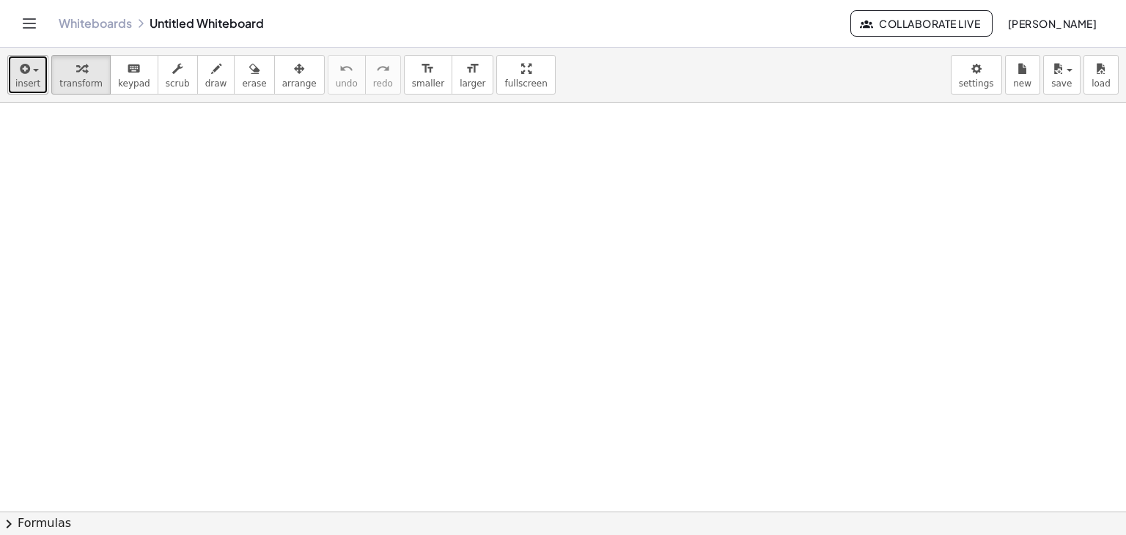
click at [21, 71] on icon "button" at bounding box center [23, 69] width 13 height 18
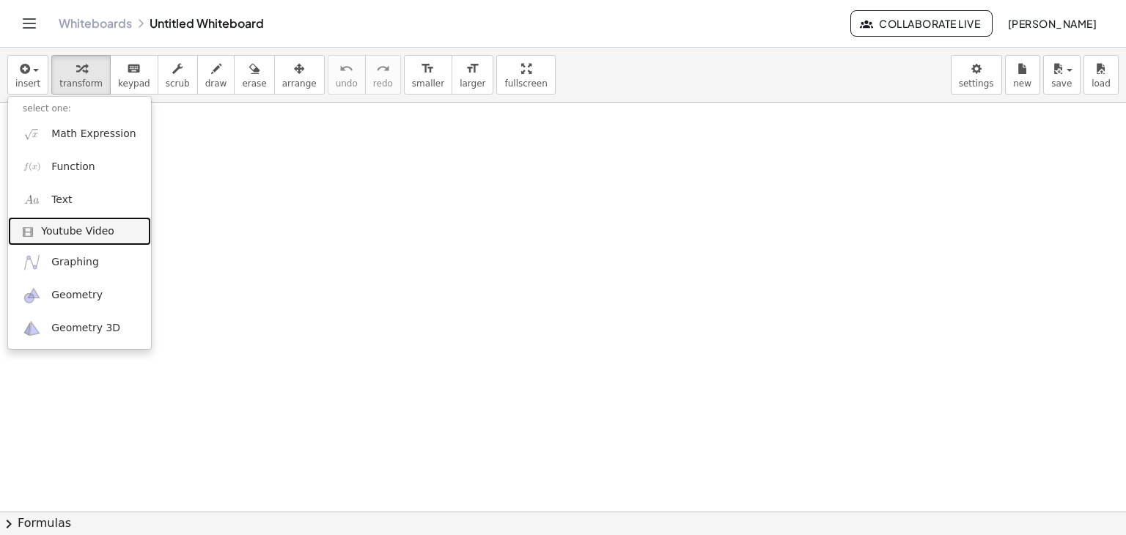
click at [75, 229] on span "Youtube Video" at bounding box center [77, 231] width 73 height 15
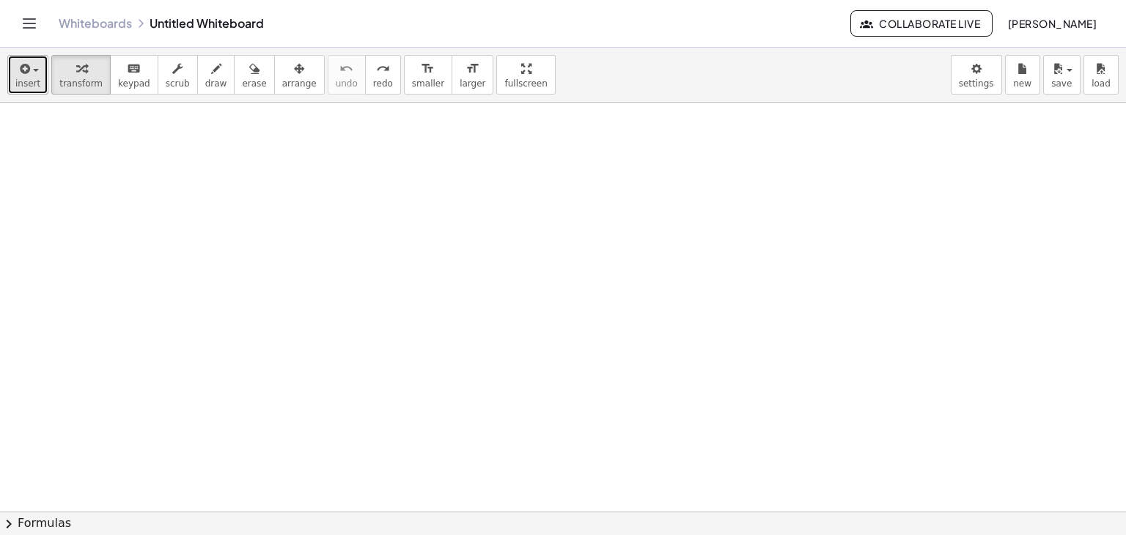
click at [11, 78] on button "insert" at bounding box center [27, 75] width 41 height 40
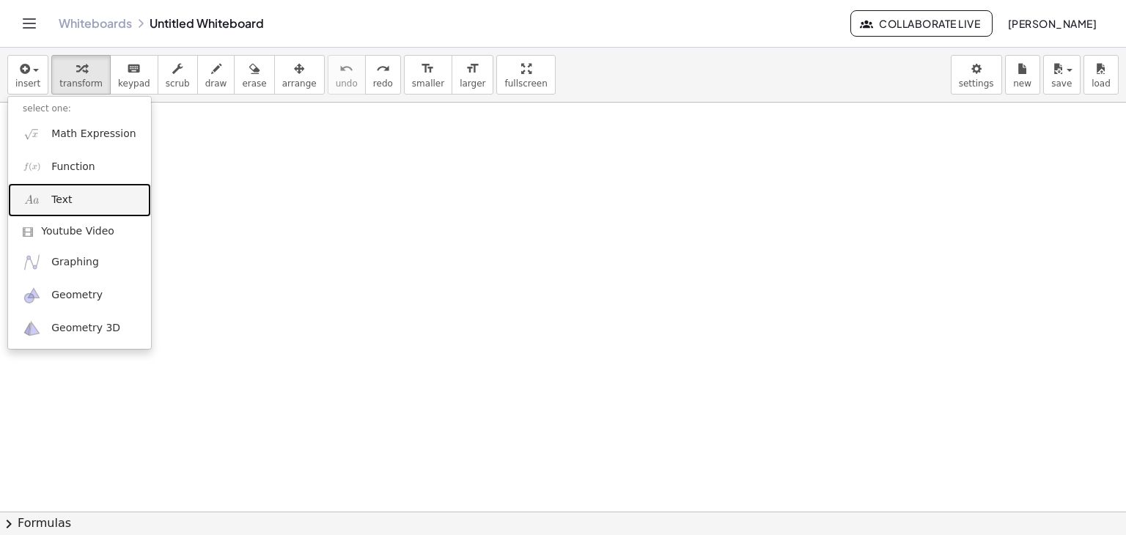
click at [69, 198] on span "Text" at bounding box center [61, 200] width 21 height 15
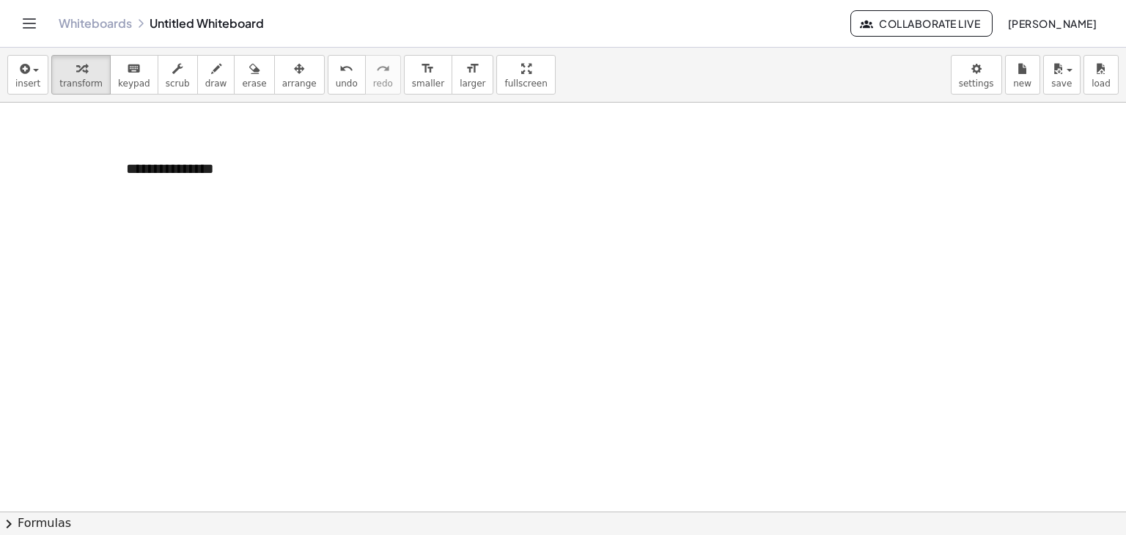
click at [377, 204] on div at bounding box center [563, 512] width 1126 height 819
click at [378, 204] on div at bounding box center [563, 512] width 1126 height 819
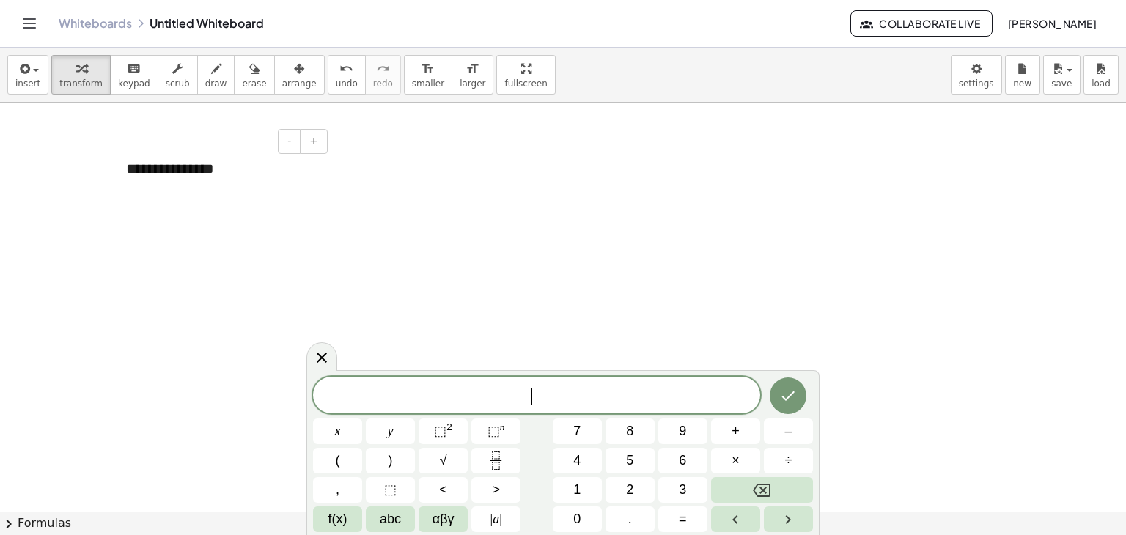
click at [198, 170] on div "**********" at bounding box center [221, 169] width 220 height 51
drag, startPoint x: 207, startPoint y: 171, endPoint x: 64, endPoint y: 177, distance: 143.7
click at [64, 177] on div "**********" at bounding box center [563, 512] width 1126 height 819
click at [785, 490] on button "Backspace" at bounding box center [762, 490] width 102 height 26
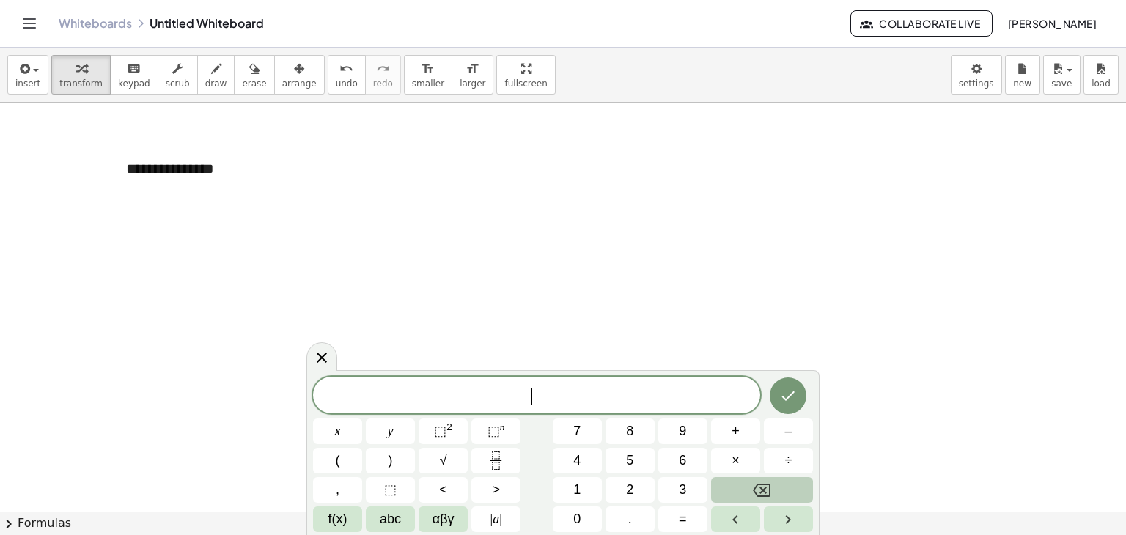
click at [785, 490] on button "Backspace" at bounding box center [762, 490] width 102 height 26
click at [784, 499] on button "Backspace" at bounding box center [762, 490] width 102 height 26
click at [388, 517] on span "abc" at bounding box center [390, 519] width 21 height 20
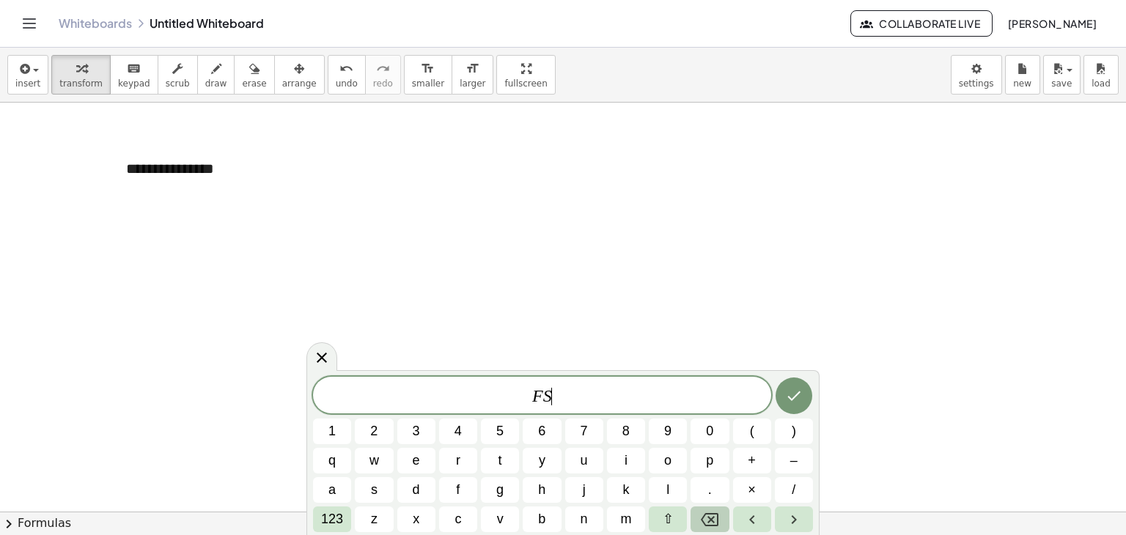
click at [715, 523] on icon "Backspace" at bounding box center [710, 520] width 18 height 18
click at [551, 463] on button "y" at bounding box center [541, 461] width 38 height 26
click at [706, 517] on icon "Backspace" at bounding box center [710, 520] width 18 height 18
click at [329, 361] on icon at bounding box center [322, 358] width 18 height 18
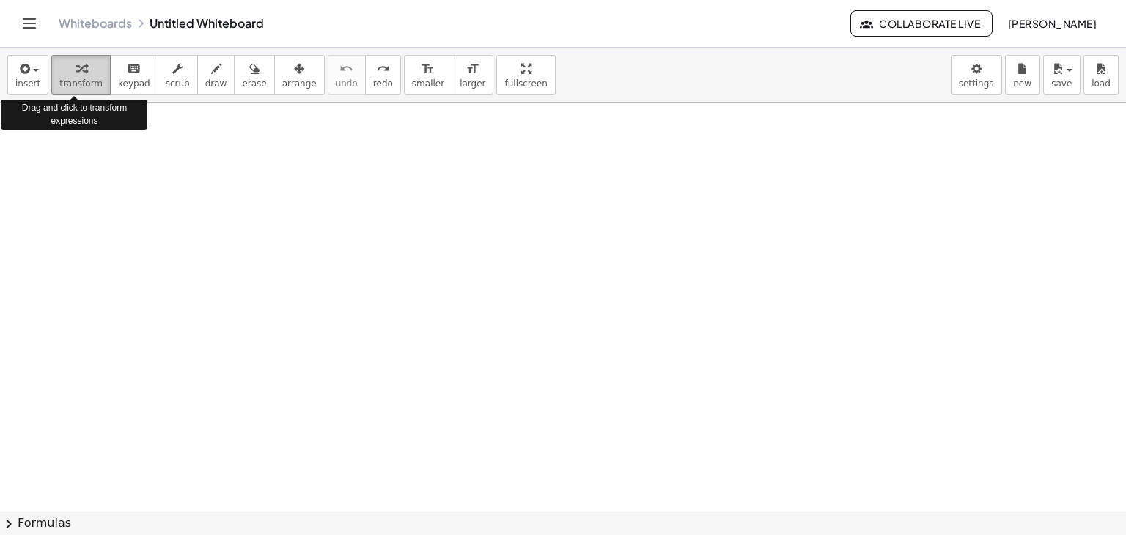
click at [81, 78] on span "transform" at bounding box center [80, 83] width 43 height 10
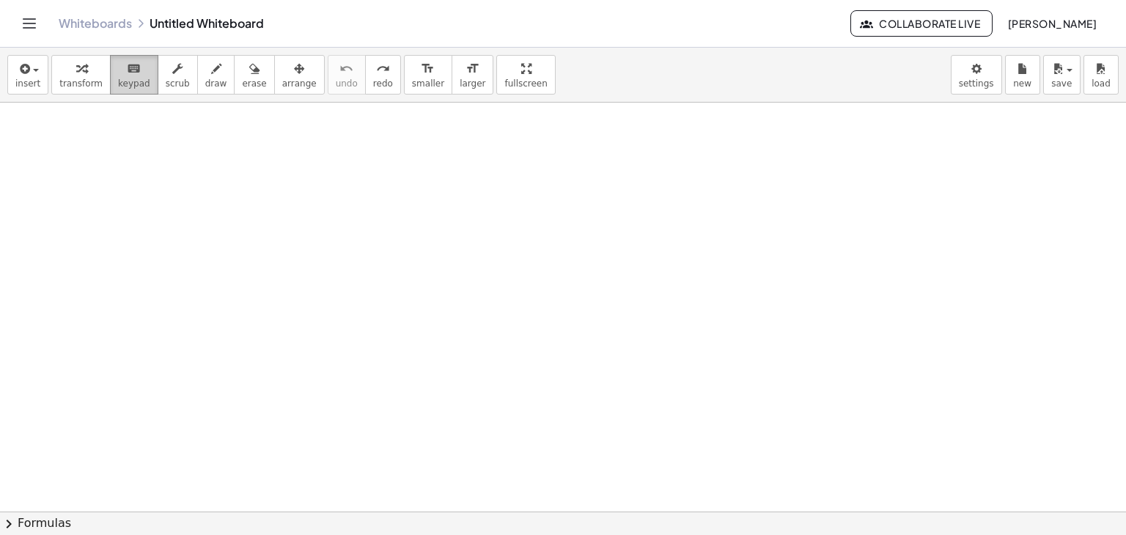
click at [119, 81] on span "keypad" at bounding box center [134, 83] width 32 height 10
click at [172, 73] on icon "button" at bounding box center [177, 69] width 10 height 18
click at [127, 74] on icon "keyboard" at bounding box center [134, 69] width 14 height 18
click at [244, 152] on div at bounding box center [563, 512] width 1126 height 819
drag, startPoint x: 322, startPoint y: 176, endPoint x: 340, endPoint y: 197, distance: 27.6
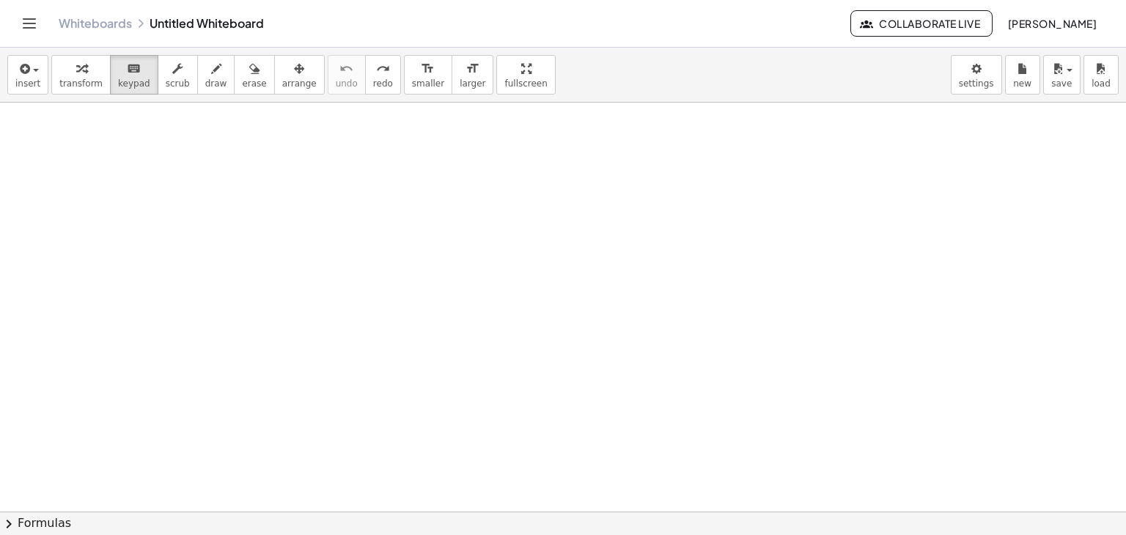
click at [324, 177] on div at bounding box center [563, 512] width 1126 height 819
drag, startPoint x: 340, startPoint y: 197, endPoint x: 385, endPoint y: 248, distance: 68.0
click at [363, 223] on div at bounding box center [563, 512] width 1126 height 819
click at [460, 341] on div at bounding box center [563, 512] width 1126 height 819
click at [577, 413] on div at bounding box center [563, 512] width 1126 height 819
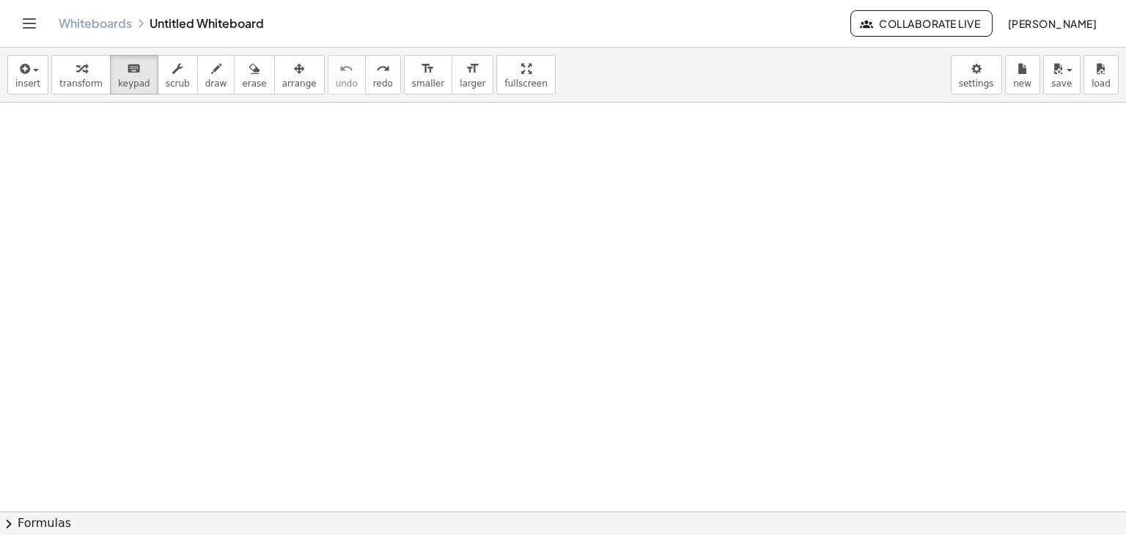
drag, startPoint x: 591, startPoint y: 402, endPoint x: 588, endPoint y: 394, distance: 9.3
click at [591, 400] on div at bounding box center [563, 512] width 1126 height 819
click at [282, 80] on span "arrange" at bounding box center [299, 83] width 34 height 10
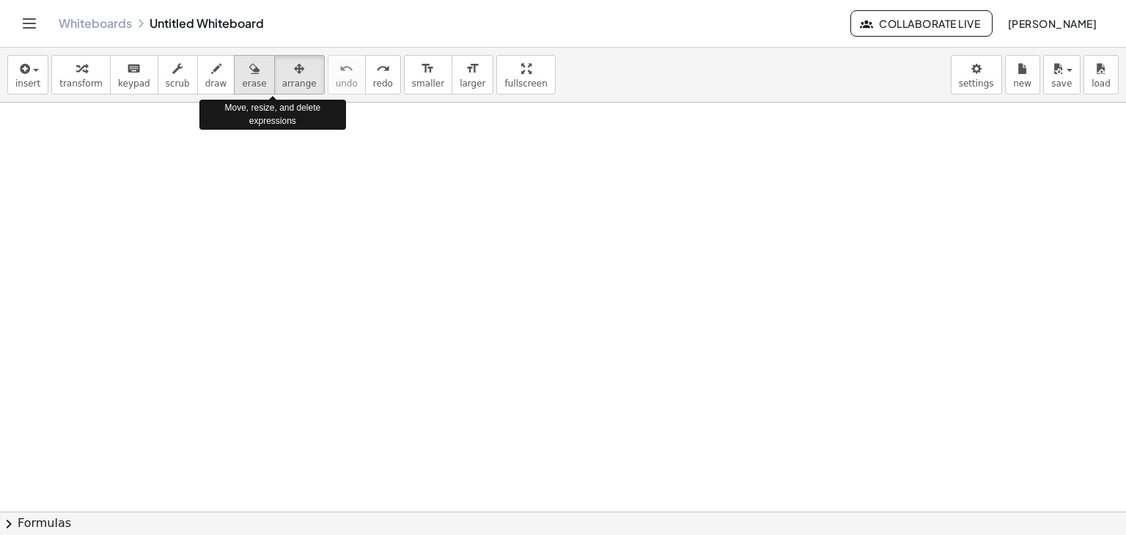
click at [242, 67] on div "button" at bounding box center [254, 68] width 24 height 18
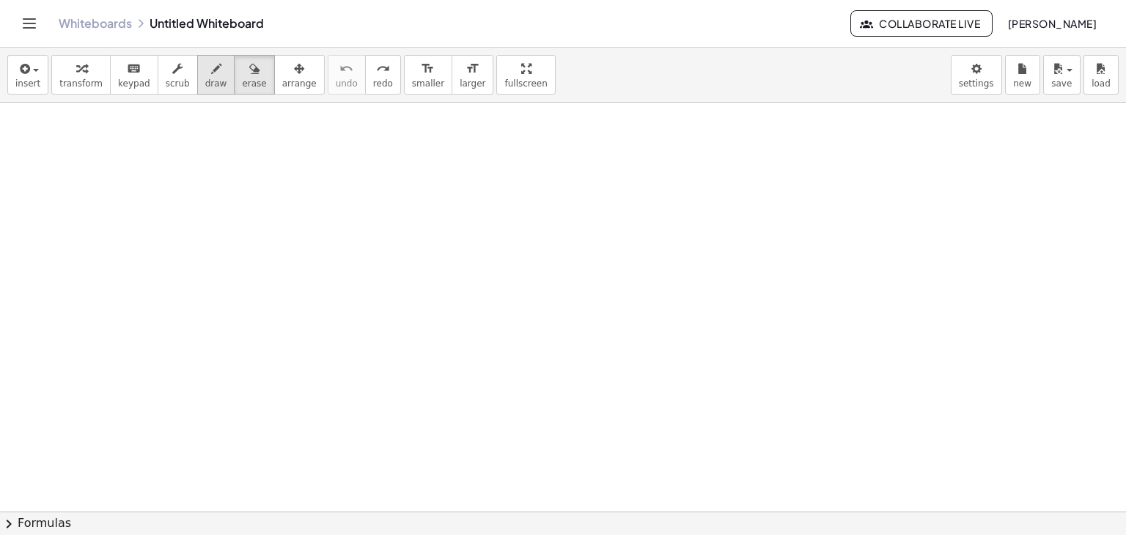
click at [197, 71] on button "draw" at bounding box center [216, 75] width 38 height 40
click at [282, 68] on div "button" at bounding box center [299, 68] width 34 height 18
drag, startPoint x: 296, startPoint y: 163, endPoint x: 276, endPoint y: 185, distance: 29.6
click at [311, 210] on div at bounding box center [563, 512] width 1126 height 819
click at [242, 82] on span "erase" at bounding box center [254, 83] width 24 height 10
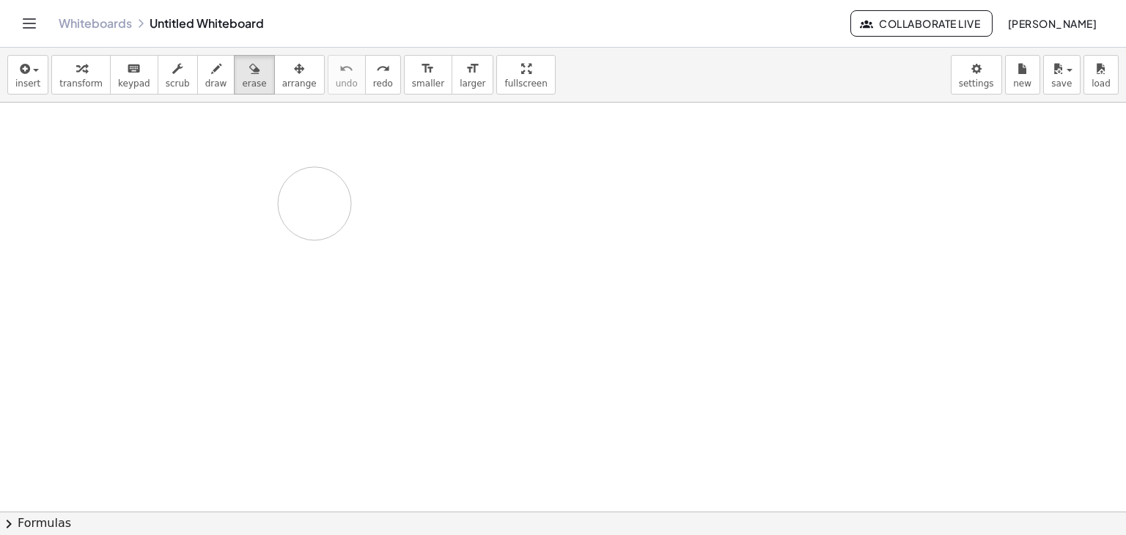
drag, startPoint x: 273, startPoint y: 171, endPoint x: 325, endPoint y: 191, distance: 54.7
click at [317, 202] on div at bounding box center [563, 512] width 1126 height 819
click at [412, 86] on span "smaller" at bounding box center [428, 83] width 32 height 10
click at [282, 84] on span "arrange" at bounding box center [299, 83] width 34 height 10
click at [205, 78] on span "draw" at bounding box center [216, 83] width 22 height 10
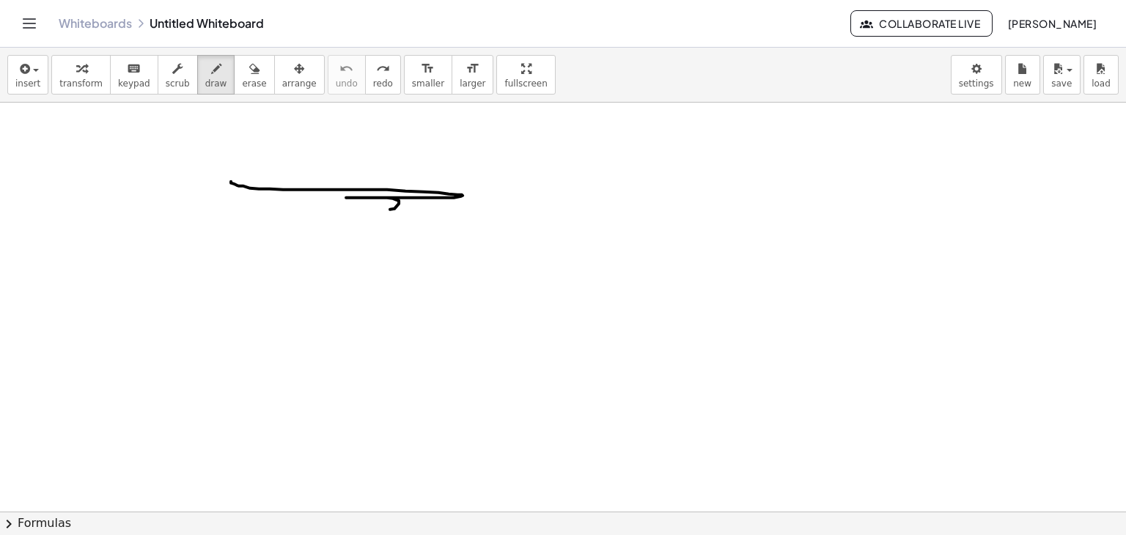
drag, startPoint x: 231, startPoint y: 182, endPoint x: 292, endPoint y: 186, distance: 61.7
click at [292, 186] on div at bounding box center [563, 512] width 1126 height 819
click at [242, 75] on div "button" at bounding box center [254, 68] width 24 height 18
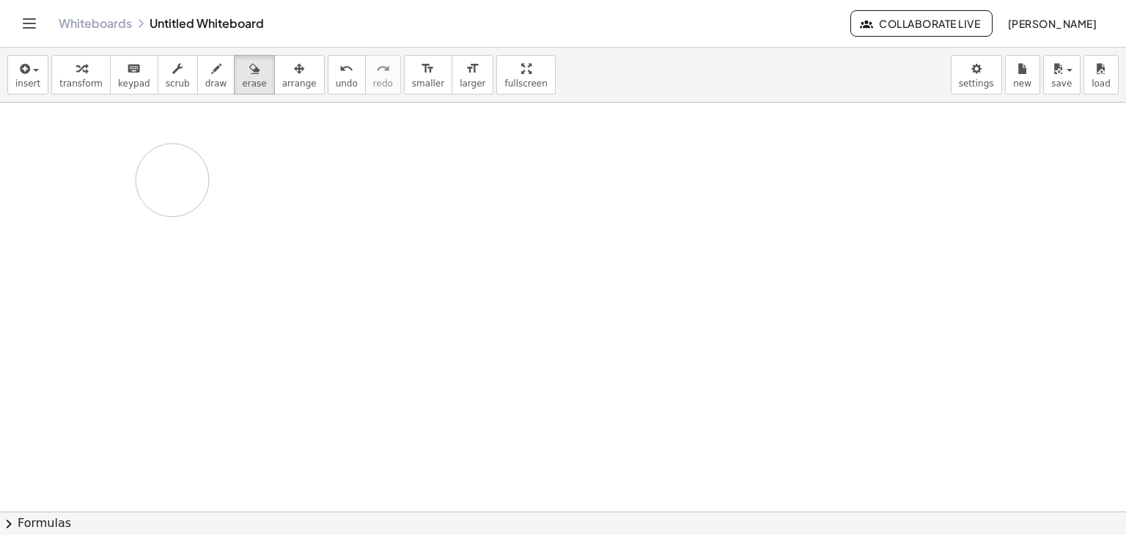
drag, startPoint x: 481, startPoint y: 240, endPoint x: 155, endPoint y: 177, distance: 331.4
click at [155, 177] on div at bounding box center [563, 512] width 1126 height 819
click at [205, 78] on span "draw" at bounding box center [216, 83] width 22 height 10
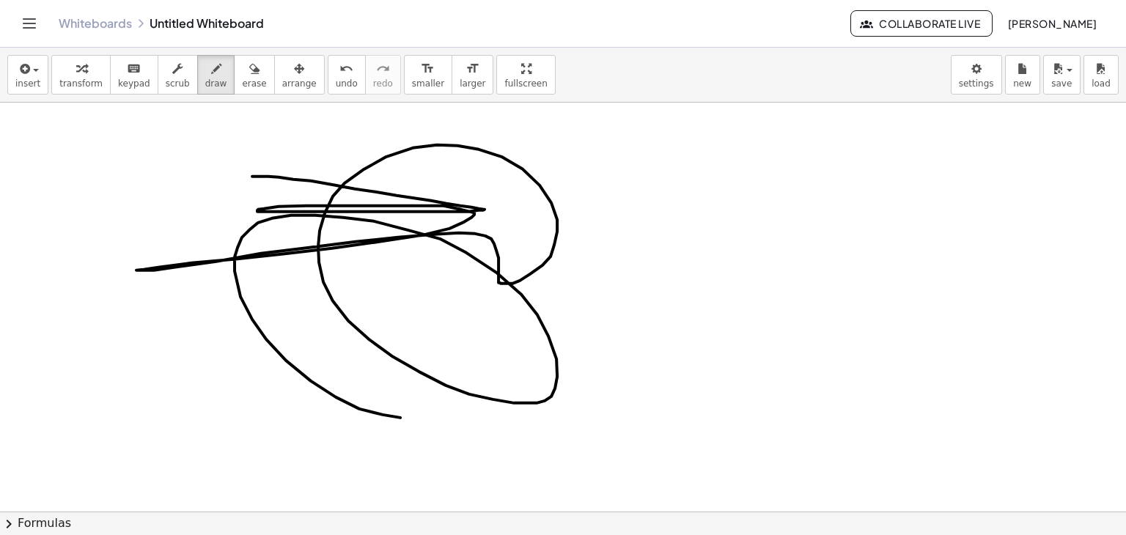
drag, startPoint x: 252, startPoint y: 176, endPoint x: 300, endPoint y: 197, distance: 52.8
click at [425, 290] on div at bounding box center [563, 512] width 1126 height 819
click at [249, 73] on icon "button" at bounding box center [254, 69] width 10 height 18
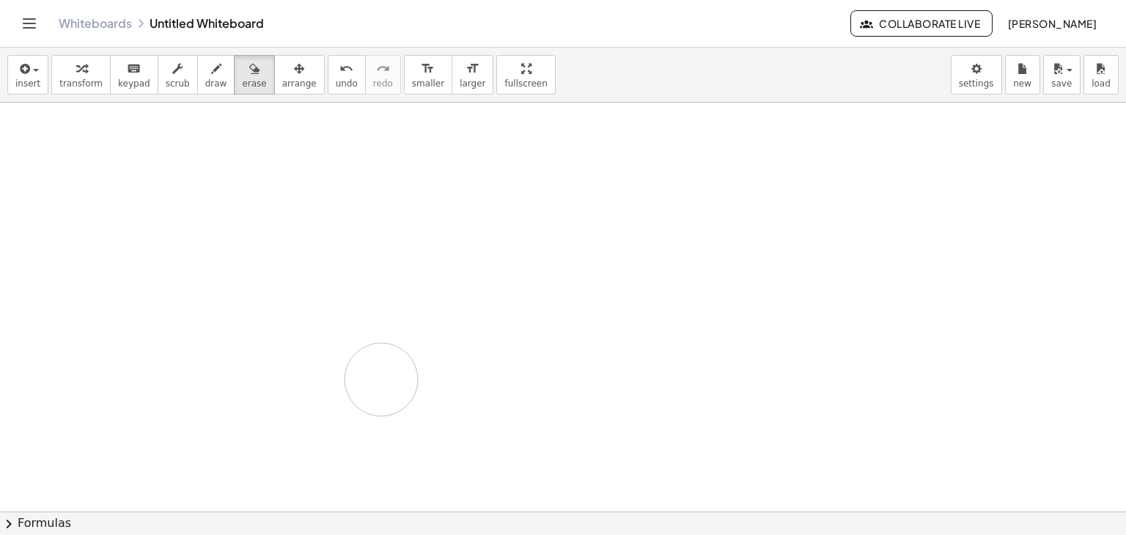
drag, startPoint x: 509, startPoint y: 166, endPoint x: 78, endPoint y: 109, distance: 434.6
click at [440, 300] on div at bounding box center [563, 512] width 1126 height 819
click at [26, 70] on icon "button" at bounding box center [23, 69] width 13 height 18
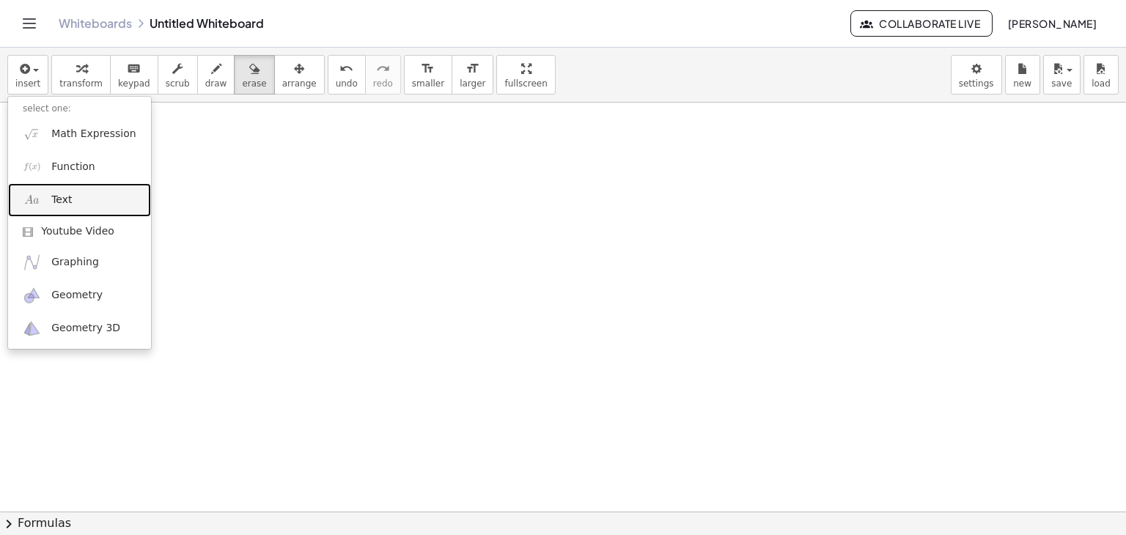
click at [92, 202] on link "Text" at bounding box center [79, 199] width 143 height 33
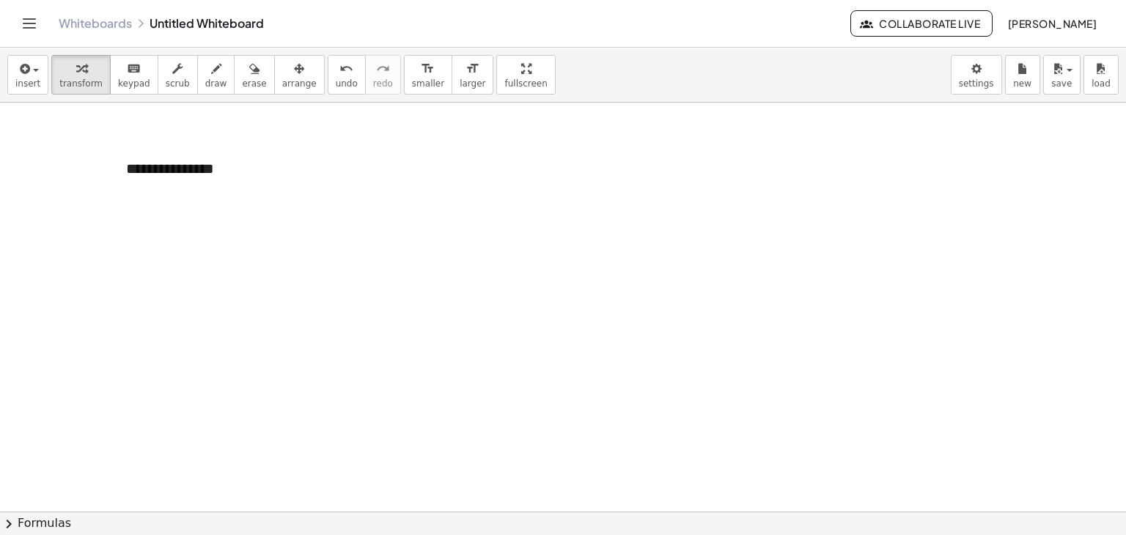
click at [255, 257] on div at bounding box center [563, 512] width 1126 height 819
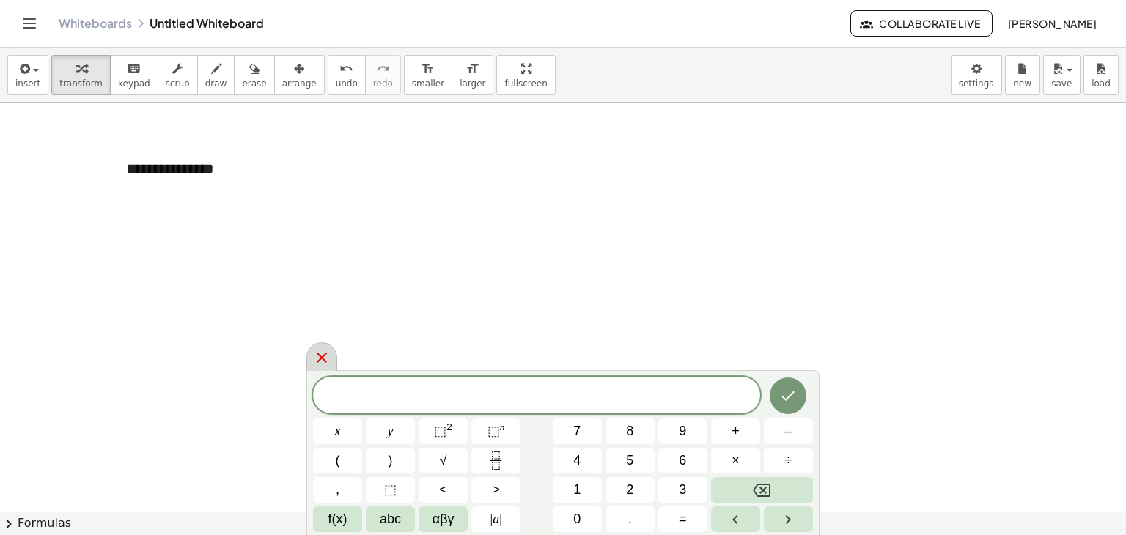
click at [325, 355] on icon at bounding box center [322, 358] width 18 height 18
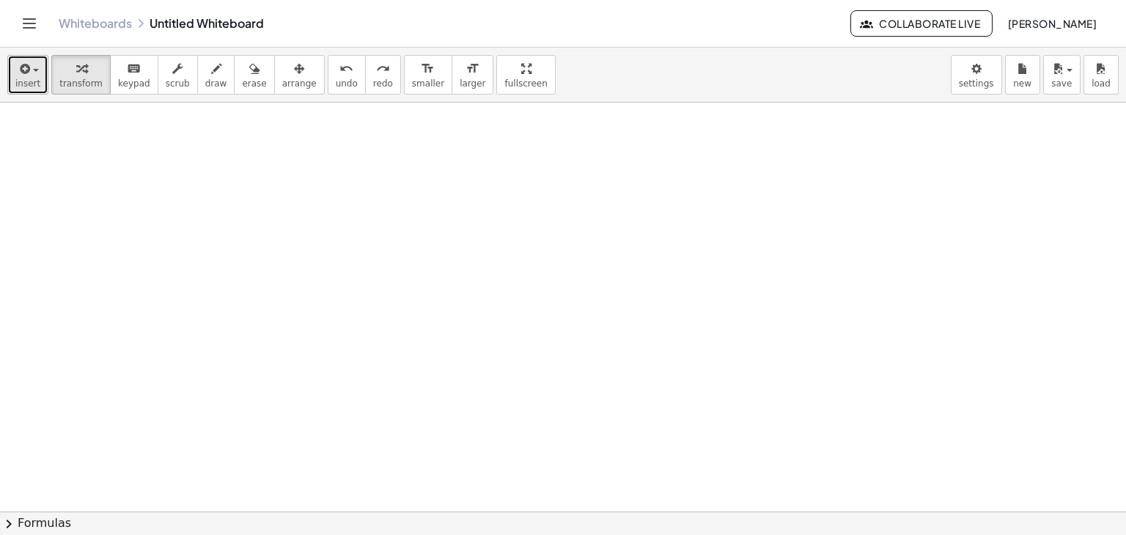
click at [25, 67] on icon "button" at bounding box center [23, 69] width 13 height 18
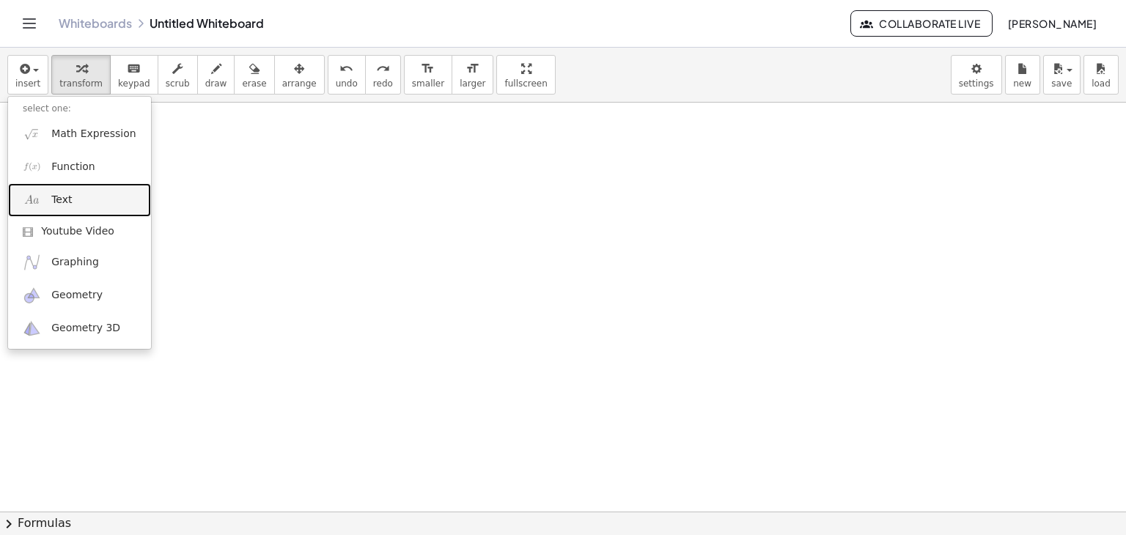
click at [76, 202] on link "Text" at bounding box center [79, 199] width 143 height 33
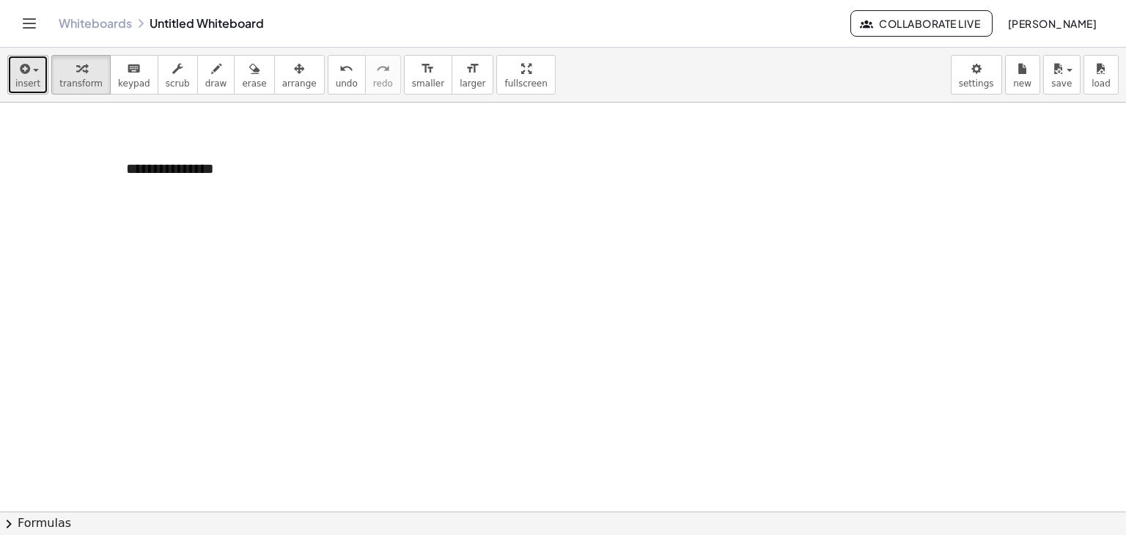
click at [27, 65] on icon "button" at bounding box center [23, 69] width 13 height 18
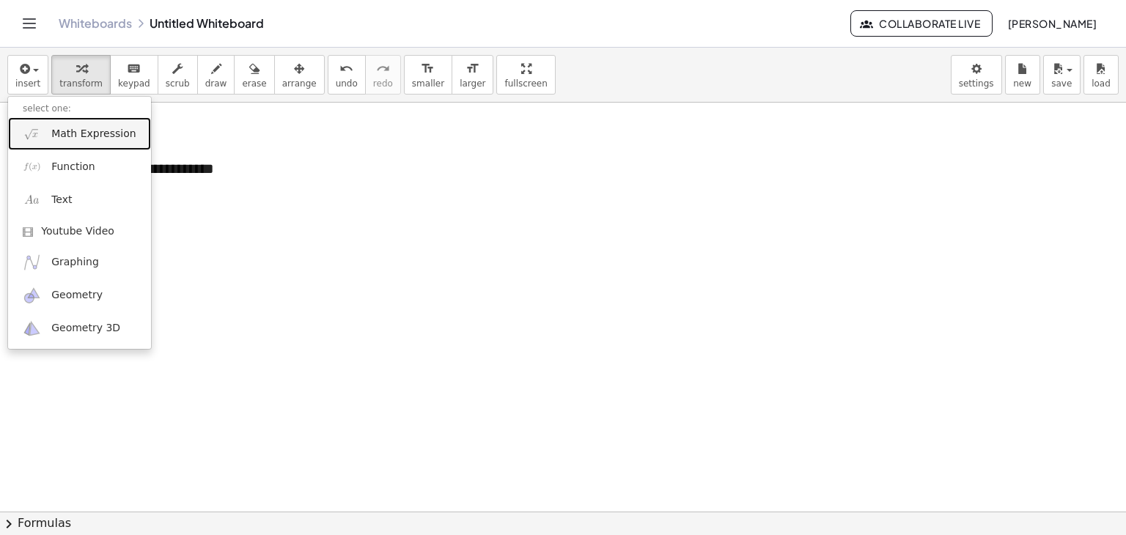
click at [74, 133] on span "Math Expression" at bounding box center [93, 134] width 84 height 15
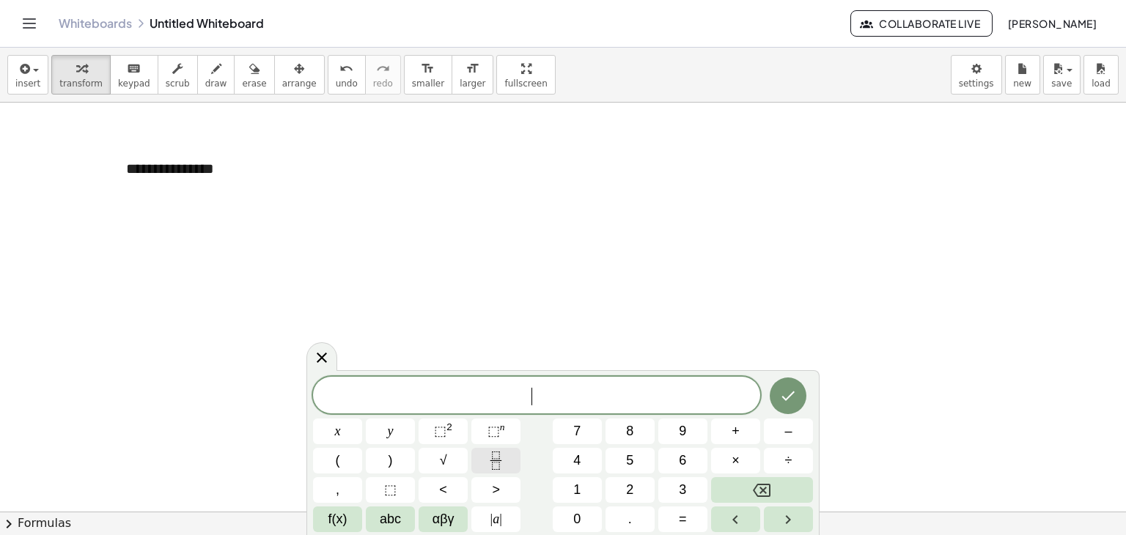
click at [501, 460] on rect "Fraction" at bounding box center [495, 460] width 11 height 1
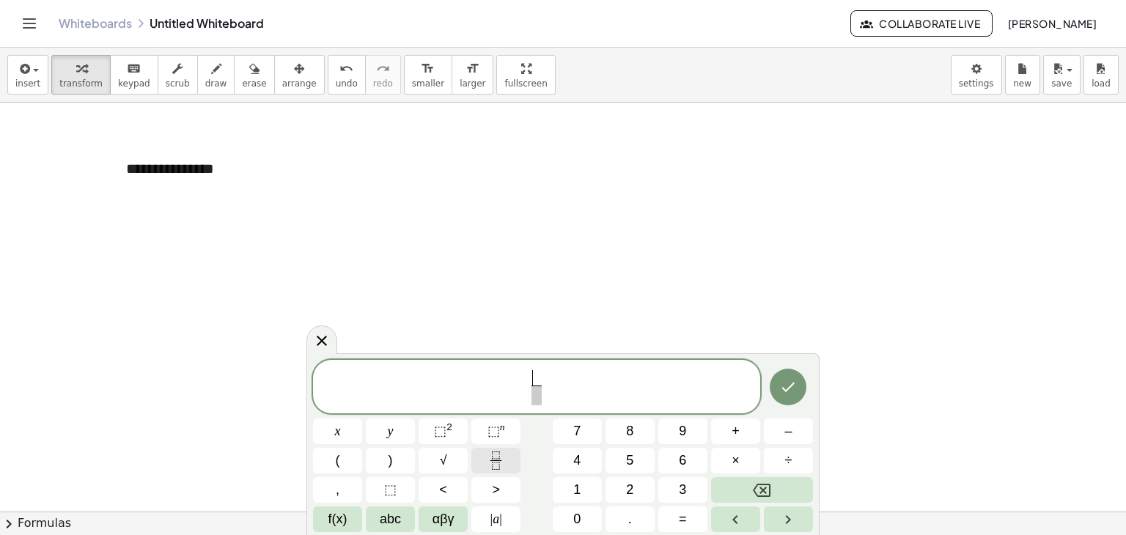
click at [501, 460] on rect "Fraction" at bounding box center [495, 460] width 11 height 1
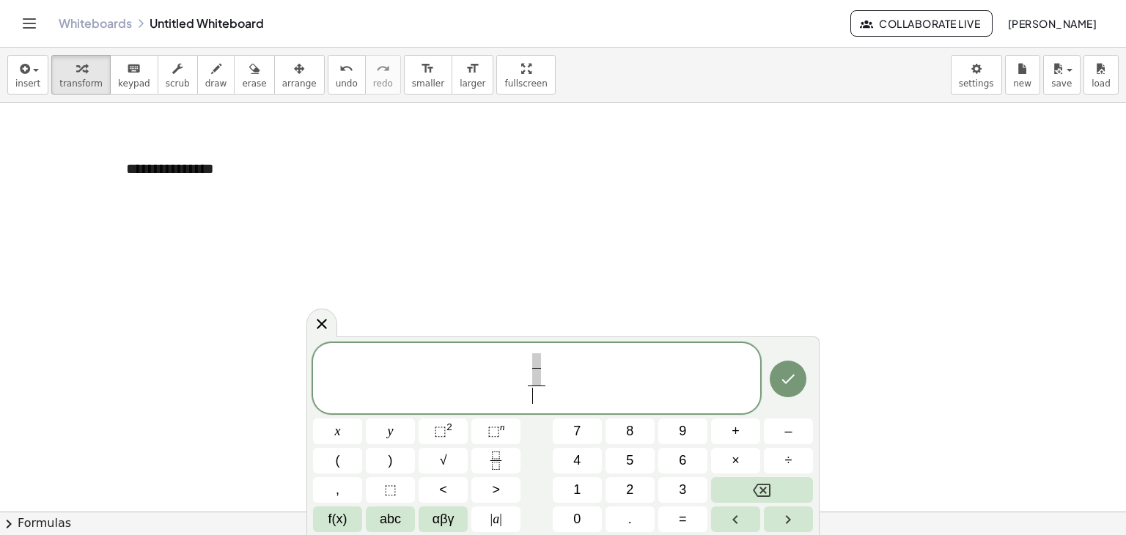
click at [528, 393] on span "​" at bounding box center [537, 395] width 18 height 20
click at [536, 363] on span at bounding box center [537, 360] width 10 height 14
click at [538, 398] on span "​" at bounding box center [537, 395] width 18 height 20
click at [493, 462] on icon "Fraction" at bounding box center [496, 460] width 18 height 18
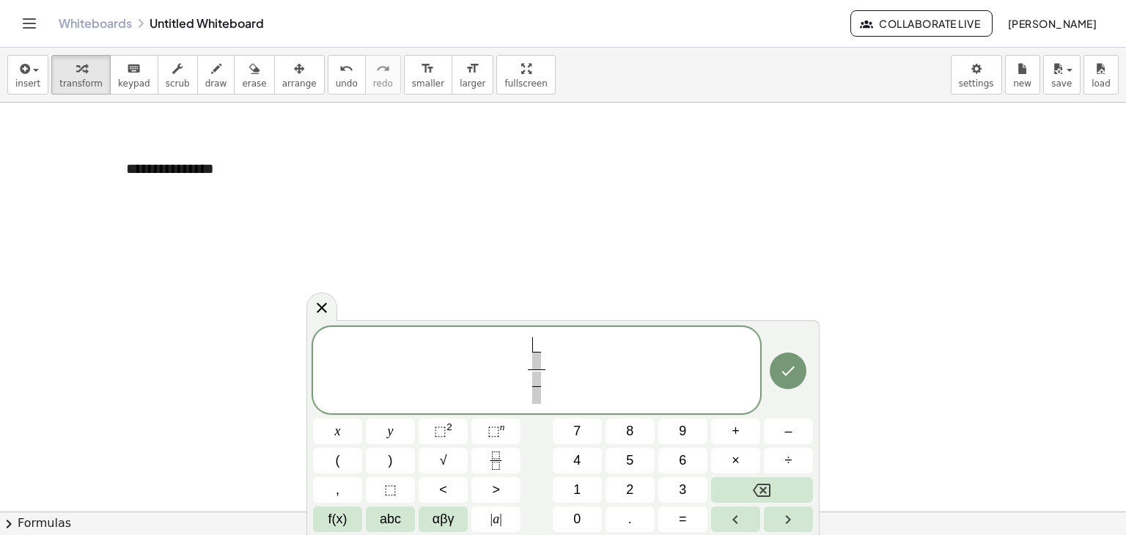
click at [537, 343] on span "​" at bounding box center [537, 344] width 10 height 14
click at [533, 358] on span "​" at bounding box center [537, 361] width 10 height 18
click at [317, 307] on icon at bounding box center [322, 308] width 18 height 18
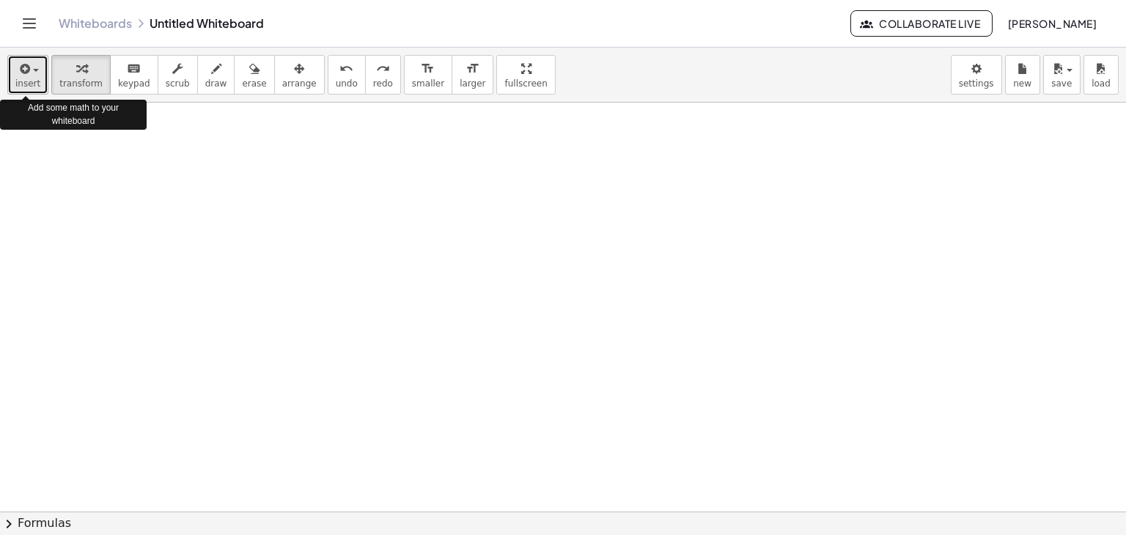
click at [39, 92] on button "insert" at bounding box center [27, 75] width 41 height 40
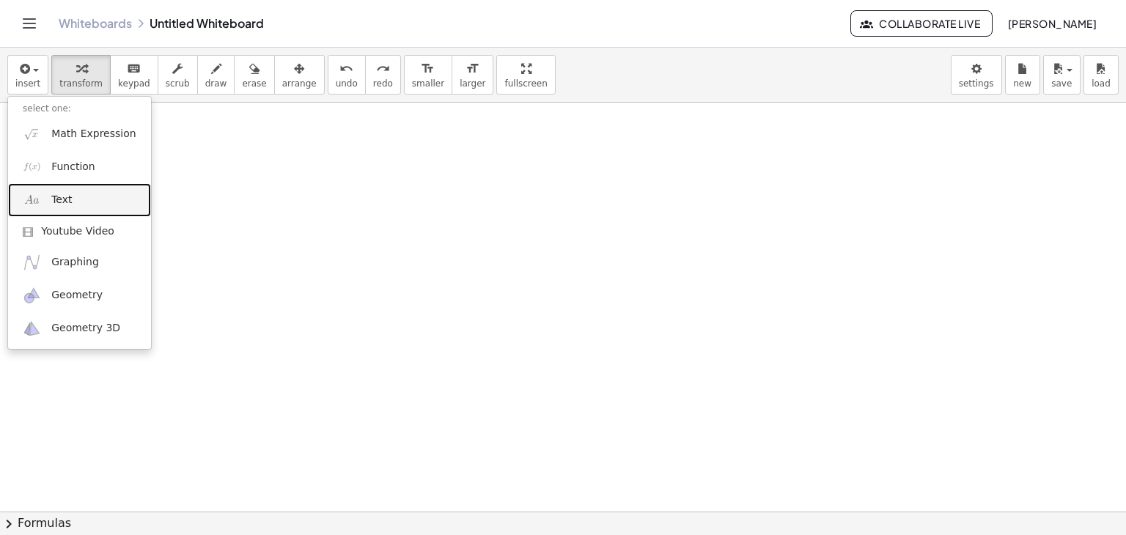
click at [69, 200] on span "Text" at bounding box center [61, 200] width 21 height 15
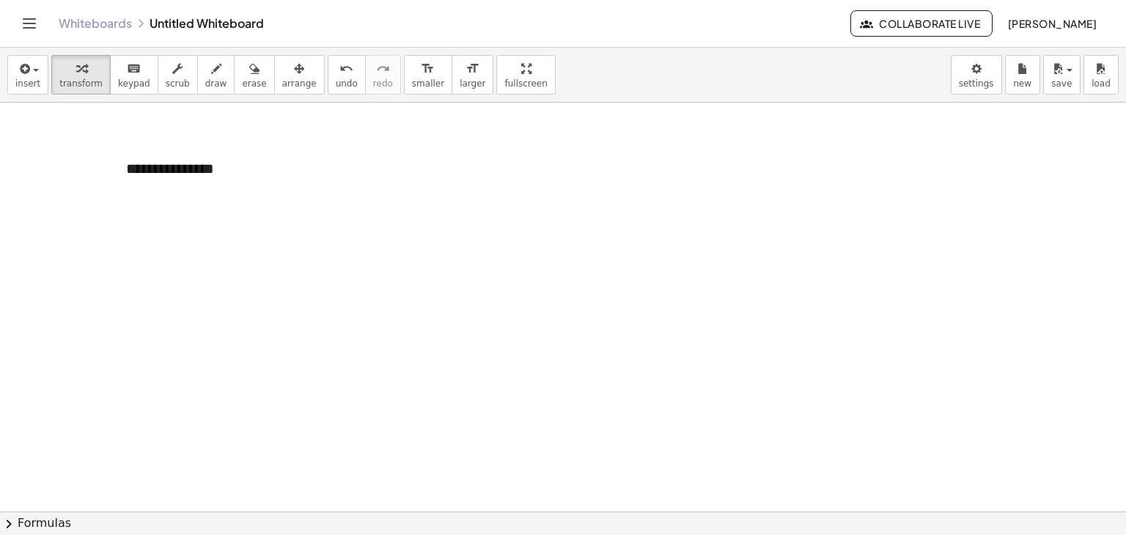
click at [3, 268] on div at bounding box center [563, 512] width 1126 height 819
click at [158, 185] on div "**********" at bounding box center [221, 169] width 220 height 51
drag, startPoint x: 249, startPoint y: 165, endPoint x: 88, endPoint y: 165, distance: 161.2
click at [88, 165] on div "**********" at bounding box center [563, 512] width 1126 height 819
click at [188, 171] on div "**********" at bounding box center [221, 169] width 220 height 51
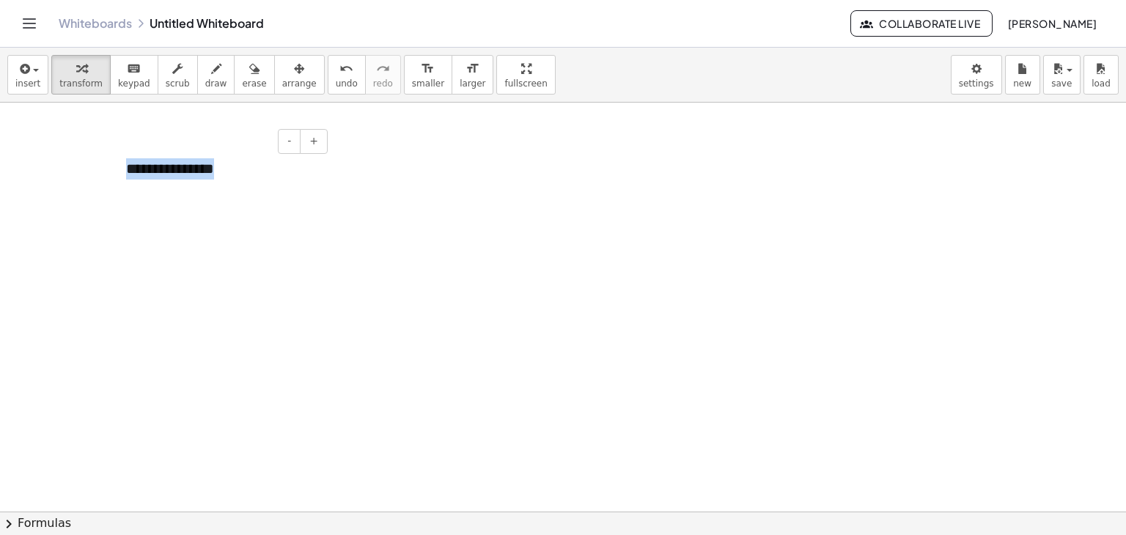
drag, startPoint x: 234, startPoint y: 168, endPoint x: 125, endPoint y: 173, distance: 109.3
click at [125, 173] on div "**********" at bounding box center [221, 169] width 220 height 51
drag, startPoint x: 149, startPoint y: 169, endPoint x: 131, endPoint y: 168, distance: 18.3
click at [131, 168] on div "**********" at bounding box center [221, 169] width 220 height 51
click at [964, 89] on body "**********" at bounding box center [563, 267] width 1126 height 535
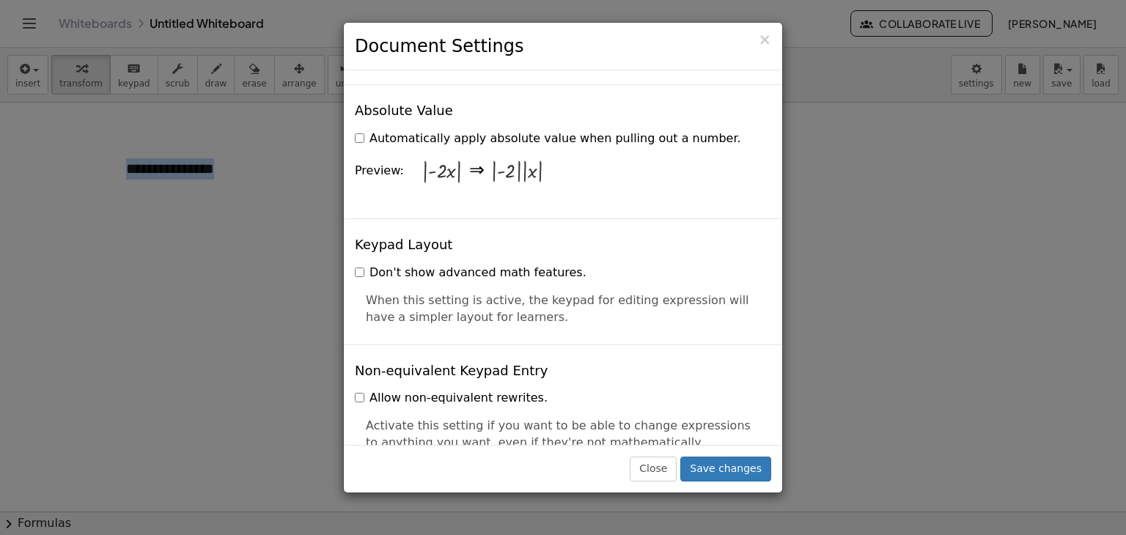
scroll to position [3532, 0]
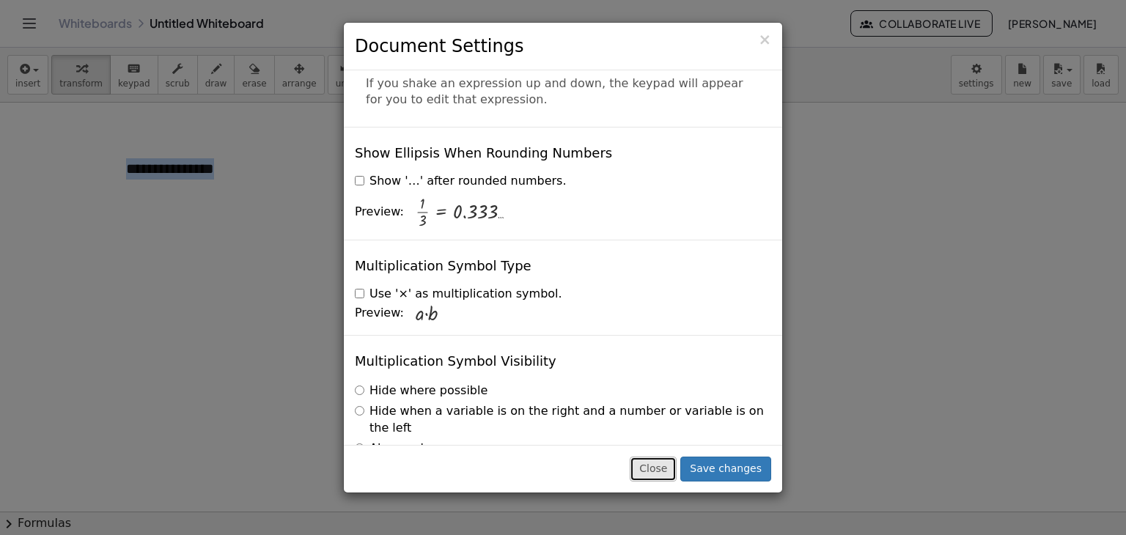
click at [651, 463] on button "Close" at bounding box center [652, 469] width 47 height 25
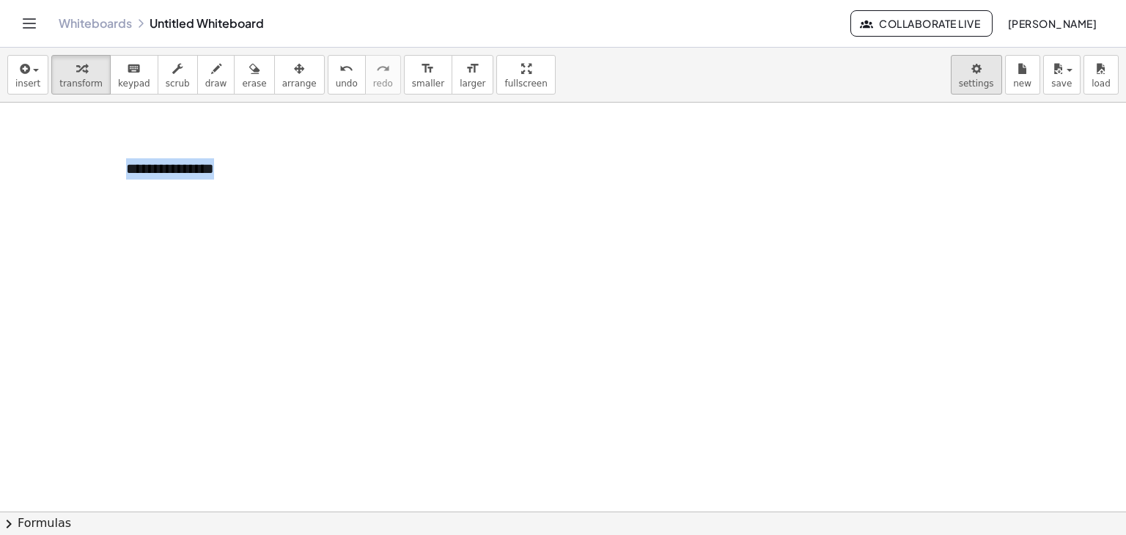
click at [972, 68] on body "**********" at bounding box center [563, 267] width 1126 height 535
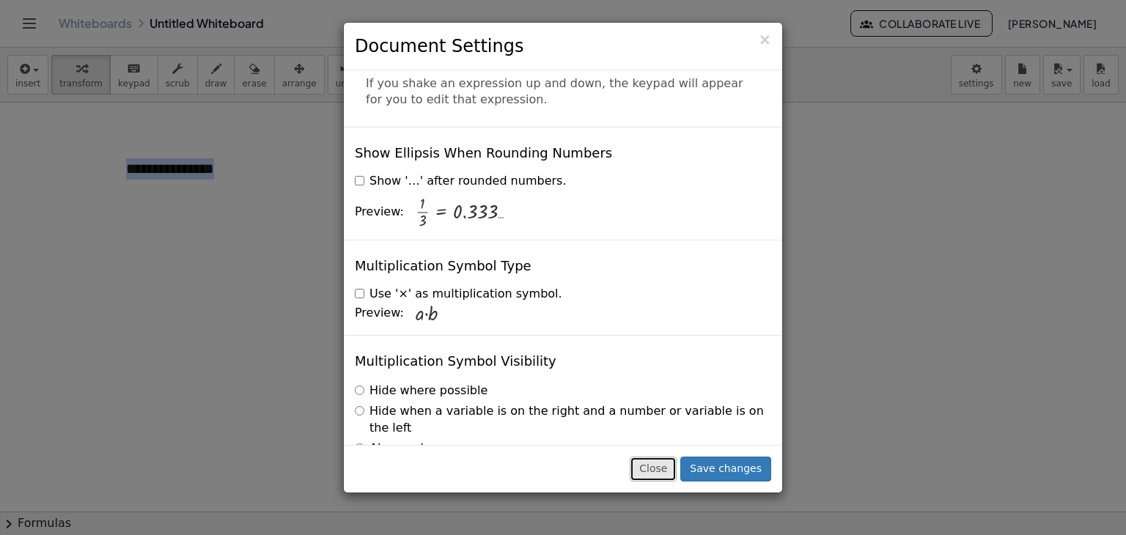
click at [657, 466] on button "Close" at bounding box center [652, 469] width 47 height 25
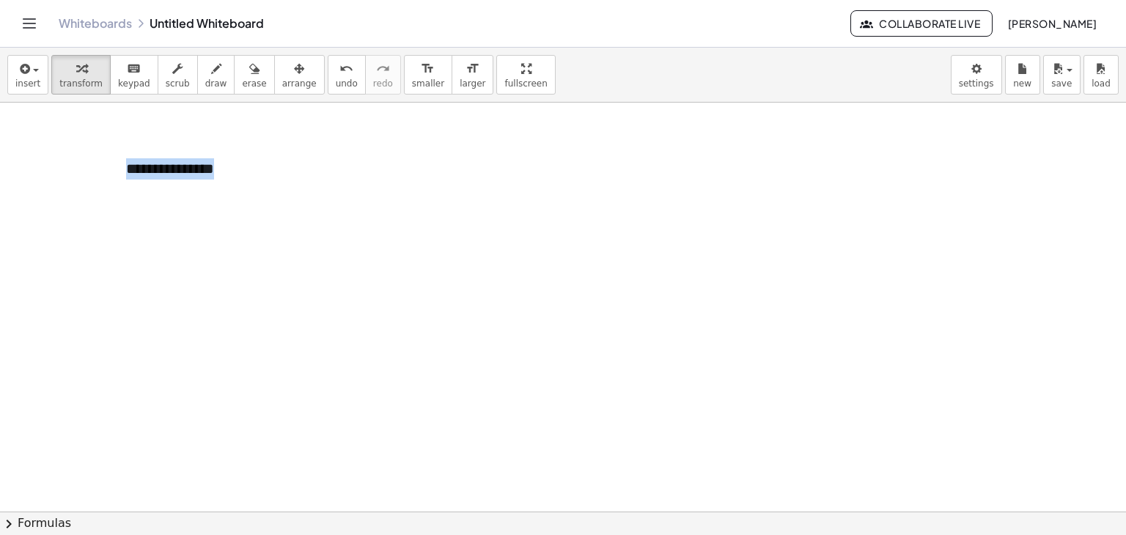
click at [38, 23] on button "Toggle navigation" at bounding box center [29, 23] width 23 height 23
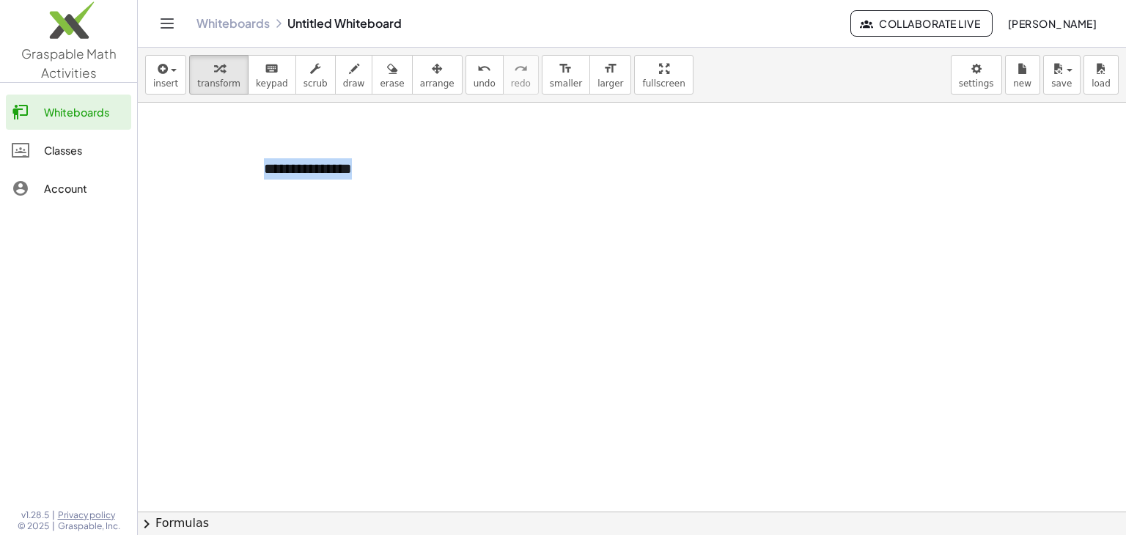
click at [208, 160] on div at bounding box center [632, 512] width 988 height 819
click at [158, 23] on icon "Toggle navigation" at bounding box center [167, 24] width 18 height 18
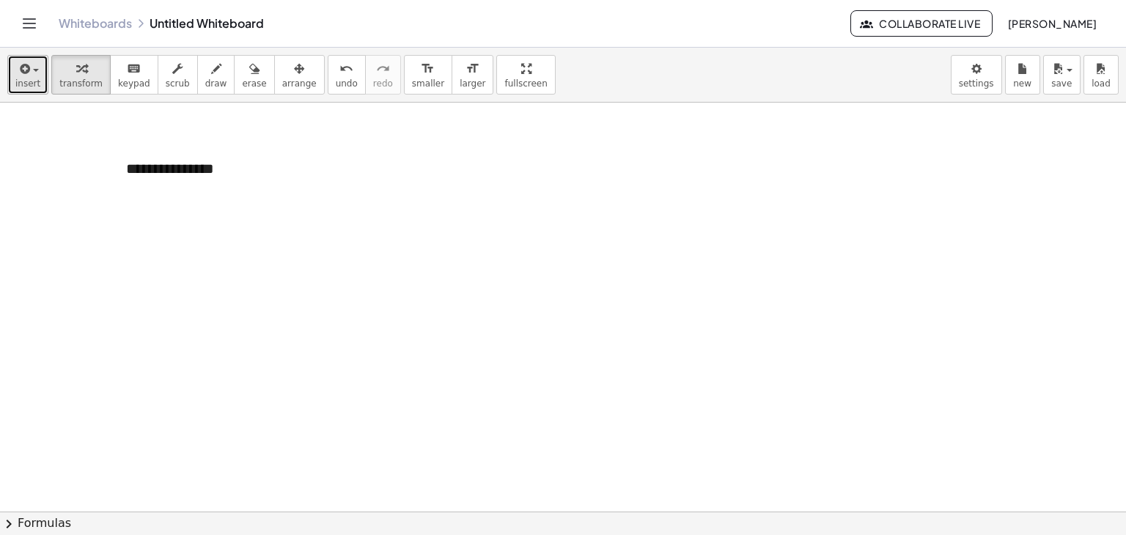
click at [30, 73] on span "button" at bounding box center [31, 70] width 3 height 10
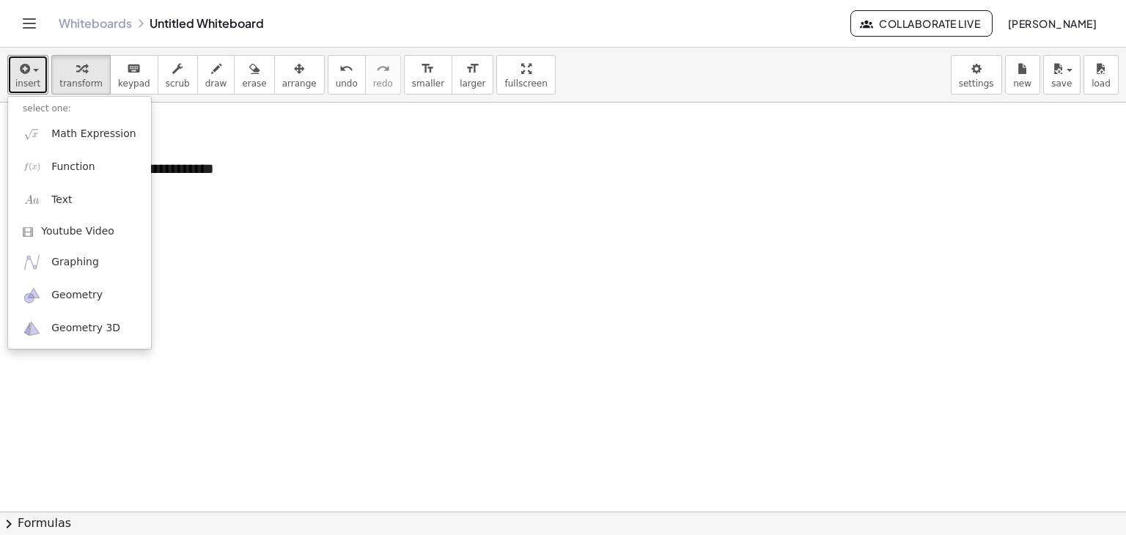
click at [459, 412] on div at bounding box center [563, 512] width 1126 height 819
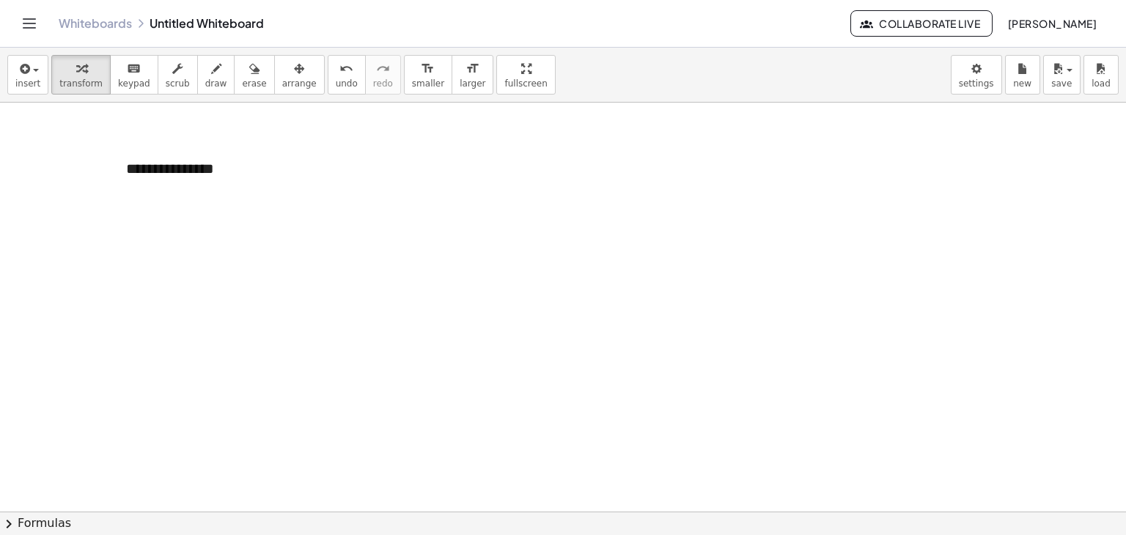
click at [7, 520] on span "chevron_right" at bounding box center [9, 524] width 18 height 18
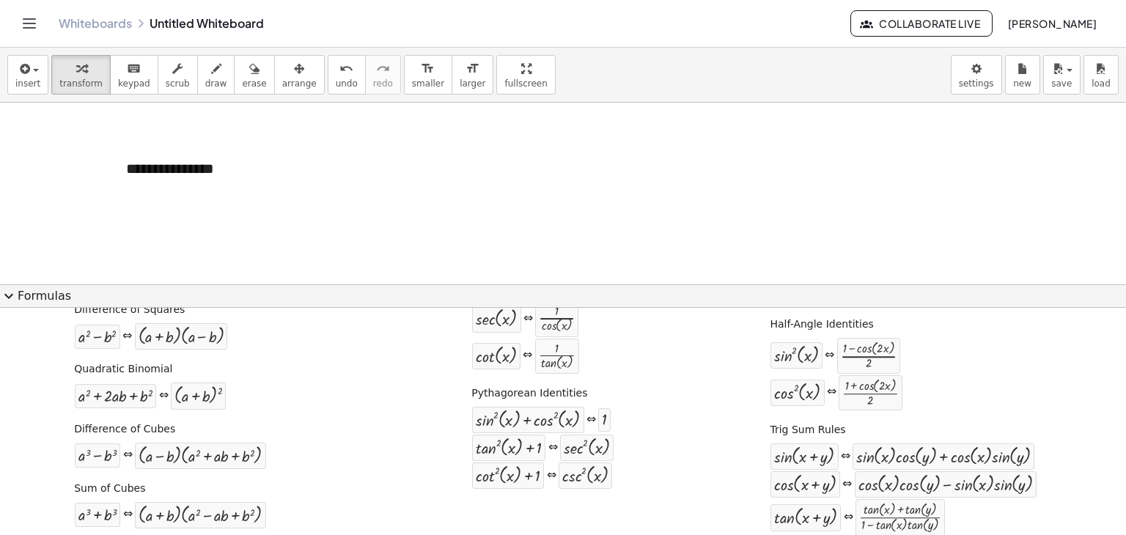
scroll to position [139, 0]
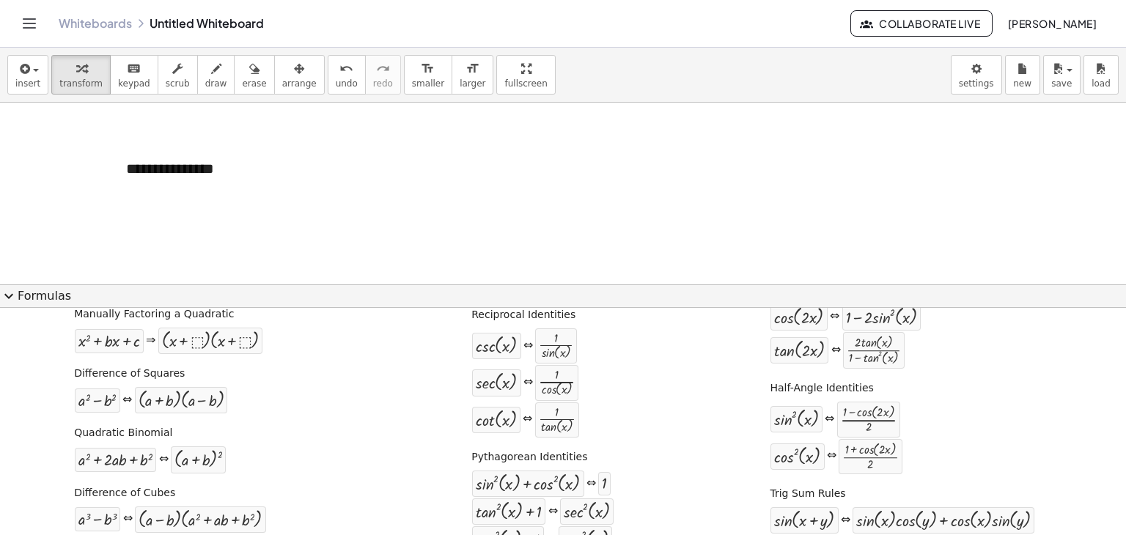
click at [38, 289] on button "expand_more Formulas" at bounding box center [563, 295] width 1126 height 23
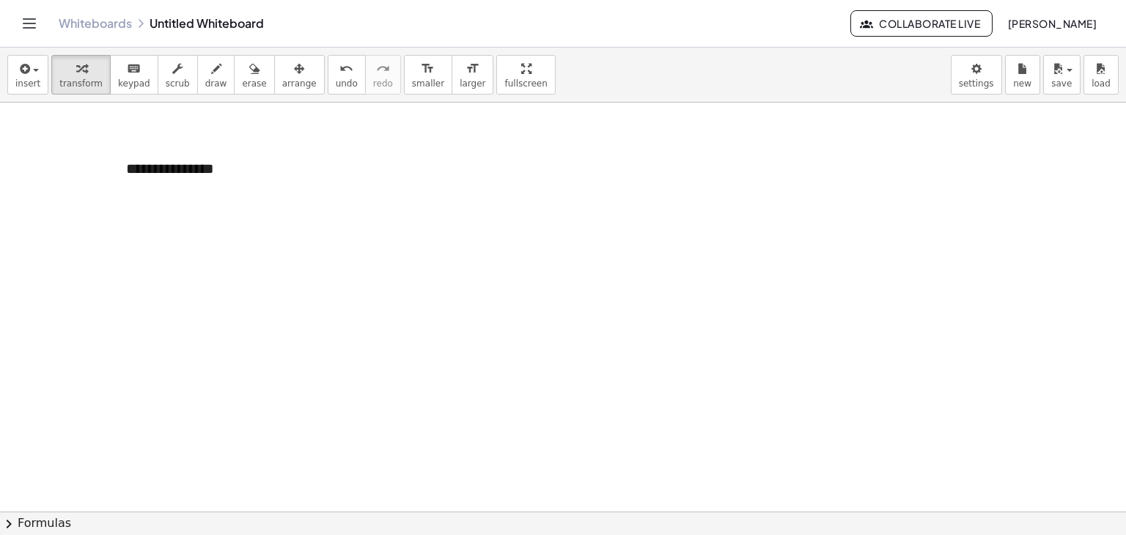
click at [24, 32] on icon "Toggle navigation" at bounding box center [30, 24] width 18 height 18
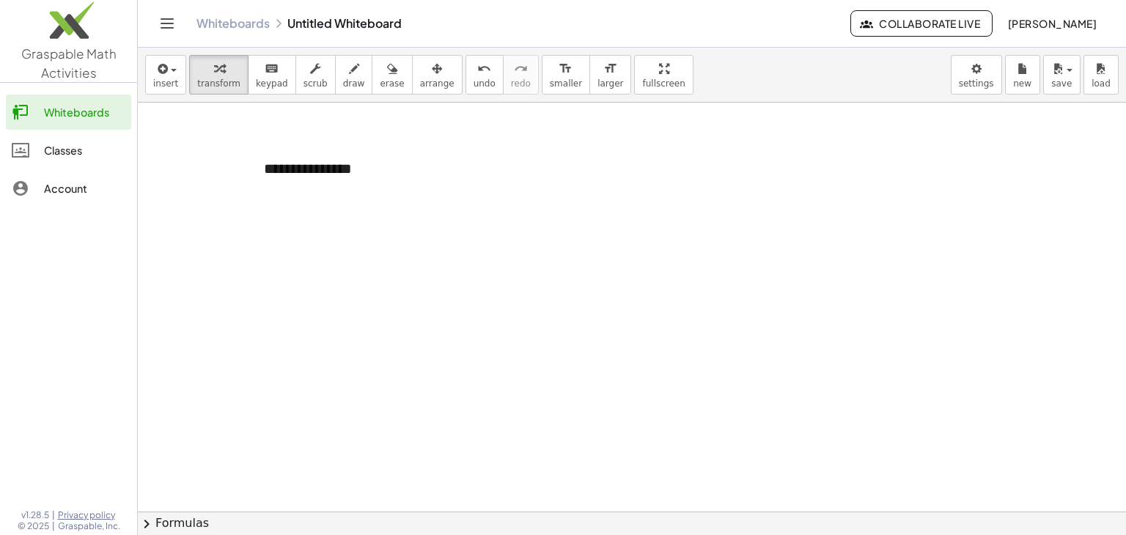
click at [158, 22] on button "Toggle navigation" at bounding box center [166, 23] width 23 height 23
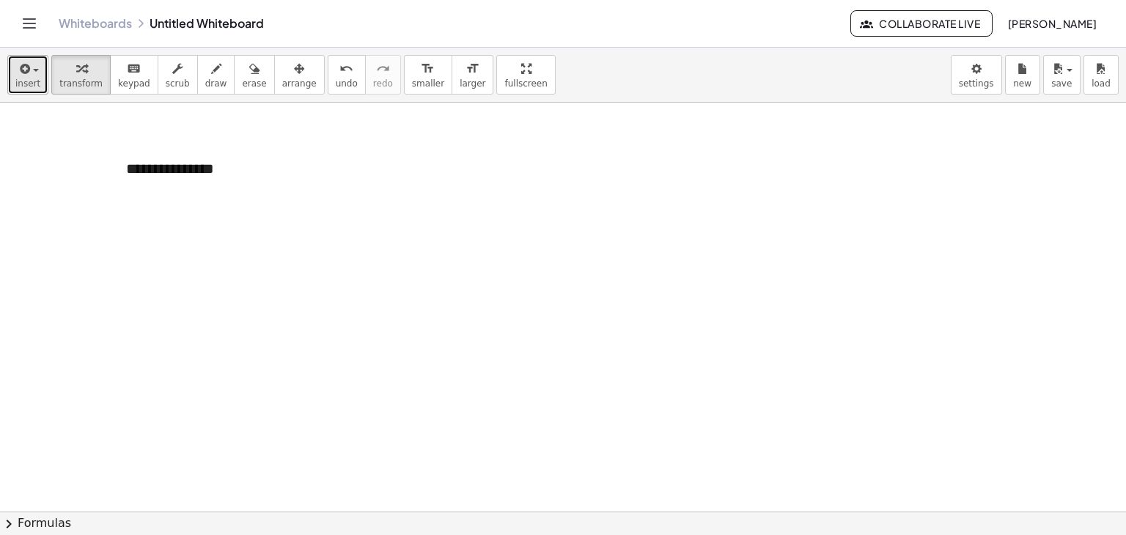
click at [40, 66] on button "insert" at bounding box center [27, 75] width 41 height 40
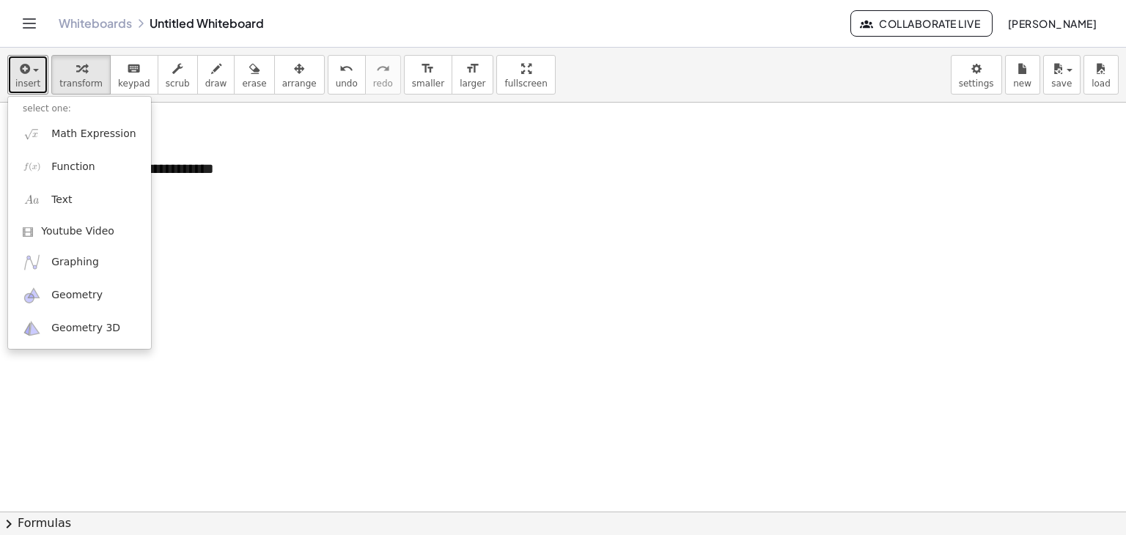
click at [450, 199] on div at bounding box center [563, 512] width 1126 height 819
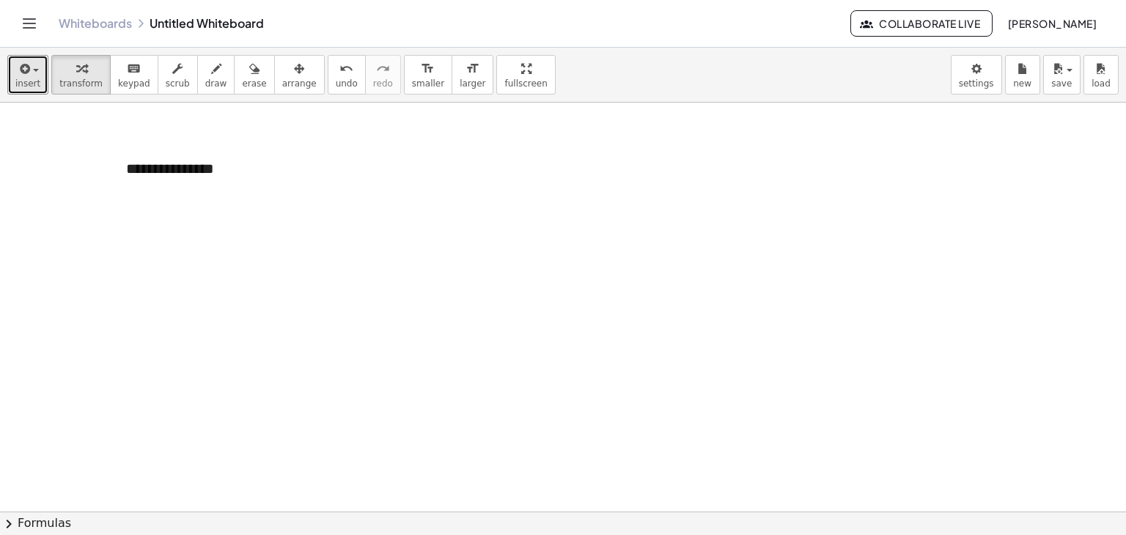
click at [372, 234] on div at bounding box center [563, 512] width 1126 height 819
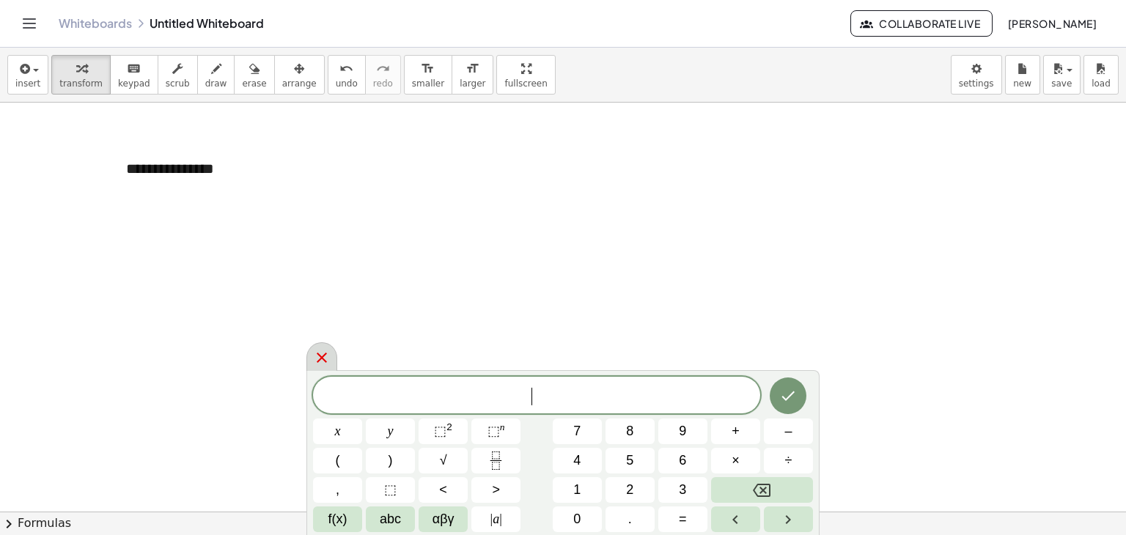
click at [323, 355] on icon at bounding box center [322, 358] width 18 height 18
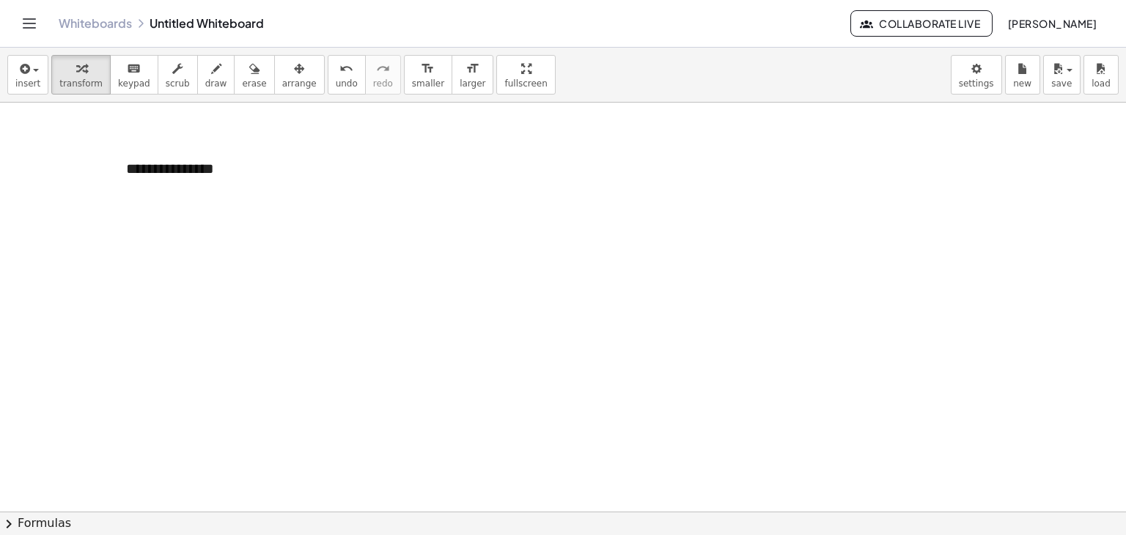
click at [333, 288] on div at bounding box center [563, 512] width 1126 height 819
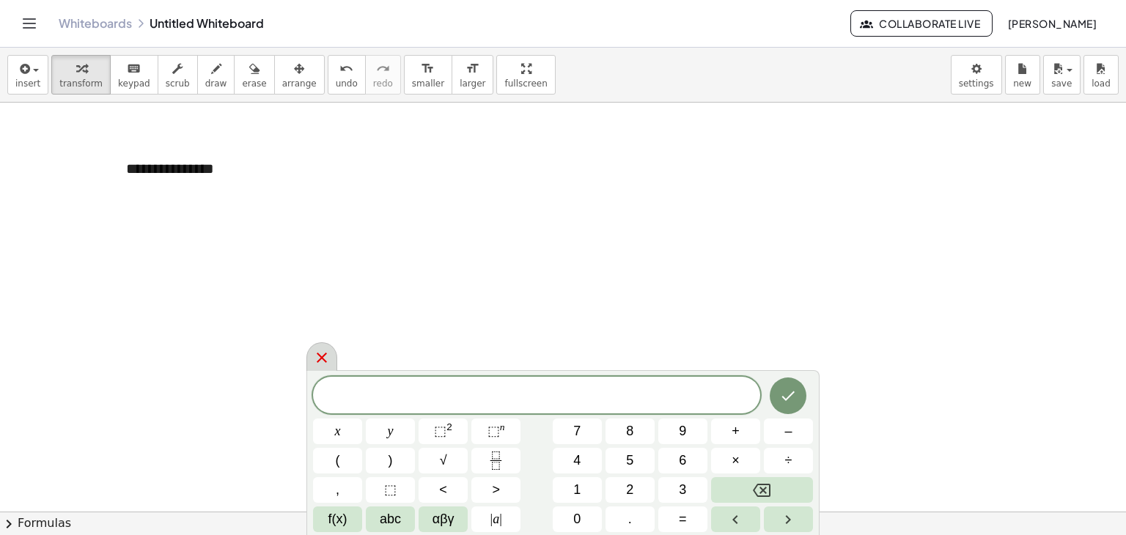
click at [325, 351] on icon at bounding box center [322, 358] width 18 height 18
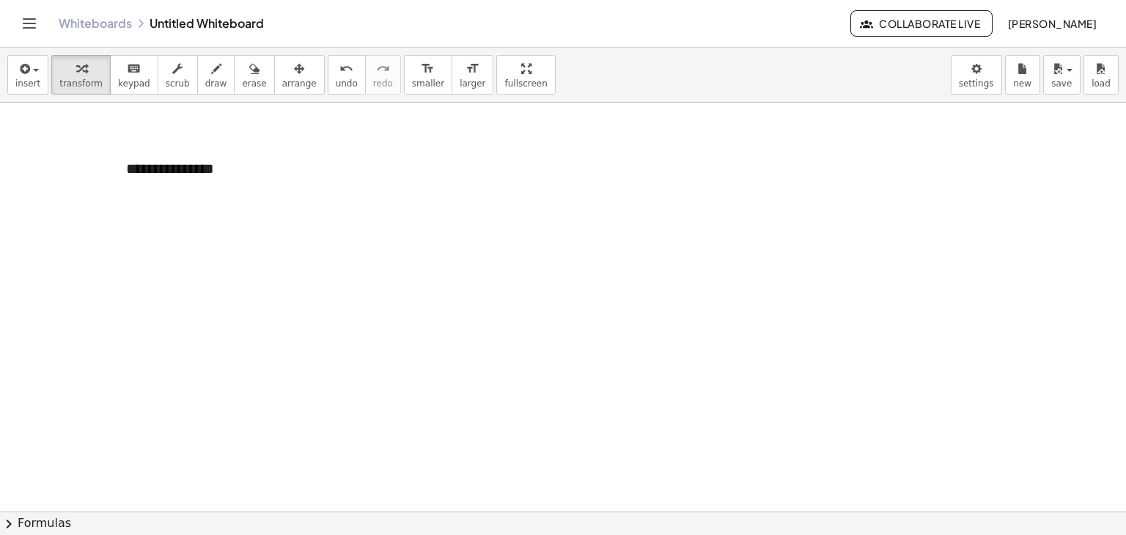
click at [19, 49] on div "insert select one: Math Expression Function Text Youtube Video Graphing Geometr…" at bounding box center [563, 75] width 1126 height 55
click at [26, 65] on icon "button" at bounding box center [23, 69] width 13 height 18
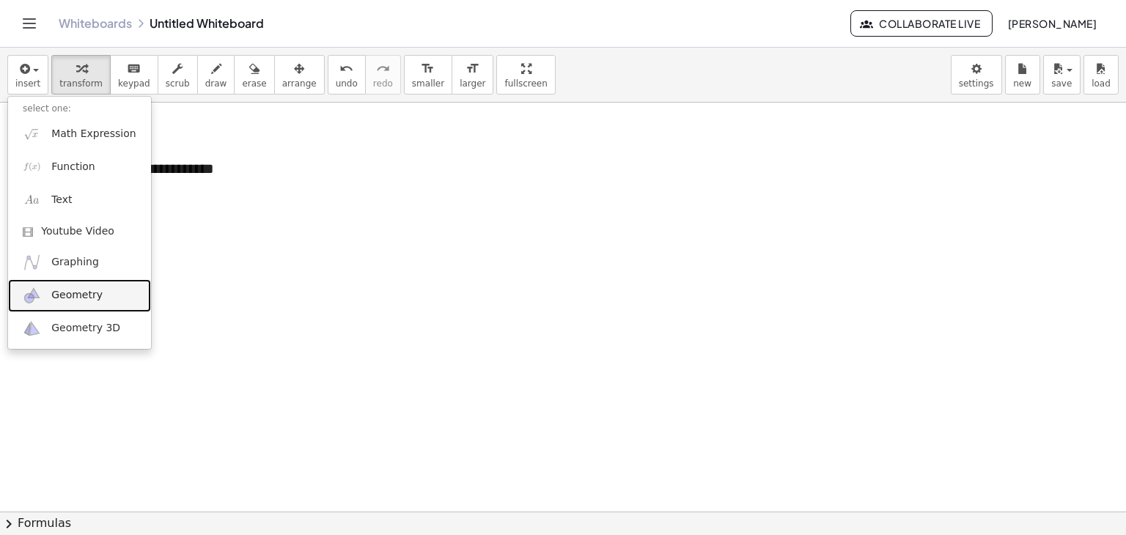
click at [78, 284] on link "Geometry" at bounding box center [79, 295] width 143 height 33
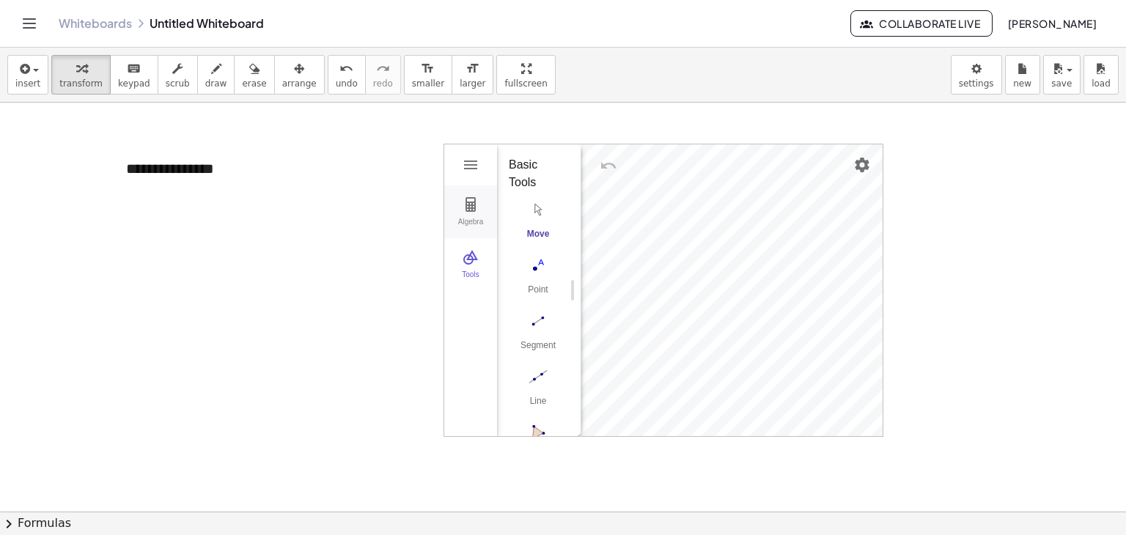
click at [470, 214] on button "Algebra" at bounding box center [470, 211] width 53 height 53
click at [470, 252] on img "Geometry" at bounding box center [471, 257] width 18 height 18
click at [397, 249] on div at bounding box center [563, 512] width 1126 height 819
click at [1017, 352] on div at bounding box center [563, 512] width 1126 height 819
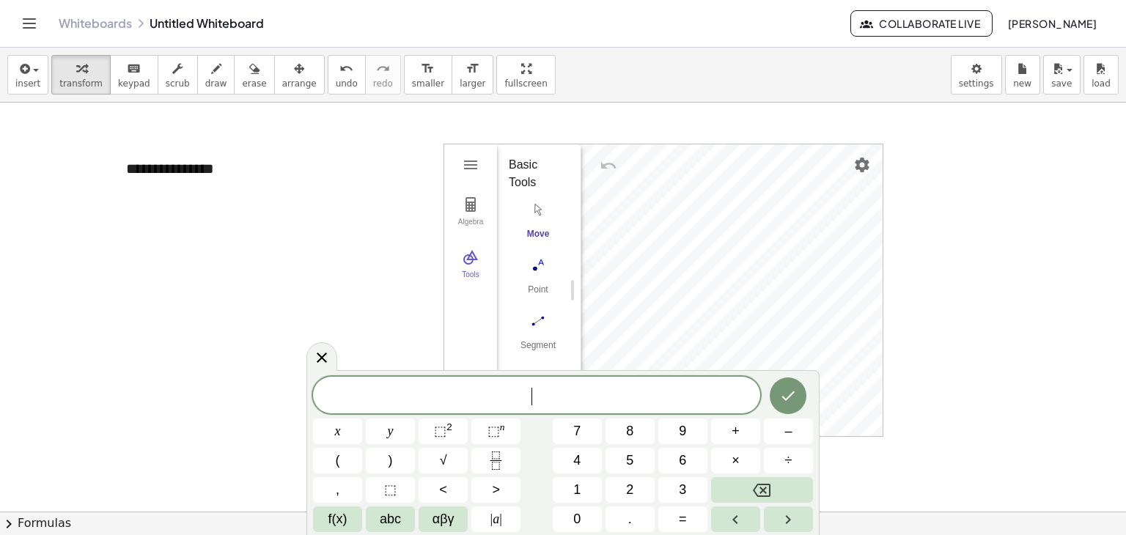
click at [308, 344] on div at bounding box center [563, 512] width 1126 height 819
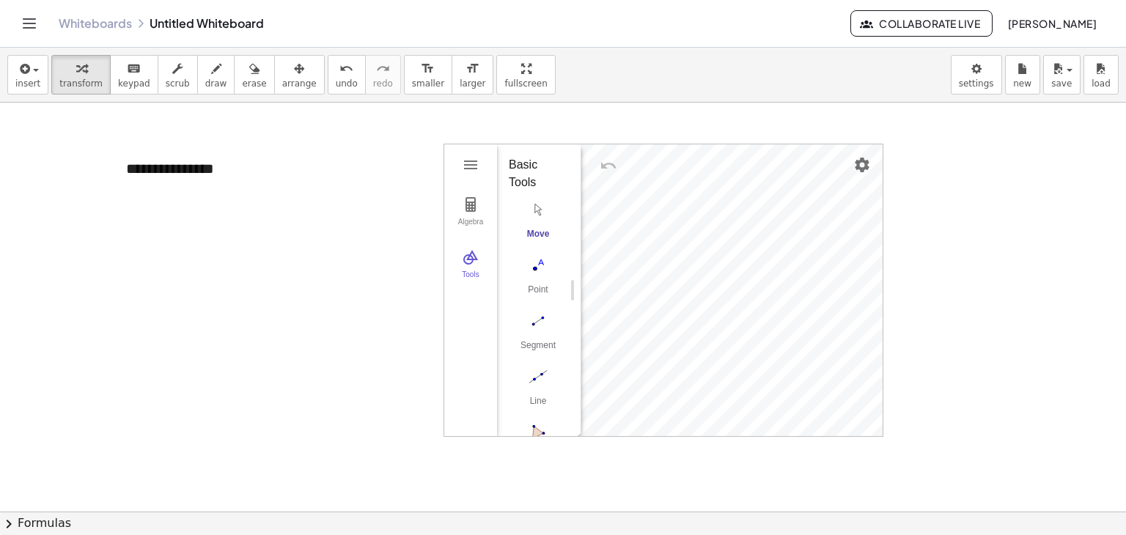
click at [313, 346] on div at bounding box center [563, 512] width 1126 height 819
click at [284, 330] on div at bounding box center [563, 512] width 1126 height 819
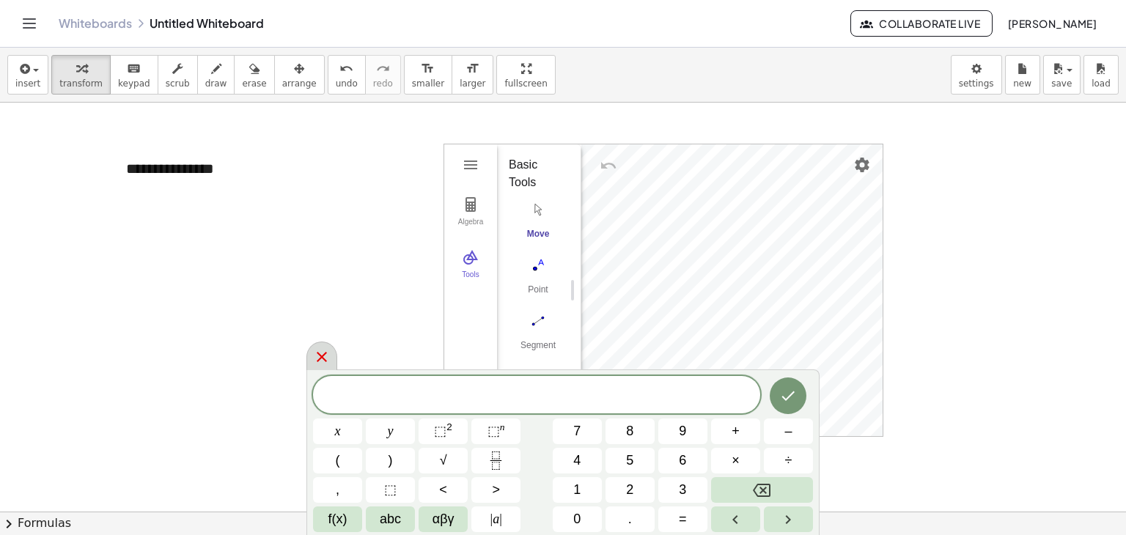
click at [317, 354] on icon at bounding box center [322, 357] width 18 height 18
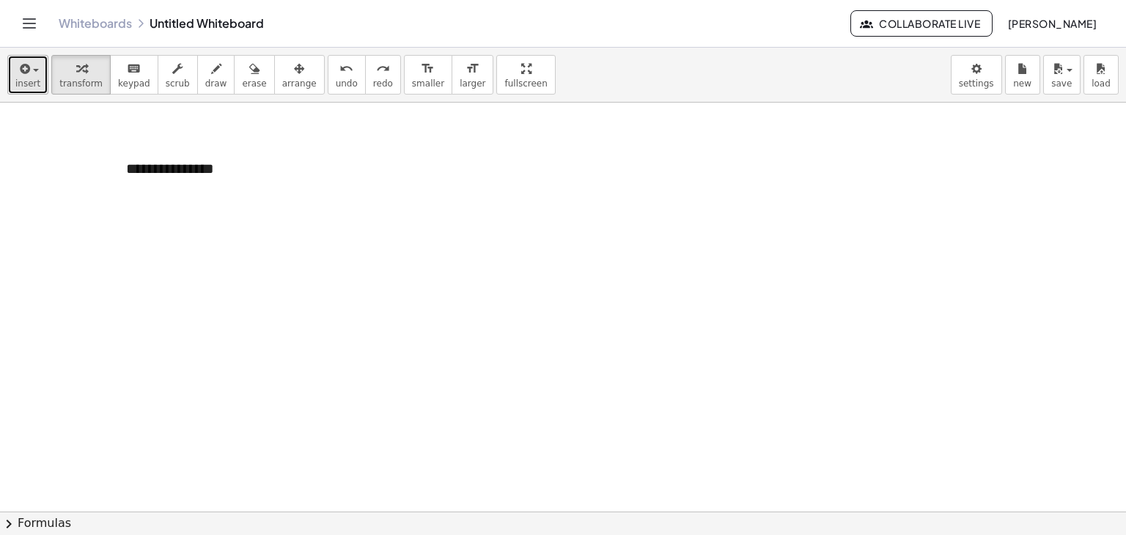
click at [34, 73] on div "button" at bounding box center [27, 68] width 25 height 18
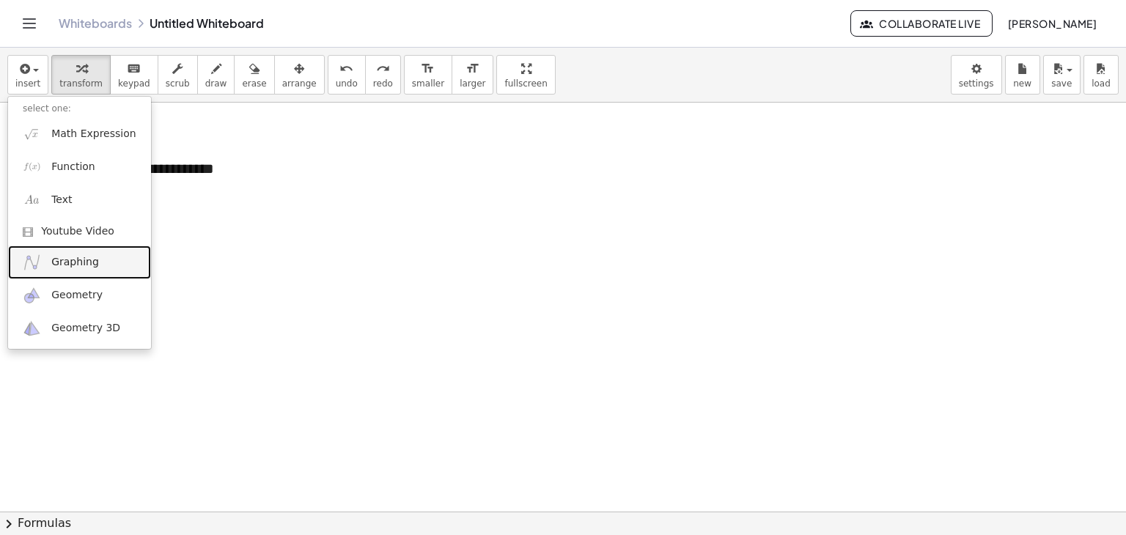
click at [96, 260] on link "Graphing" at bounding box center [79, 261] width 143 height 33
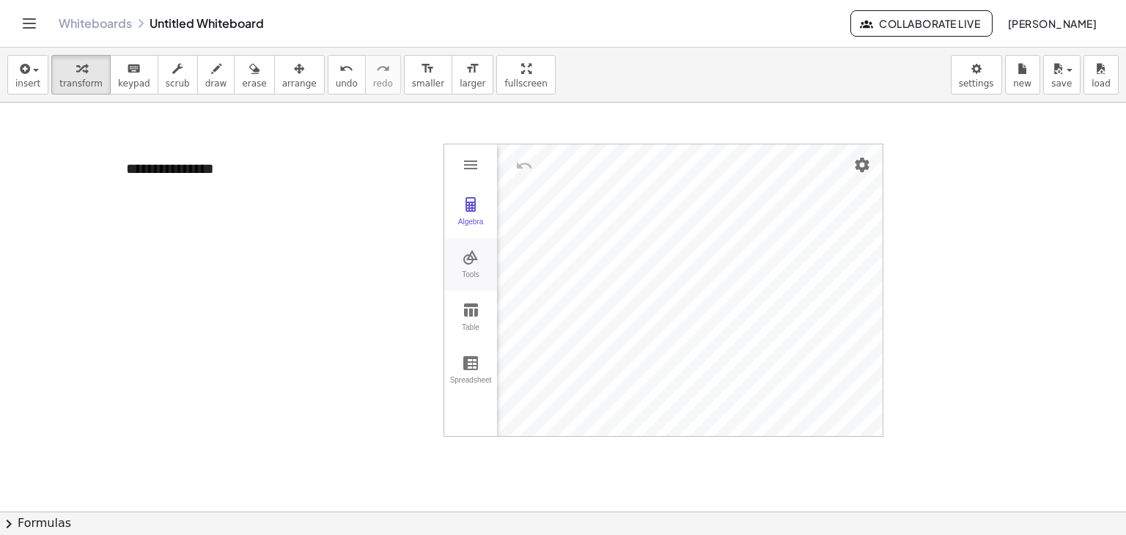
click at [475, 264] on img "Graphing Calculator" at bounding box center [471, 257] width 18 height 18
click at [545, 187] on img "Select Objects. Click on object to select it or drag a rectangle to select mult…" at bounding box center [538, 188] width 59 height 23
drag, startPoint x: 198, startPoint y: 166, endPoint x: 221, endPoint y: 181, distance: 27.7
click at [221, 181] on div "**********" at bounding box center [221, 169] width 220 height 51
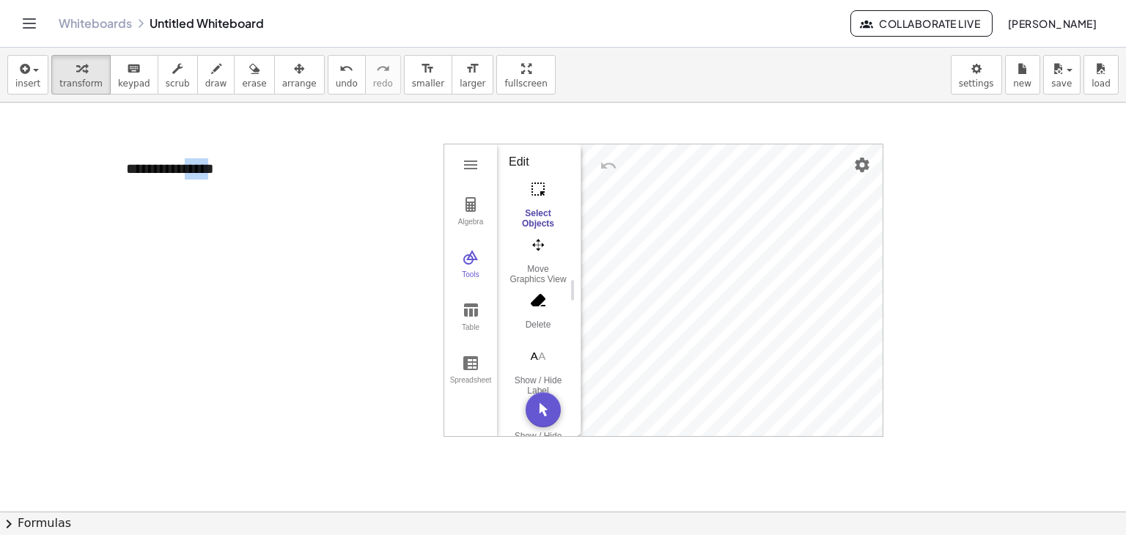
click at [278, 379] on div at bounding box center [563, 512] width 1126 height 819
click at [278, 378] on div at bounding box center [563, 512] width 1126 height 819
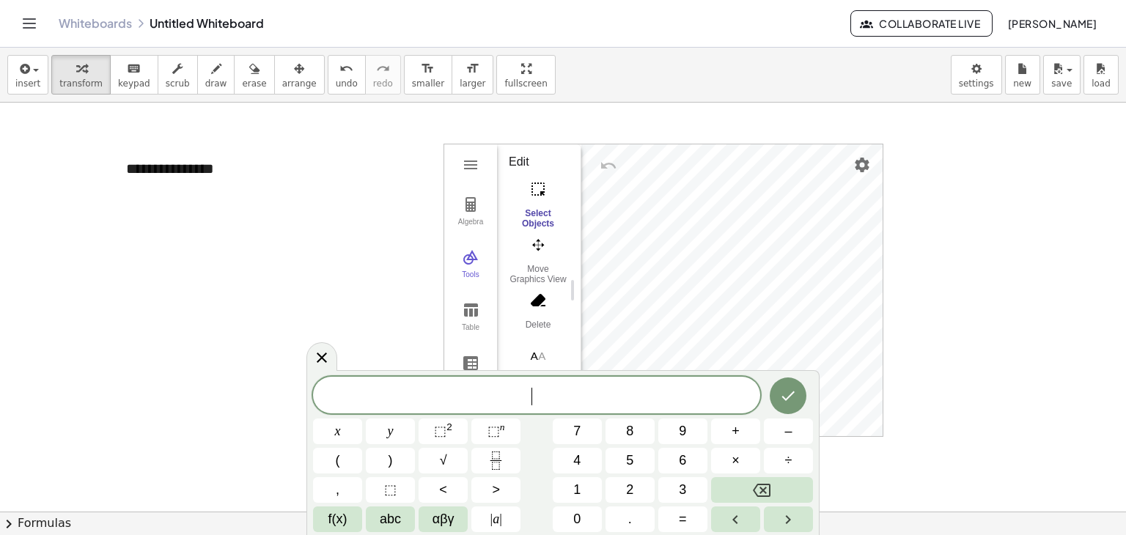
click at [278, 376] on div at bounding box center [563, 512] width 1126 height 819
click at [328, 350] on icon at bounding box center [322, 358] width 18 height 18
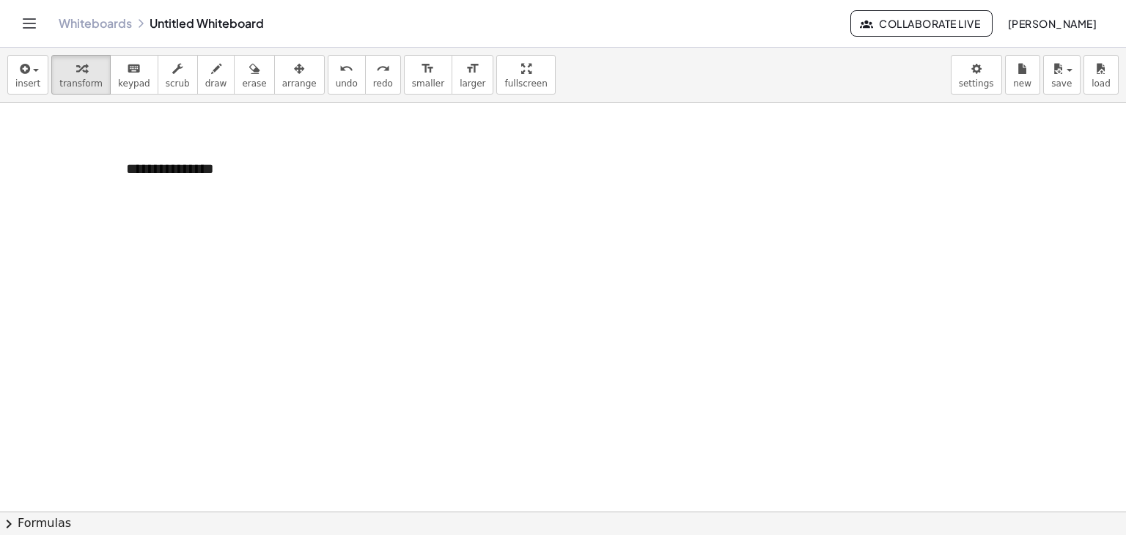
click at [152, 214] on div at bounding box center [563, 512] width 1126 height 819
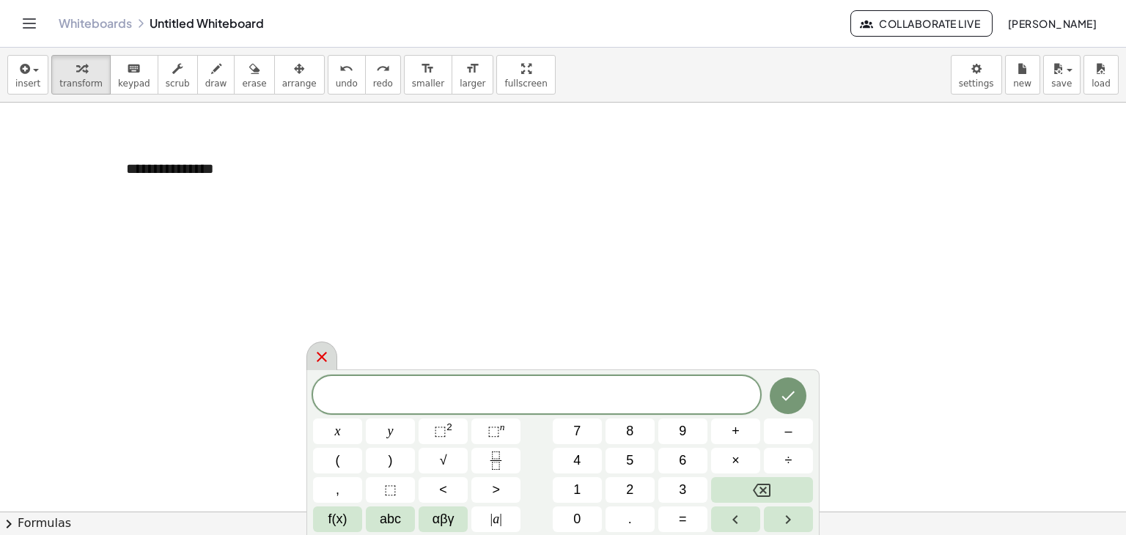
click at [322, 355] on icon at bounding box center [322, 357] width 10 height 10
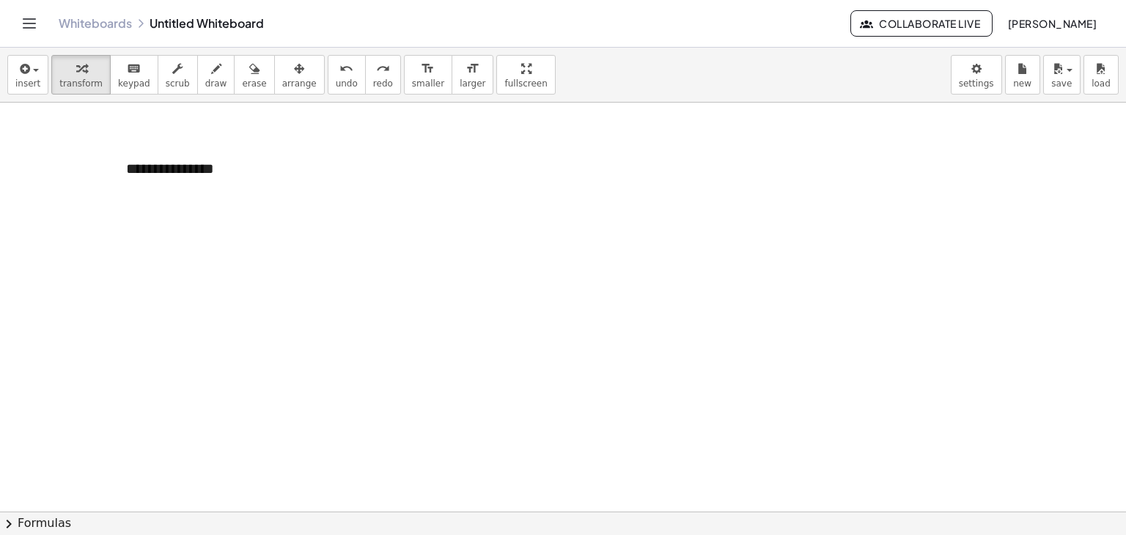
click at [29, 53] on div "insert select one: Math Expression Function Text Youtube Video Graphing Geometr…" at bounding box center [563, 75] width 1126 height 55
click at [36, 73] on div "button" at bounding box center [27, 68] width 25 height 18
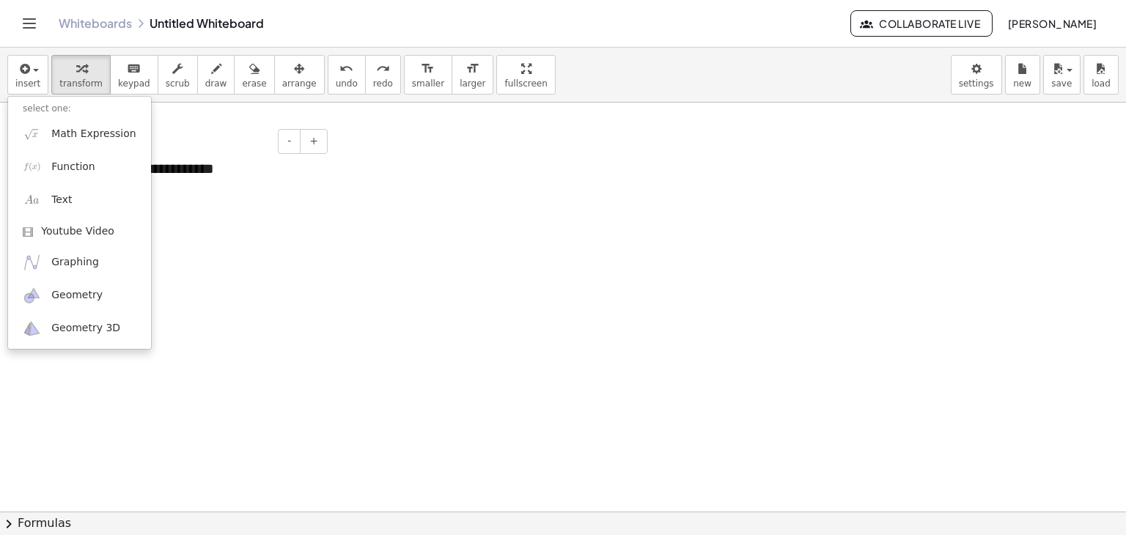
click at [164, 170] on div "**********" at bounding box center [221, 169] width 220 height 51
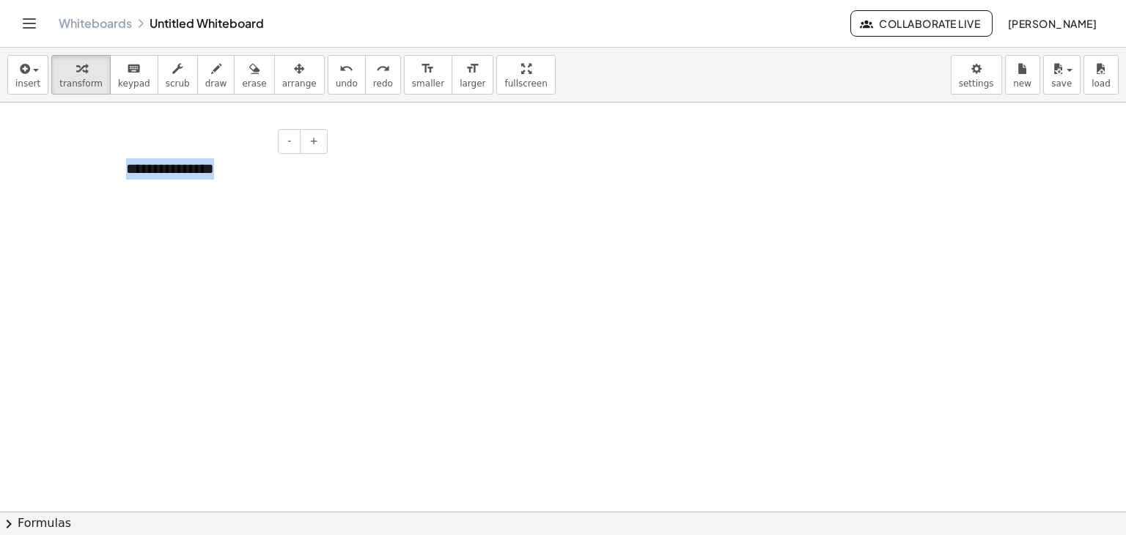
drag, startPoint x: 240, startPoint y: 163, endPoint x: 114, endPoint y: 159, distance: 126.8
click at [114, 159] on div "**********" at bounding box center [221, 169] width 220 height 51
click at [465, 75] on icon "format_size" at bounding box center [472, 69] width 14 height 18
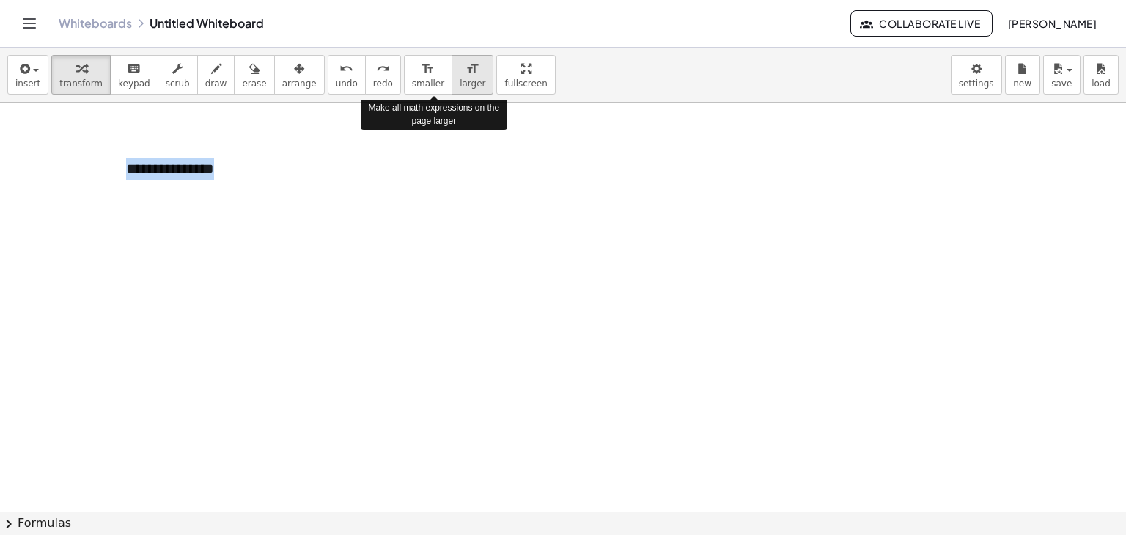
click at [465, 75] on icon "format_size" at bounding box center [472, 69] width 14 height 18
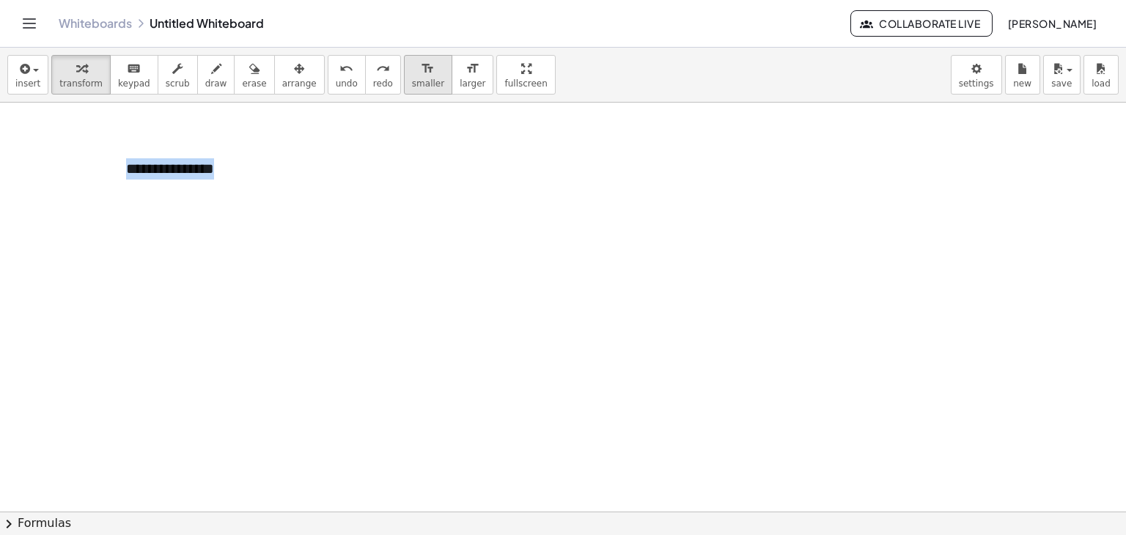
click at [412, 79] on span "smaller" at bounding box center [428, 83] width 32 height 10
click at [459, 78] on span "larger" at bounding box center [472, 83] width 26 height 10
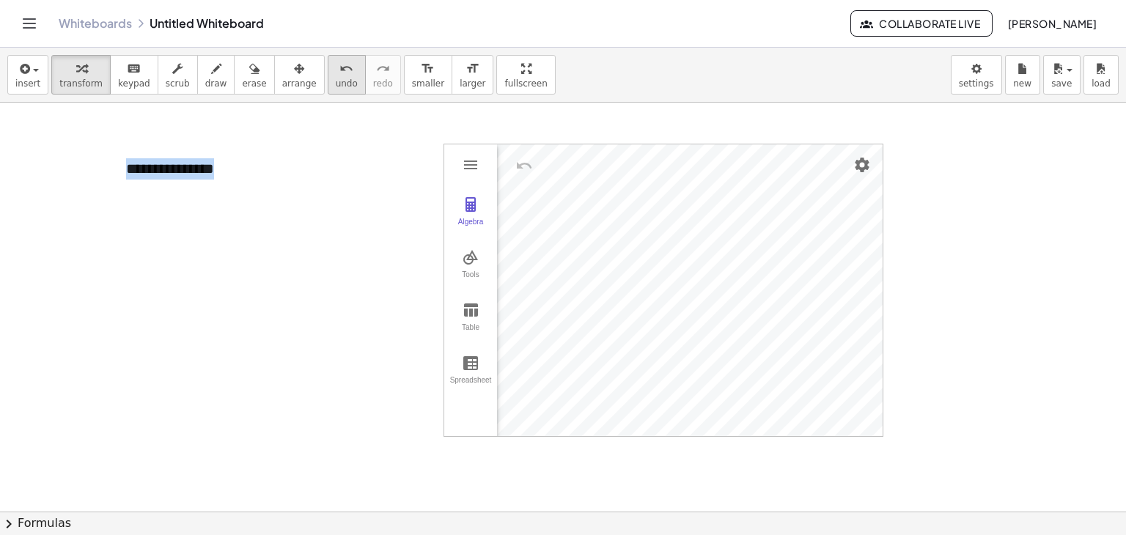
click at [329, 74] on button "undo undo" at bounding box center [347, 75] width 38 height 40
click at [29, 23] on icon "Toggle navigation" at bounding box center [29, 23] width 12 height 9
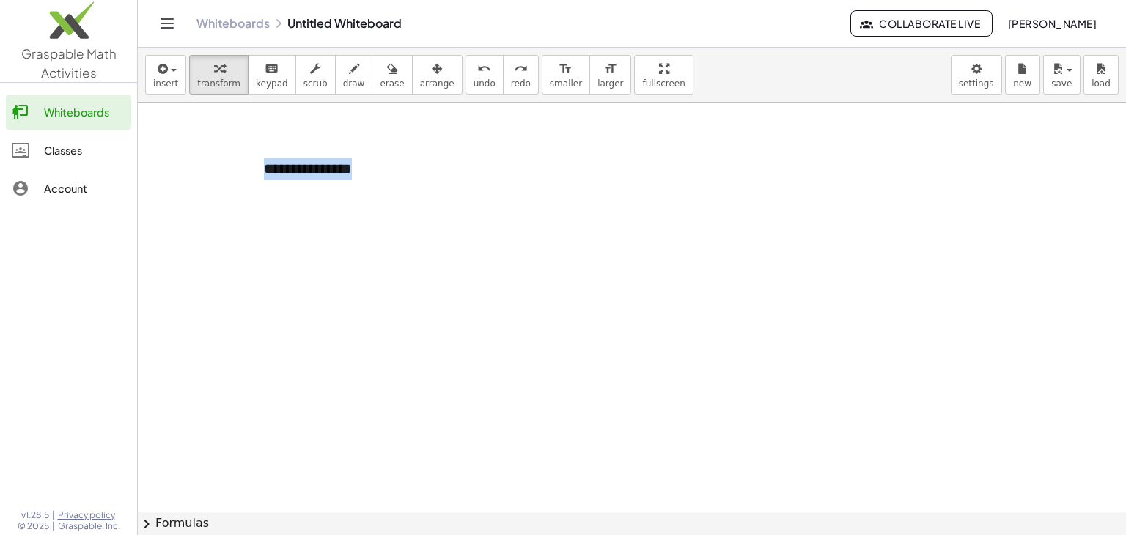
click at [29, 23] on img at bounding box center [68, 24] width 137 height 62
